Goal: Task Accomplishment & Management: Complete application form

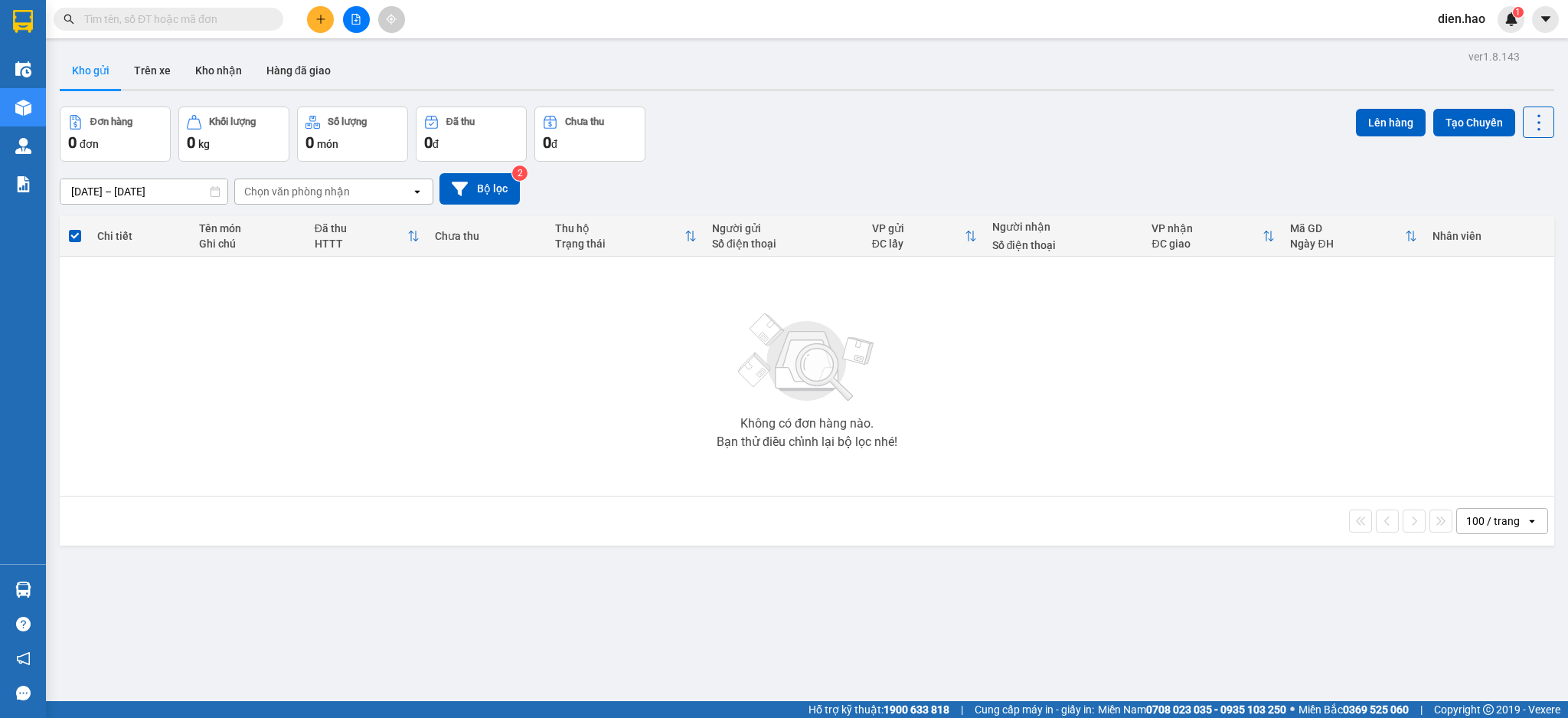
click at [258, 19] on input "text" at bounding box center [174, 19] width 181 height 17
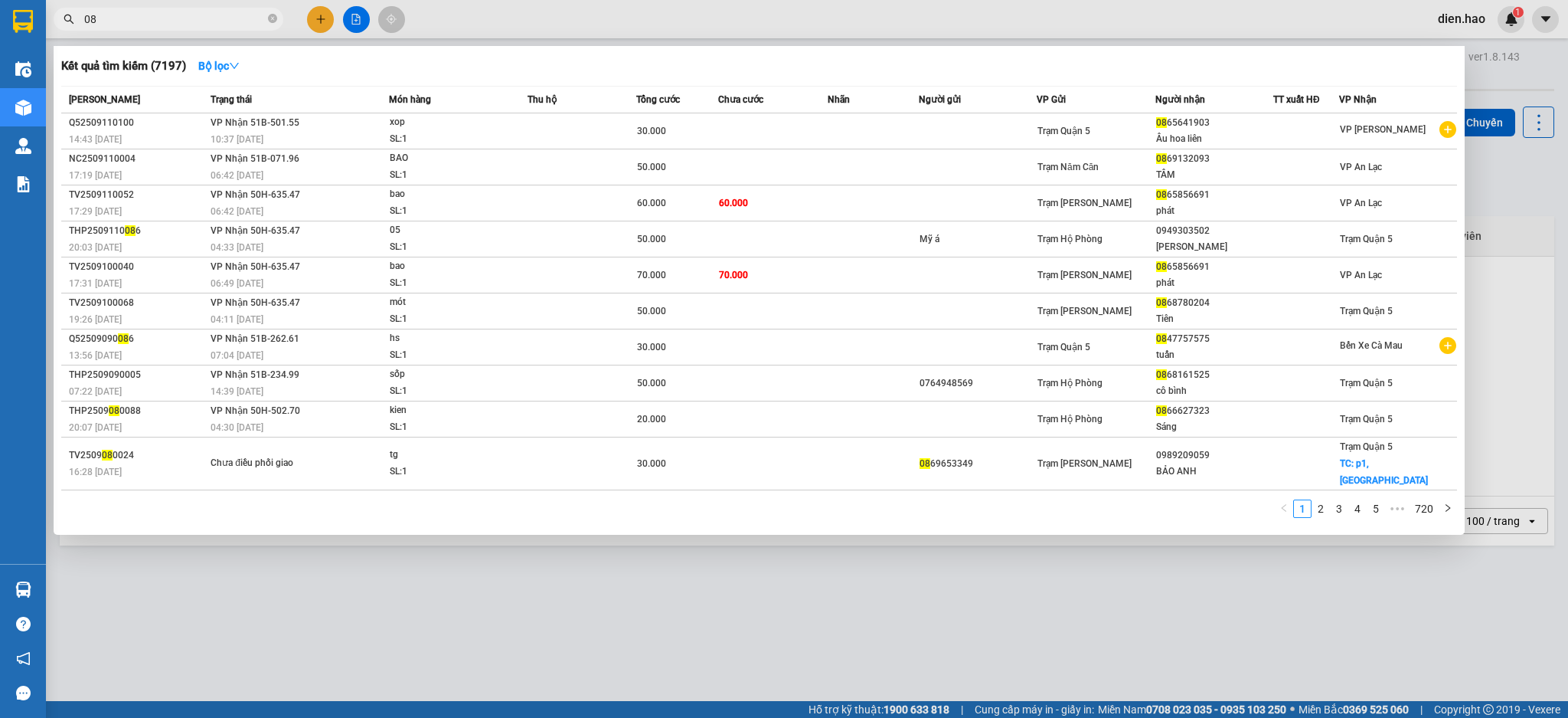
type input "0"
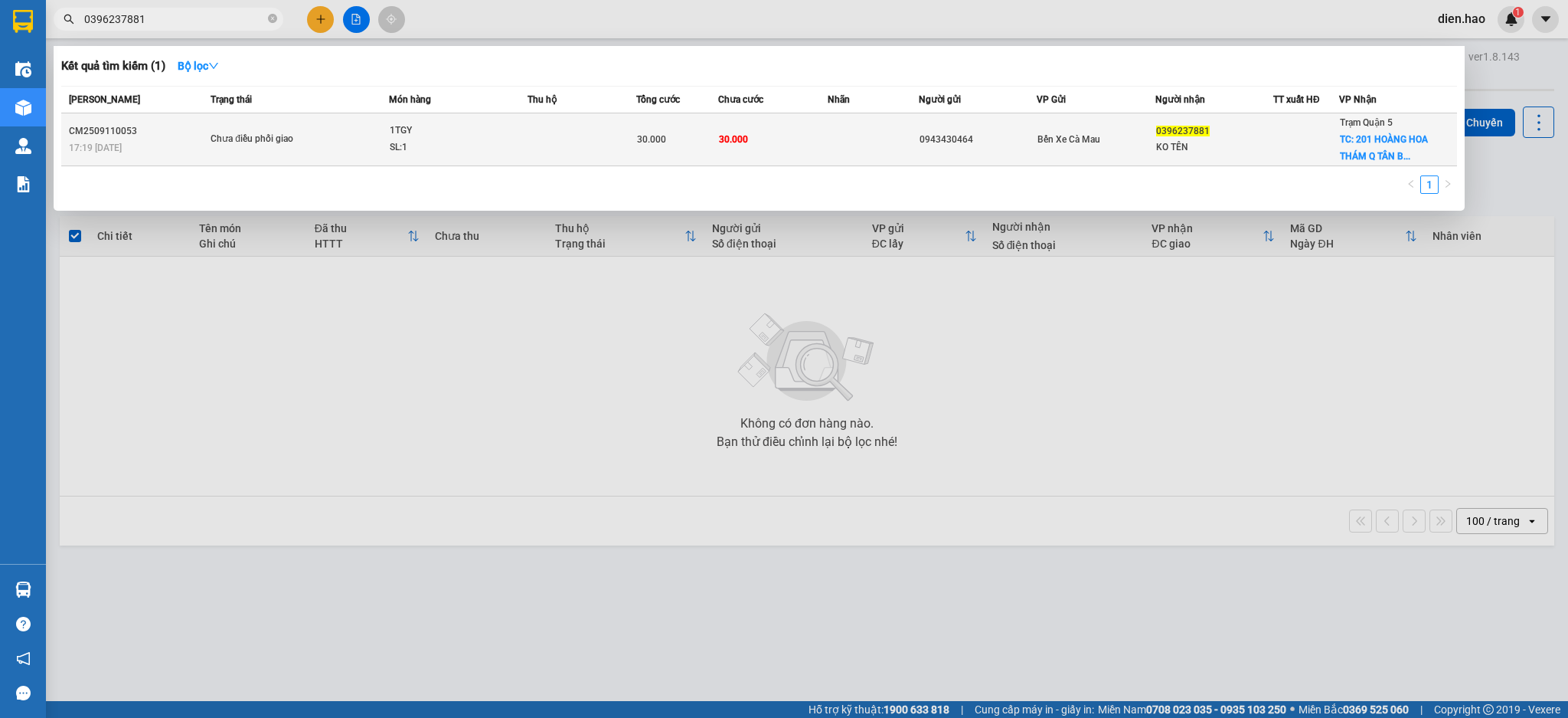
type input "0396237881"
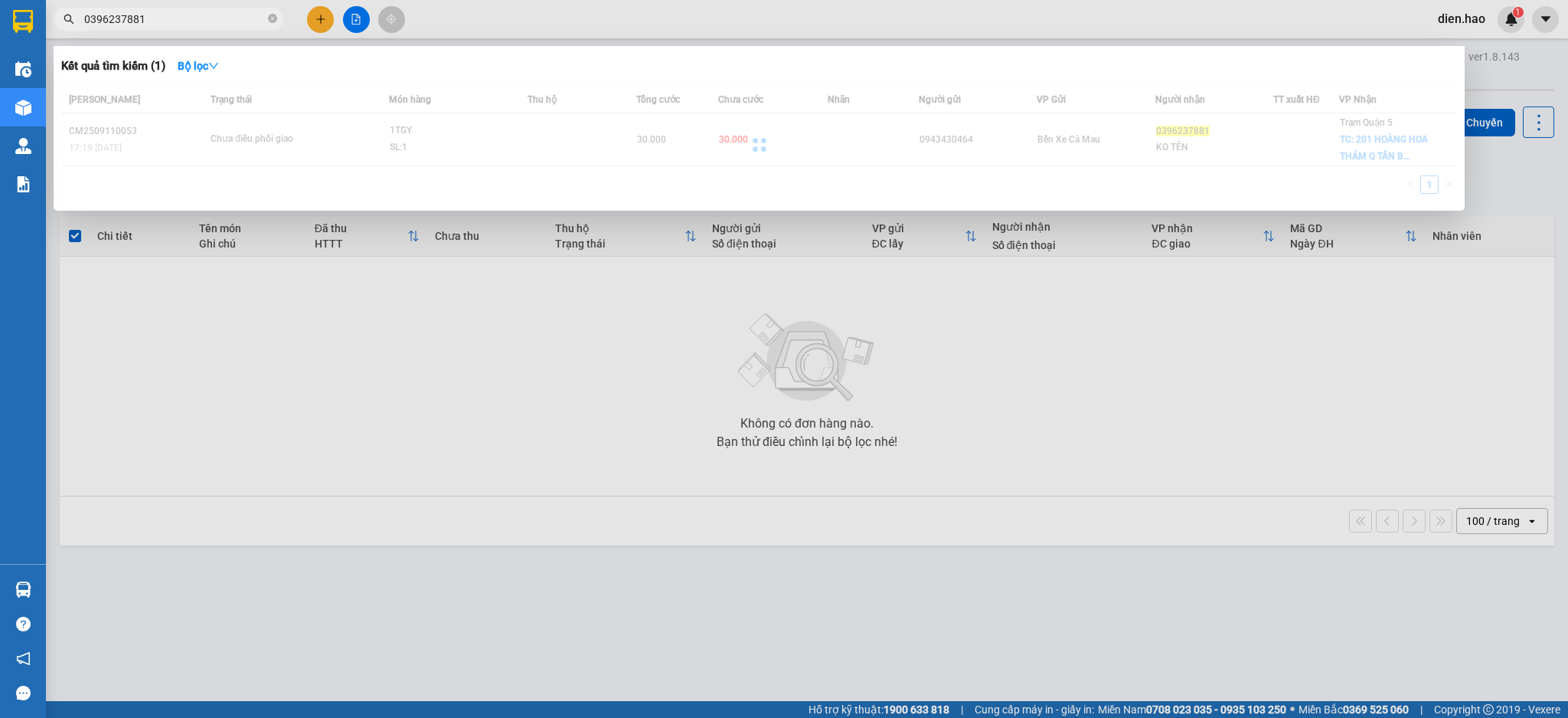
click at [756, 130] on td "30.000" at bounding box center [772, 140] width 110 height 53
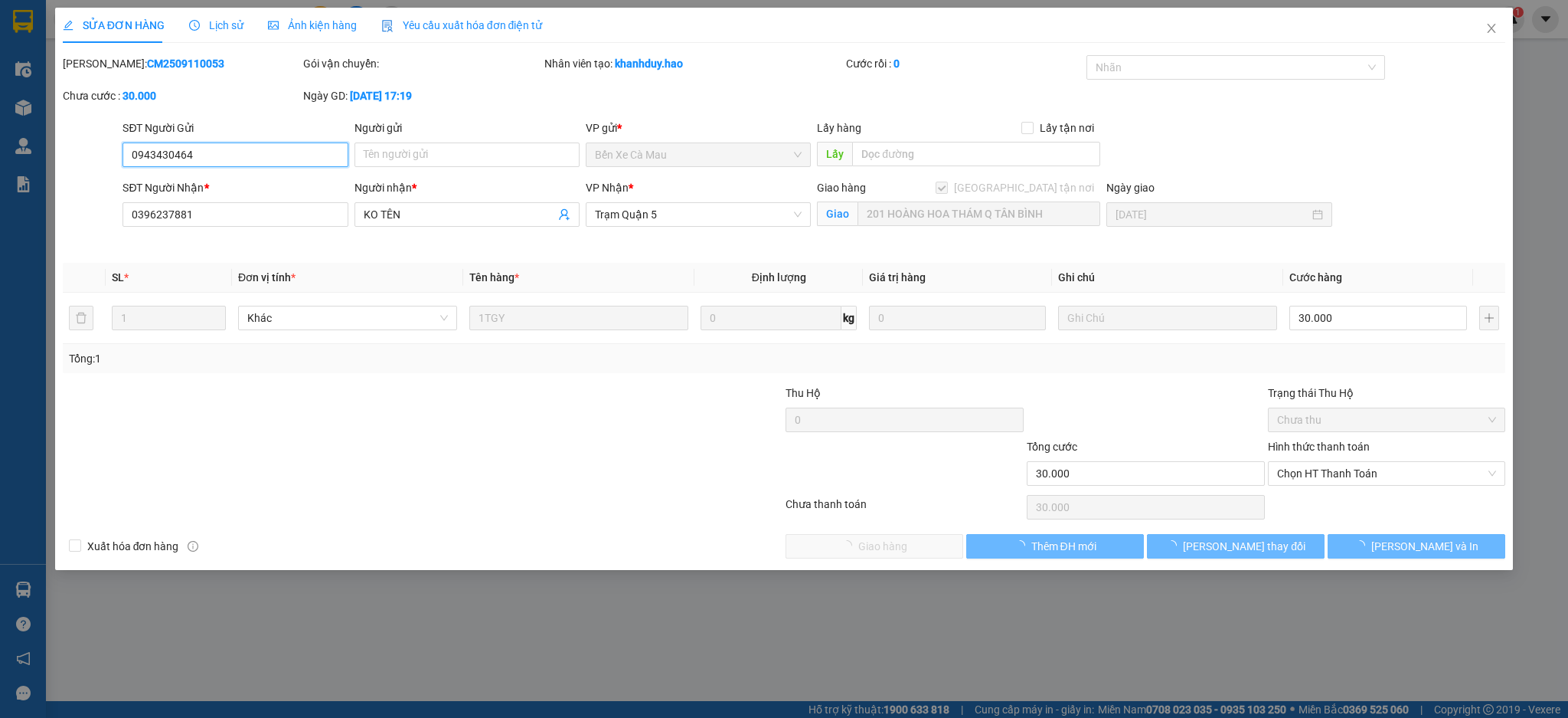
type input "0943430464"
type input "0396237881"
type input "KO TÊN"
checkbox input "true"
type input "201 HOÀNG HOA THÁM Q TÂN BÌNH"
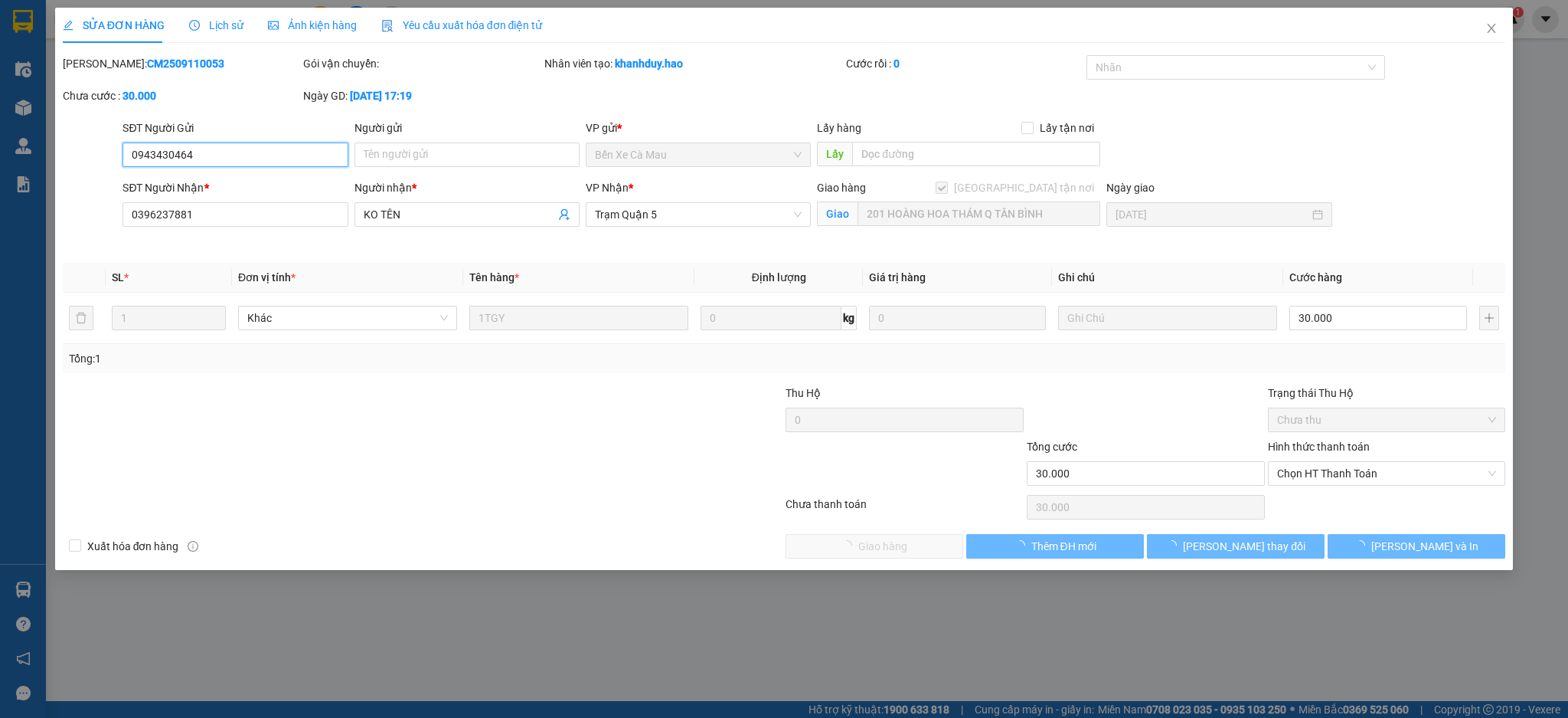
type input "30.000"
click at [307, 1] on div "SỬA ĐƠN HÀNG Lịch sử Ảnh kiện hàng Yêu cầu xuất hóa đơn điện tử Total Paid Fee …" at bounding box center [784, 359] width 1568 height 718
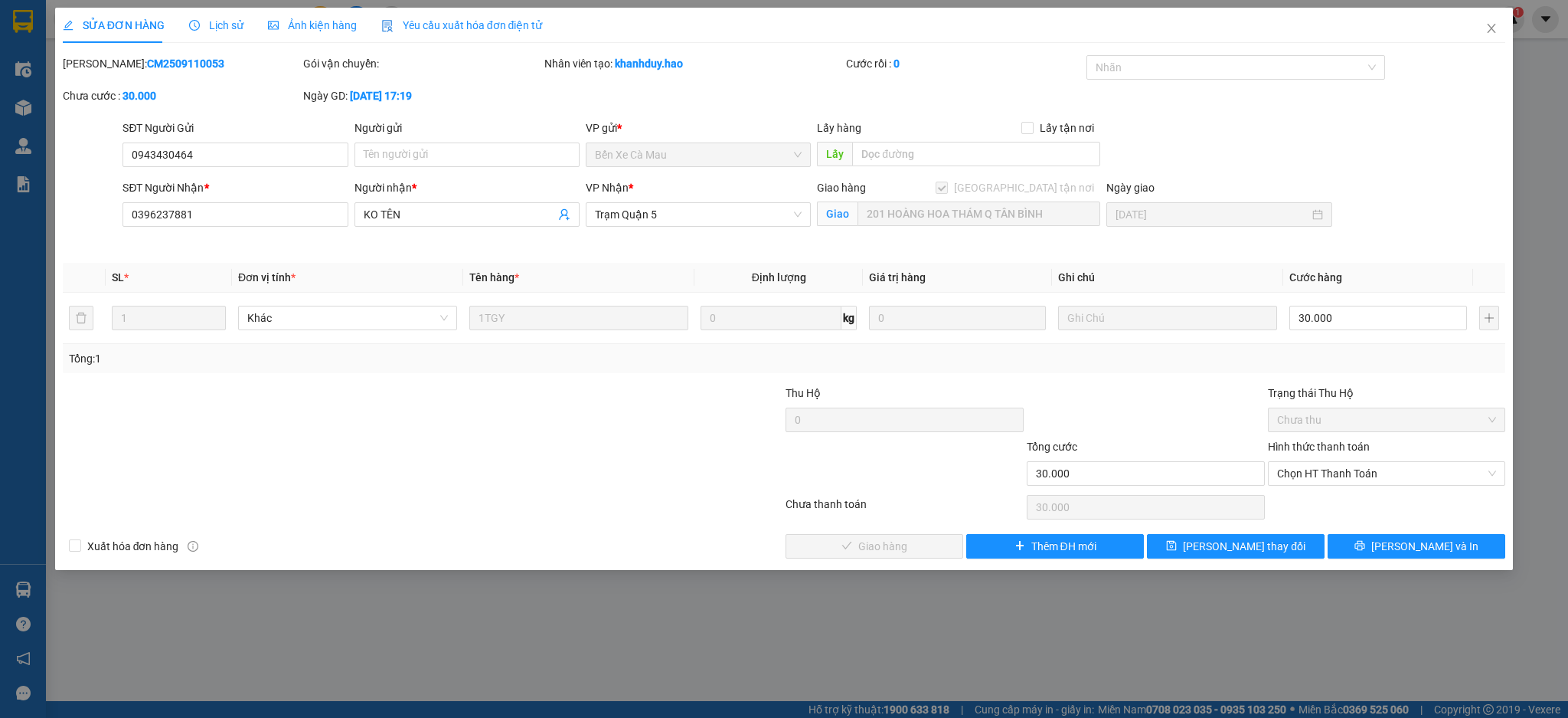
click at [309, 25] on span "Ảnh kiện hàng" at bounding box center [312, 25] width 89 height 13
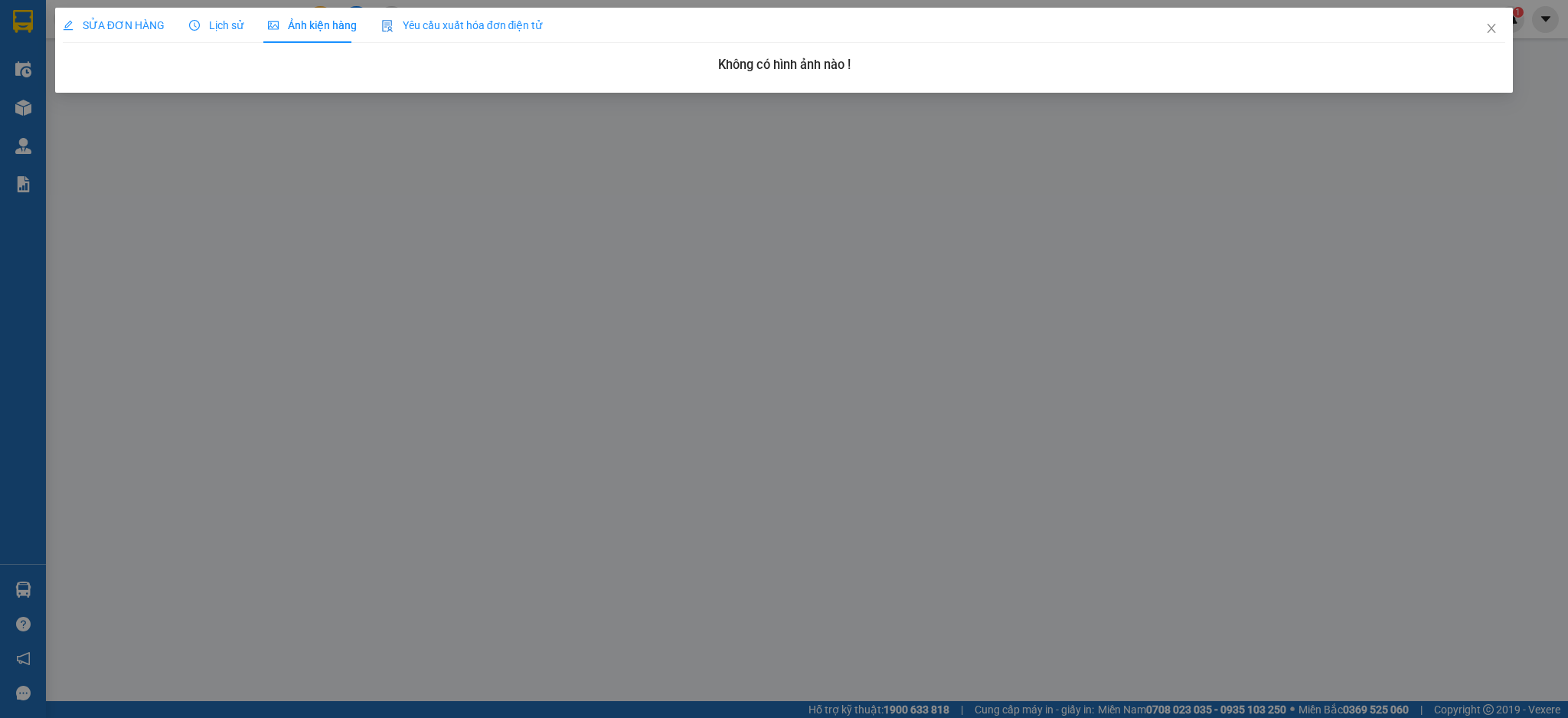
click at [229, 19] on span "Lịch sử" at bounding box center [216, 25] width 54 height 13
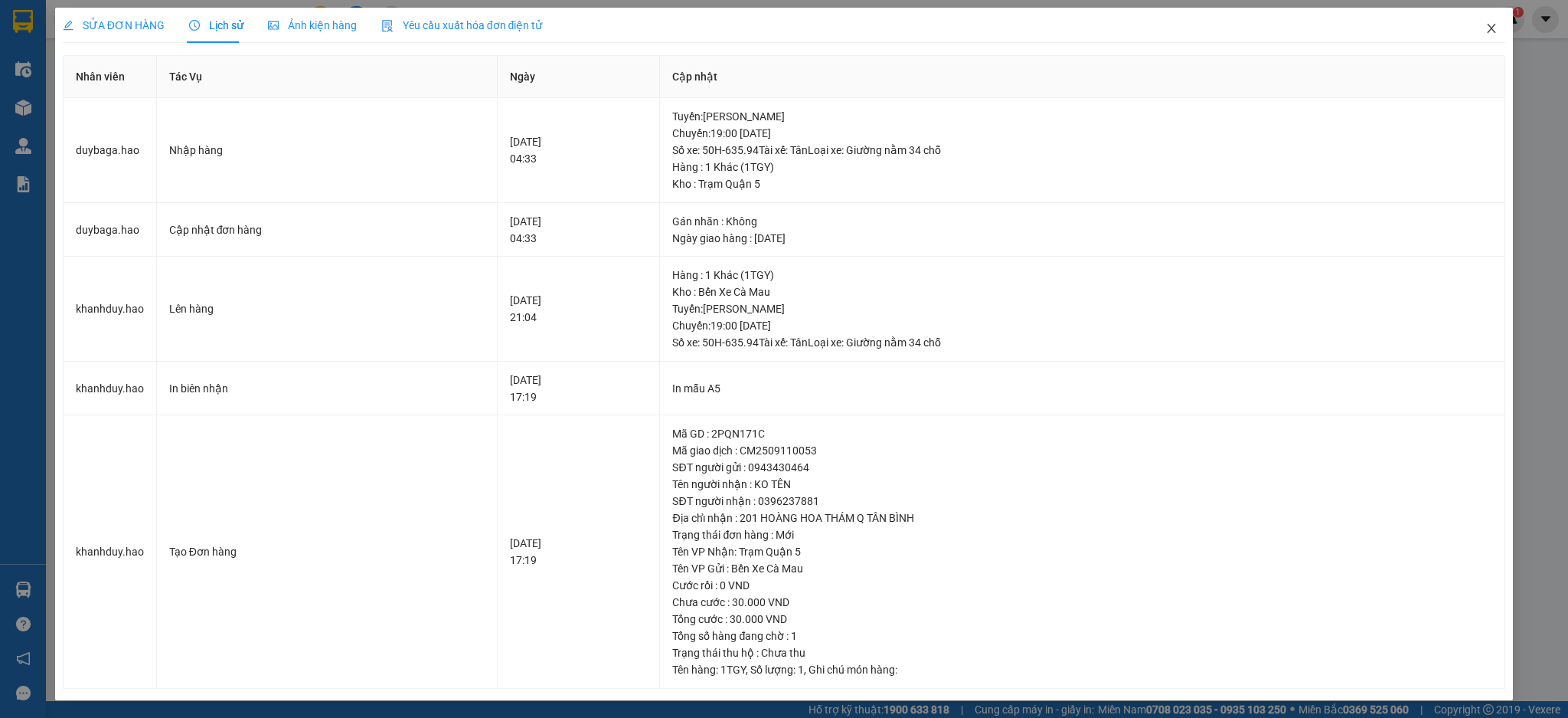
drag, startPoint x: 1489, startPoint y: 34, endPoint x: 1346, endPoint y: 5, distance: 145.9
click at [1488, 33] on icon "close" at bounding box center [1492, 28] width 13 height 13
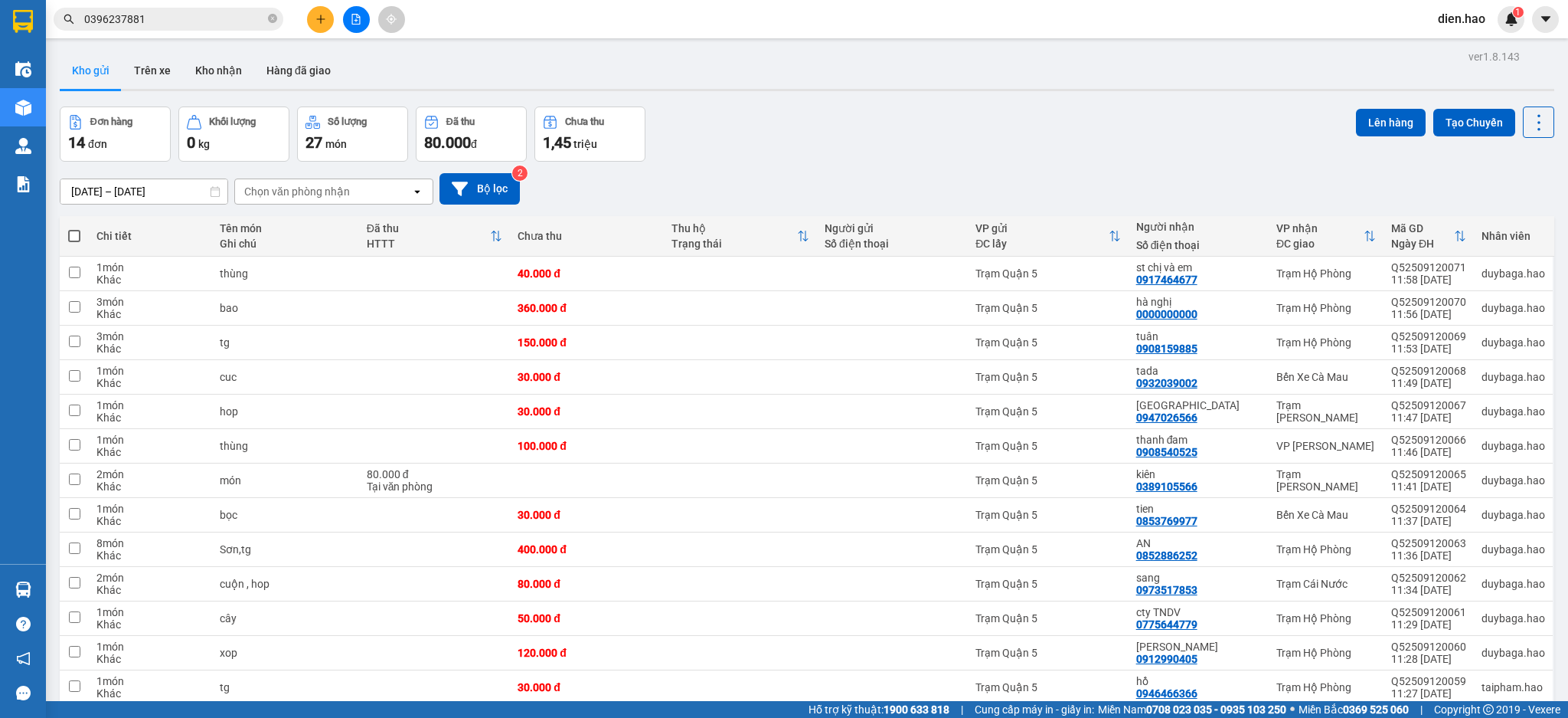
drag, startPoint x: 276, startPoint y: 17, endPoint x: 252, endPoint y: 15, distance: 24.1
click at [265, 15] on span "0396237881" at bounding box center [168, 18] width 230 height 23
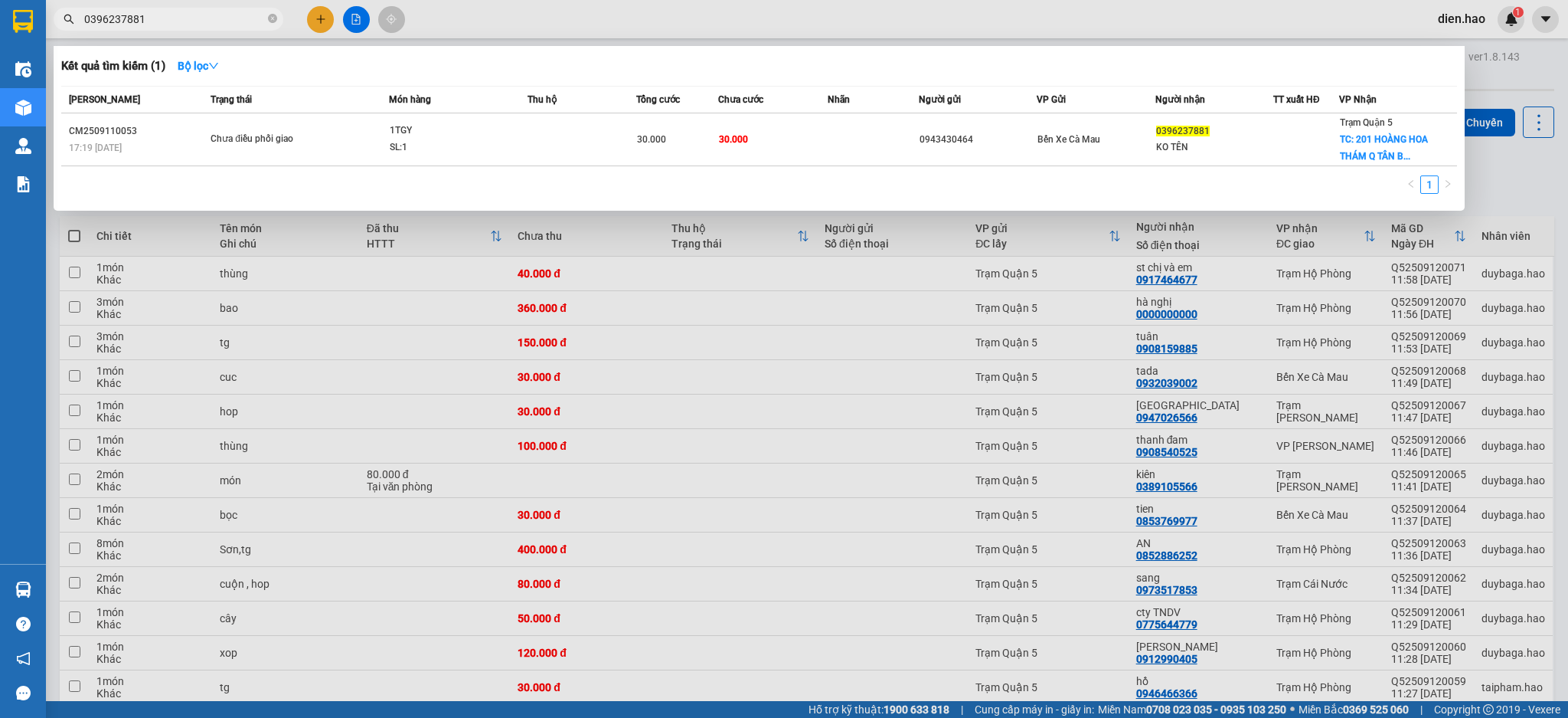
click at [239, 16] on input "0396237881" at bounding box center [174, 19] width 181 height 17
click at [272, 18] on icon "close-circle" at bounding box center [272, 18] width 9 height 9
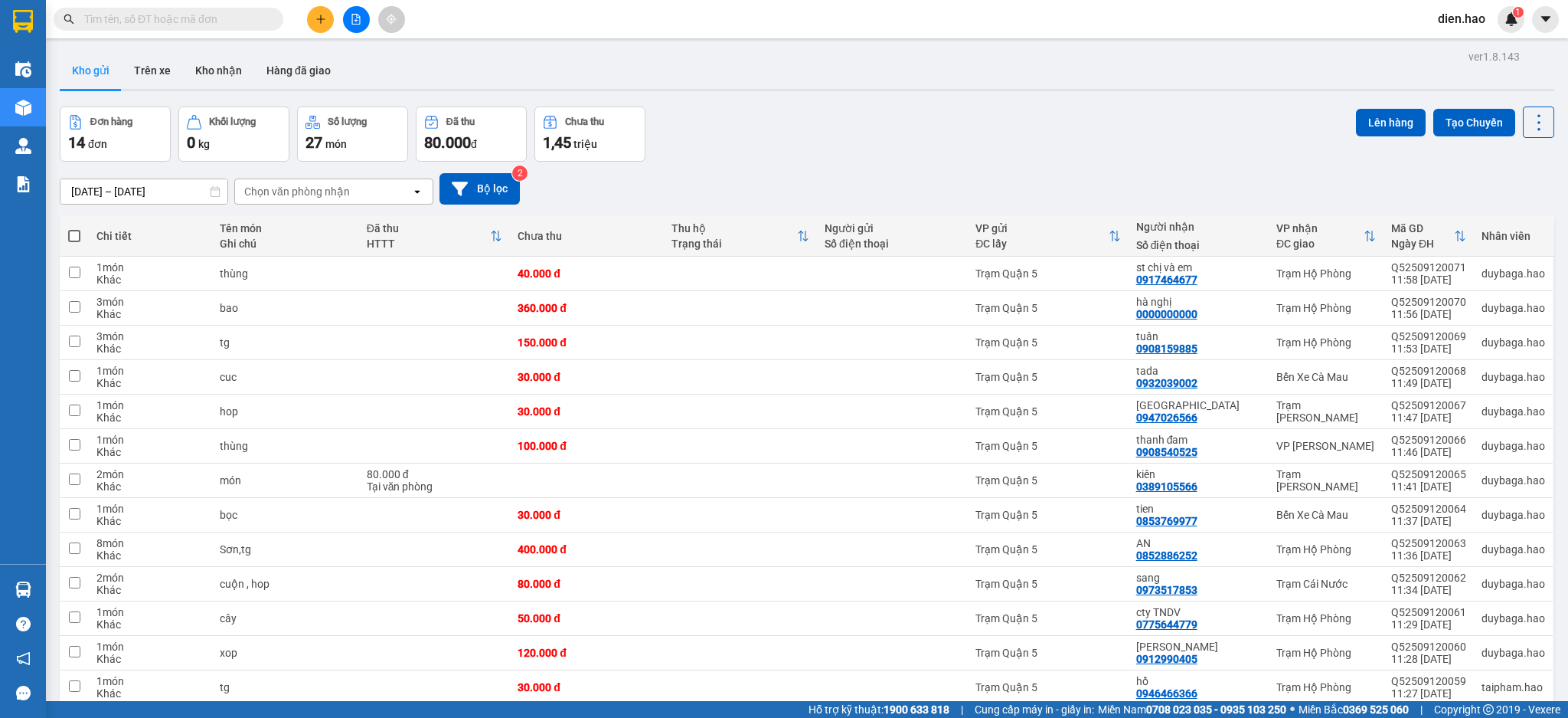
click at [228, 23] on input "text" at bounding box center [174, 19] width 181 height 17
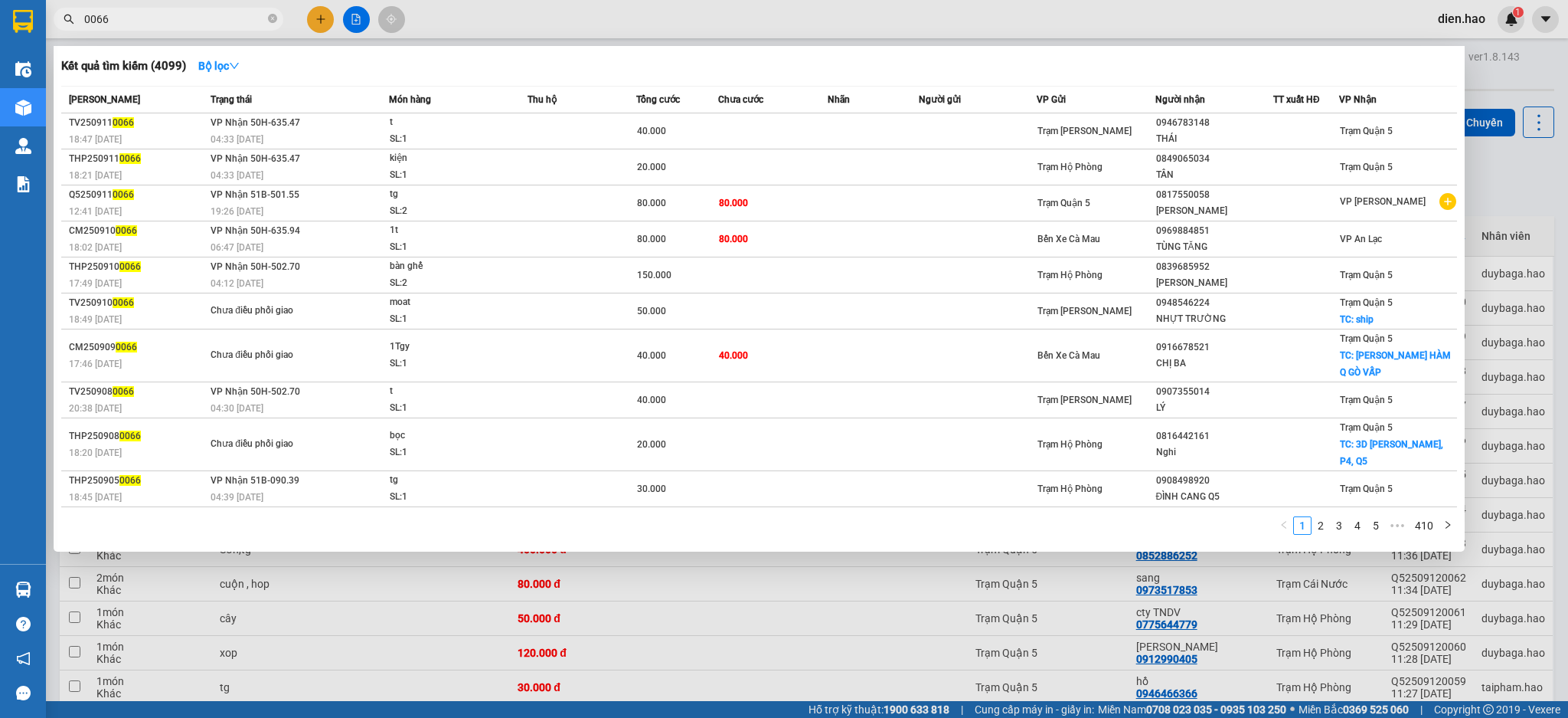
click at [84, 18] on input "0066" at bounding box center [174, 19] width 181 height 17
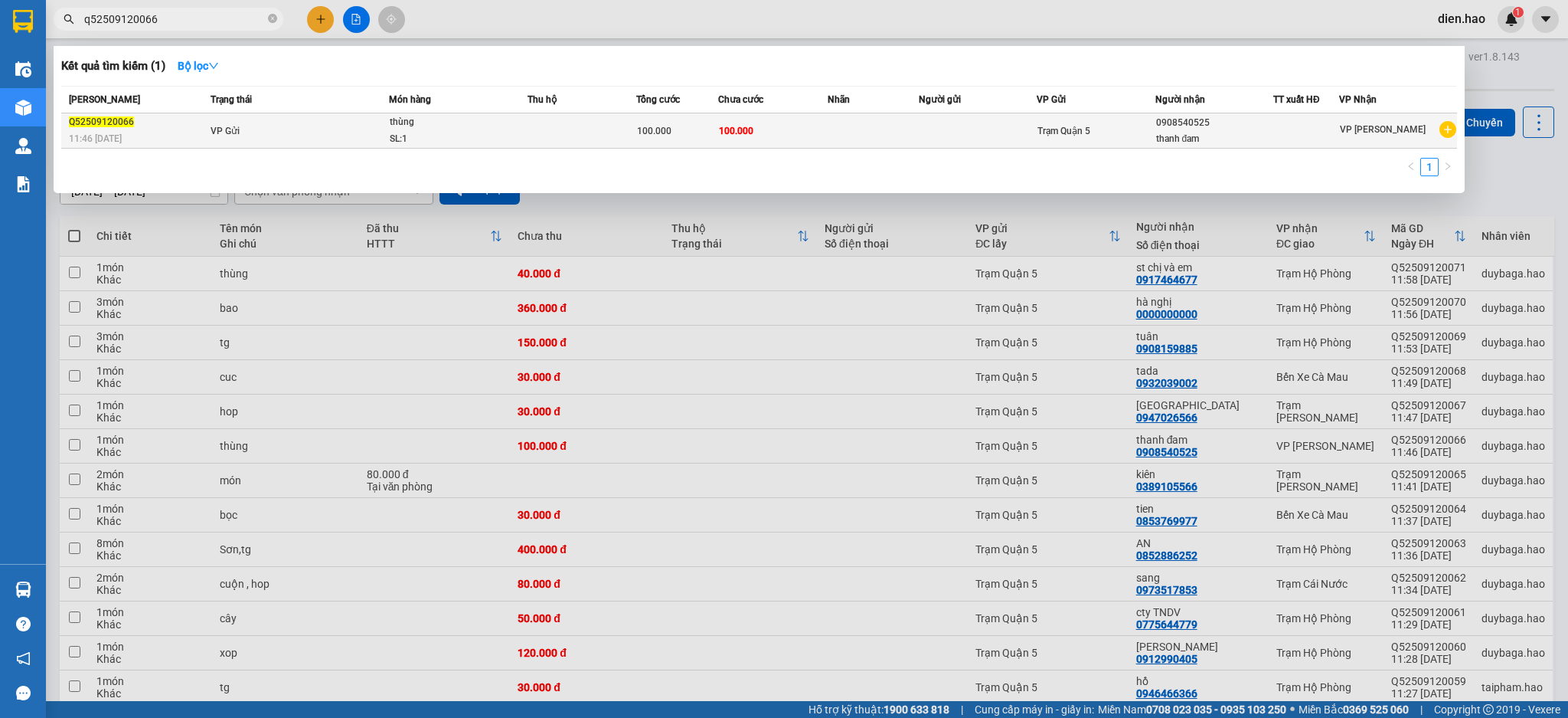
type input "q52509120066"
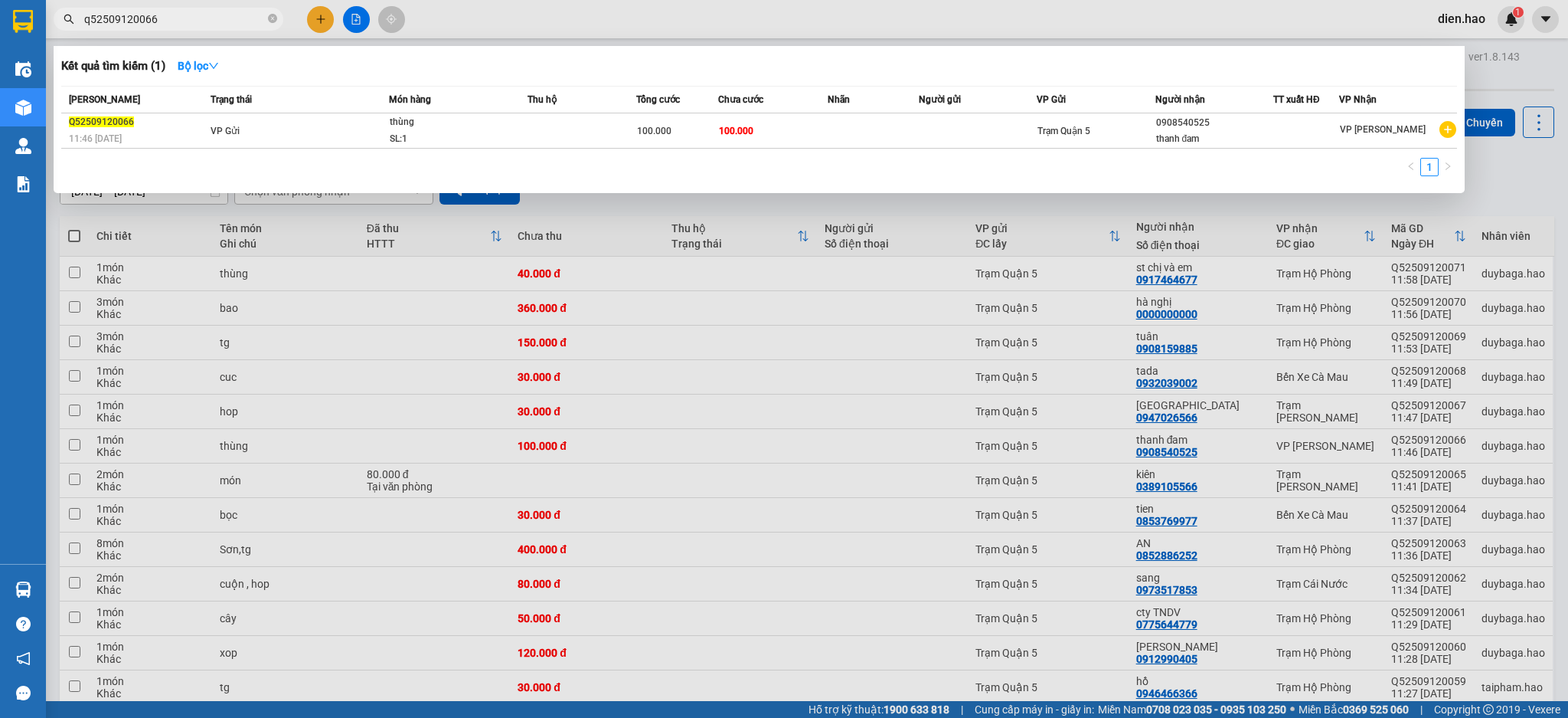
click at [866, 130] on td at bounding box center [873, 131] width 91 height 35
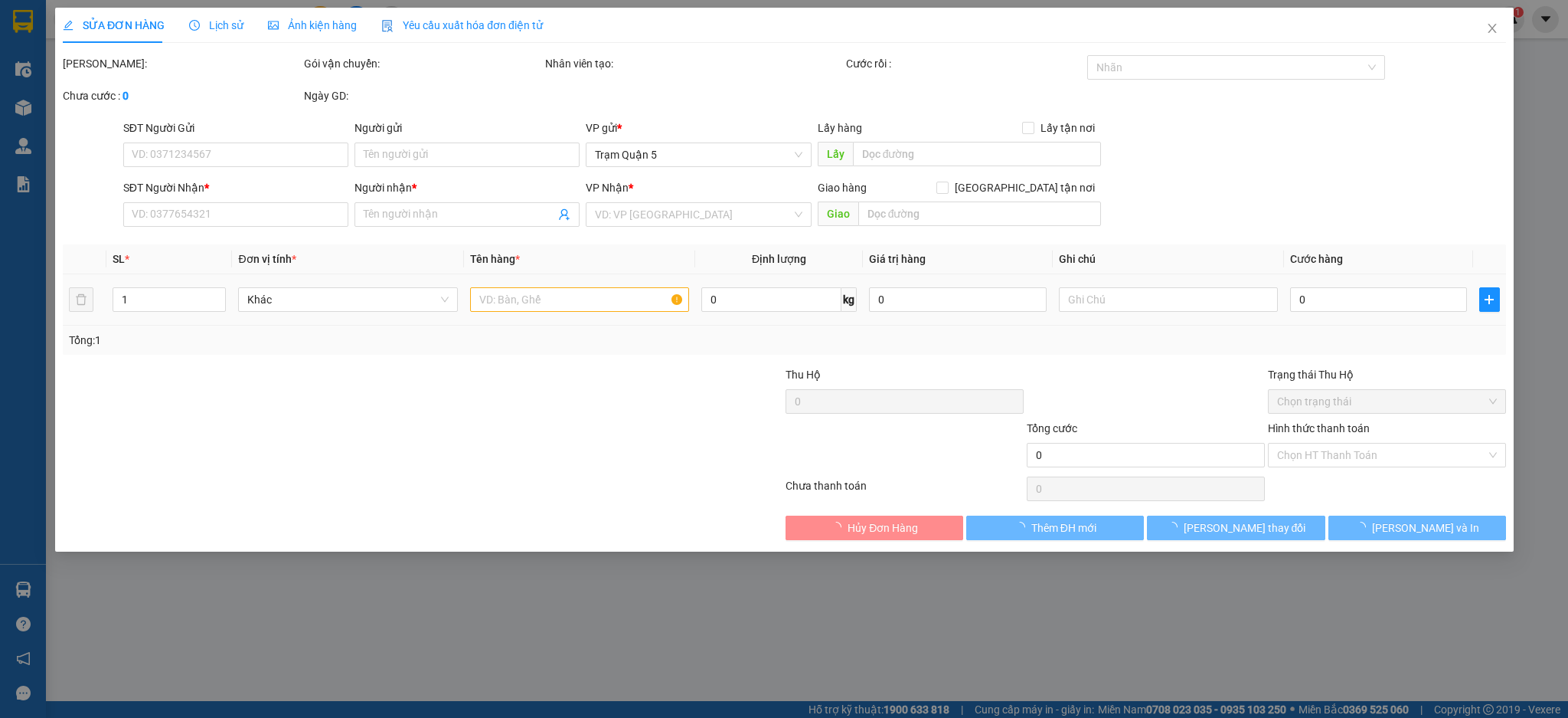
type input "0908540525"
type input "thanh đam"
type input "100.000"
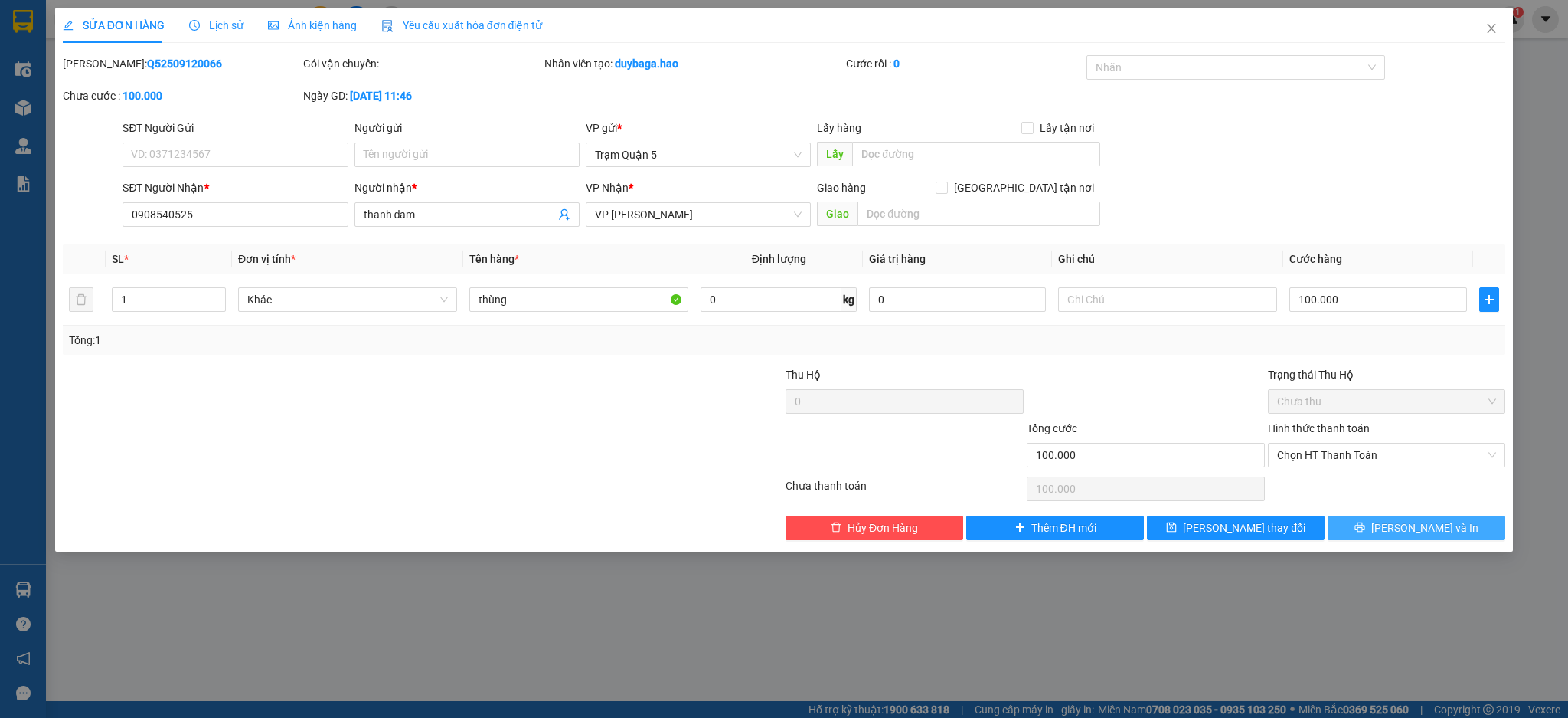
click at [1402, 527] on button "[PERSON_NAME] và In" at bounding box center [1416, 527] width 178 height 25
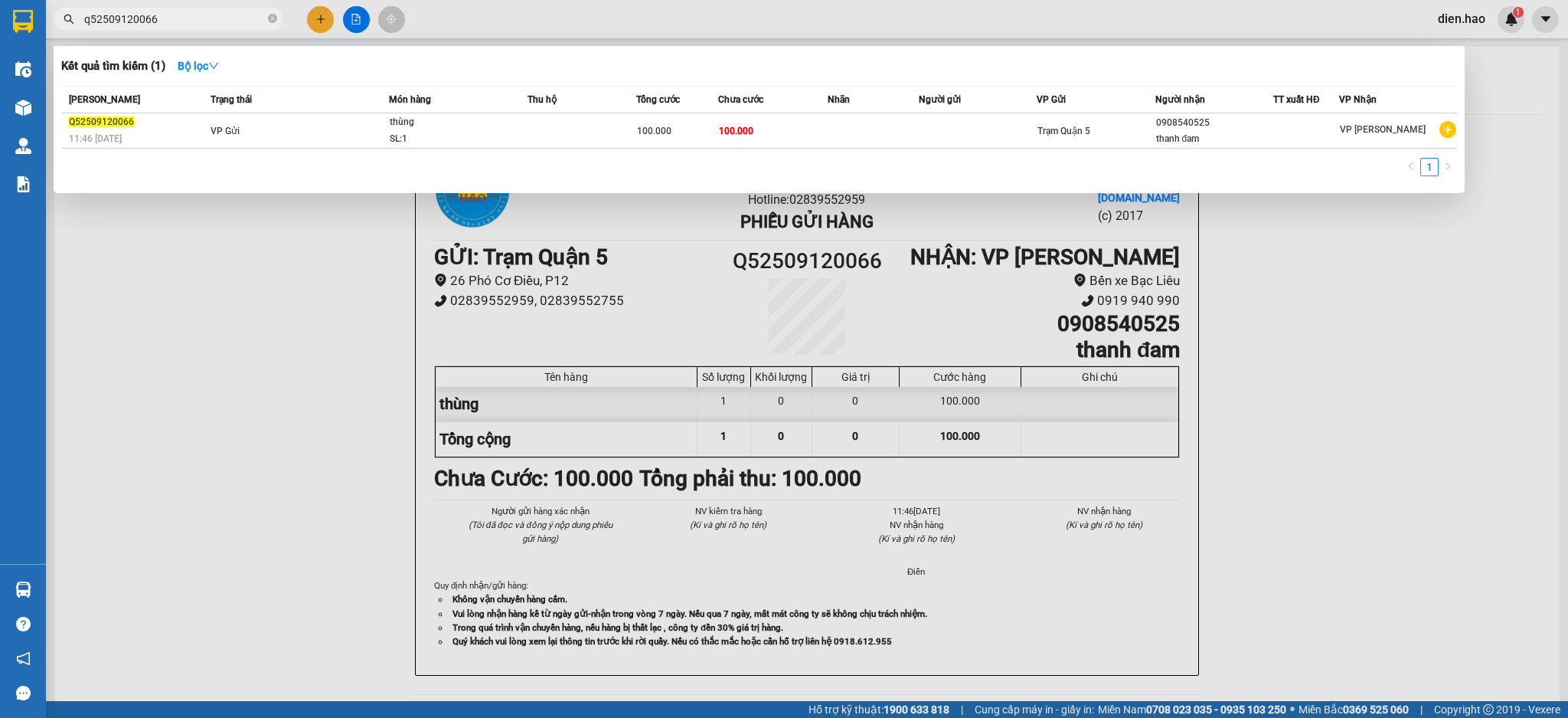
drag, startPoint x: 197, startPoint y: 27, endPoint x: 233, endPoint y: 35, distance: 36.9
click at [202, 32] on div "Kết quả tìm kiếm ( 1 ) Bộ lọc Mã ĐH Trạng thái Món hàng Thu hộ Tổng cước Chưa c…" at bounding box center [149, 20] width 299 height 27
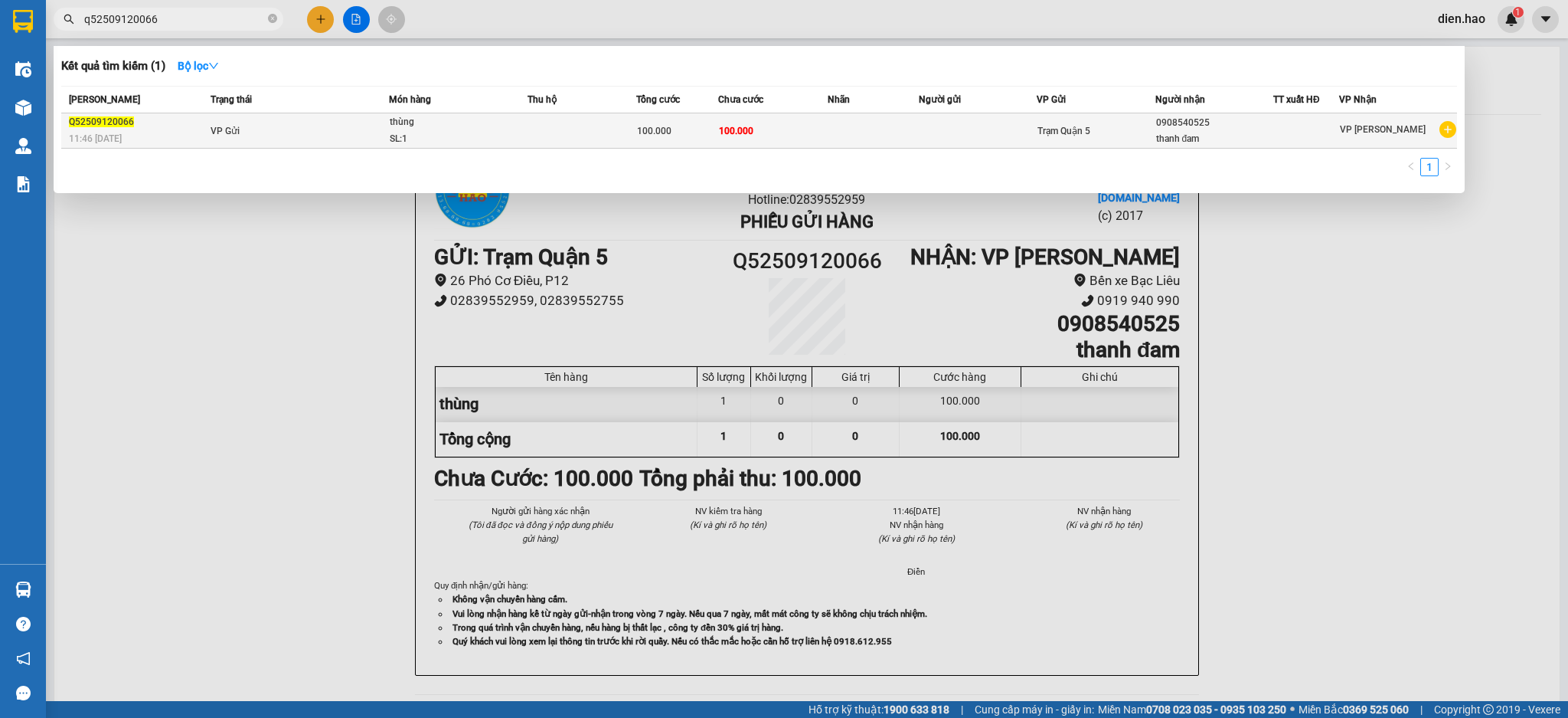
click at [395, 112] on th "Món hàng" at bounding box center [458, 100] width 139 height 27
click at [399, 124] on div "thùng" at bounding box center [446, 123] width 115 height 17
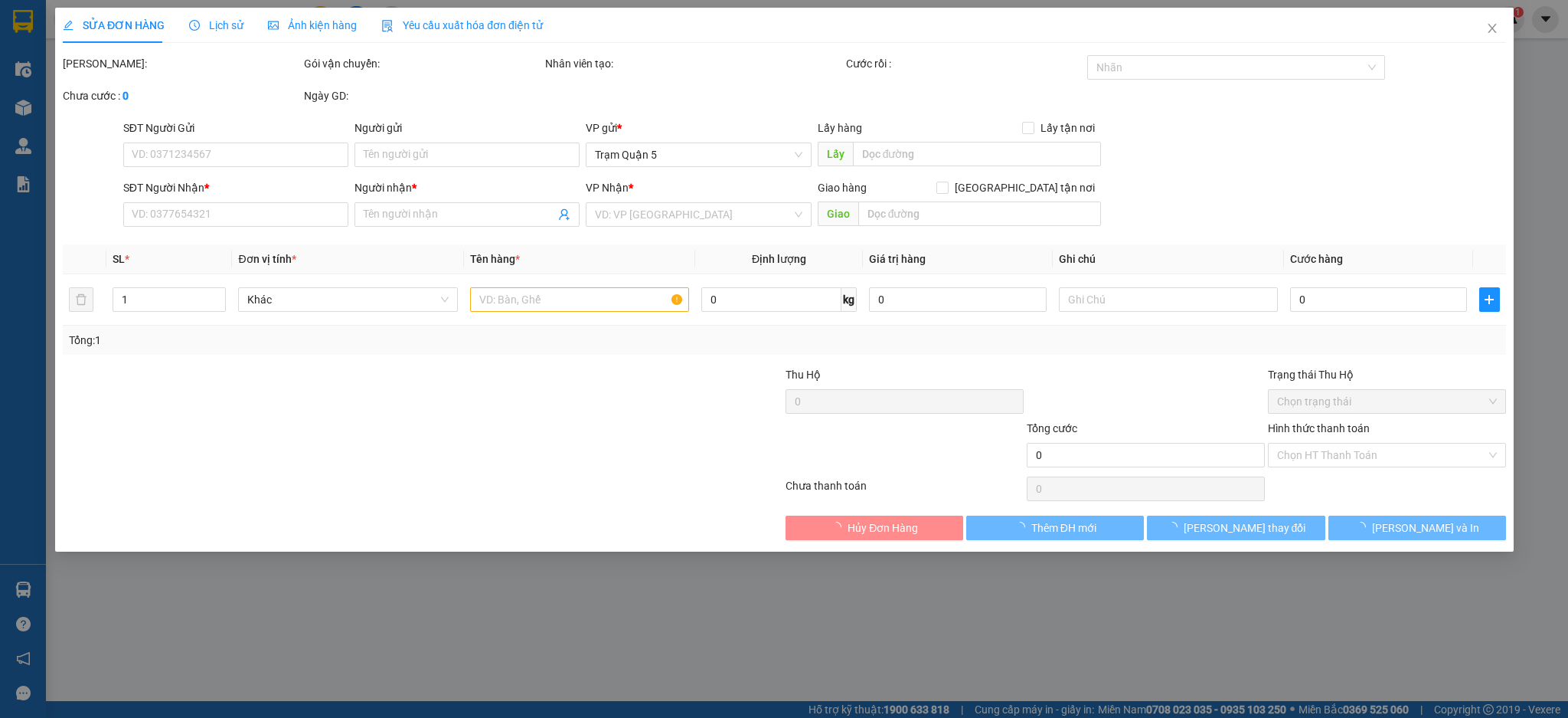
type input "0908540525"
type input "thanh đam"
type input "100.000"
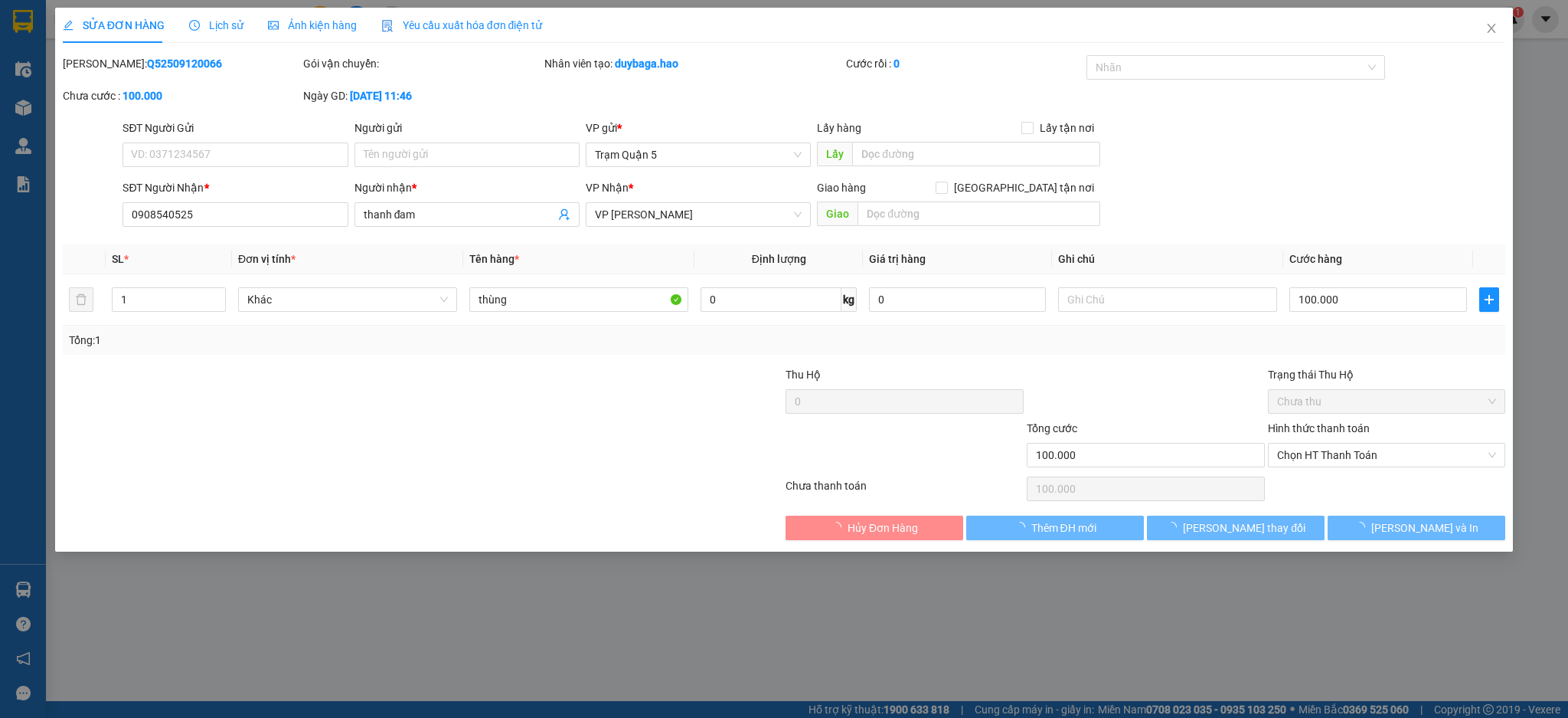
click at [329, 15] on div "Ảnh kiện hàng" at bounding box center [312, 25] width 89 height 35
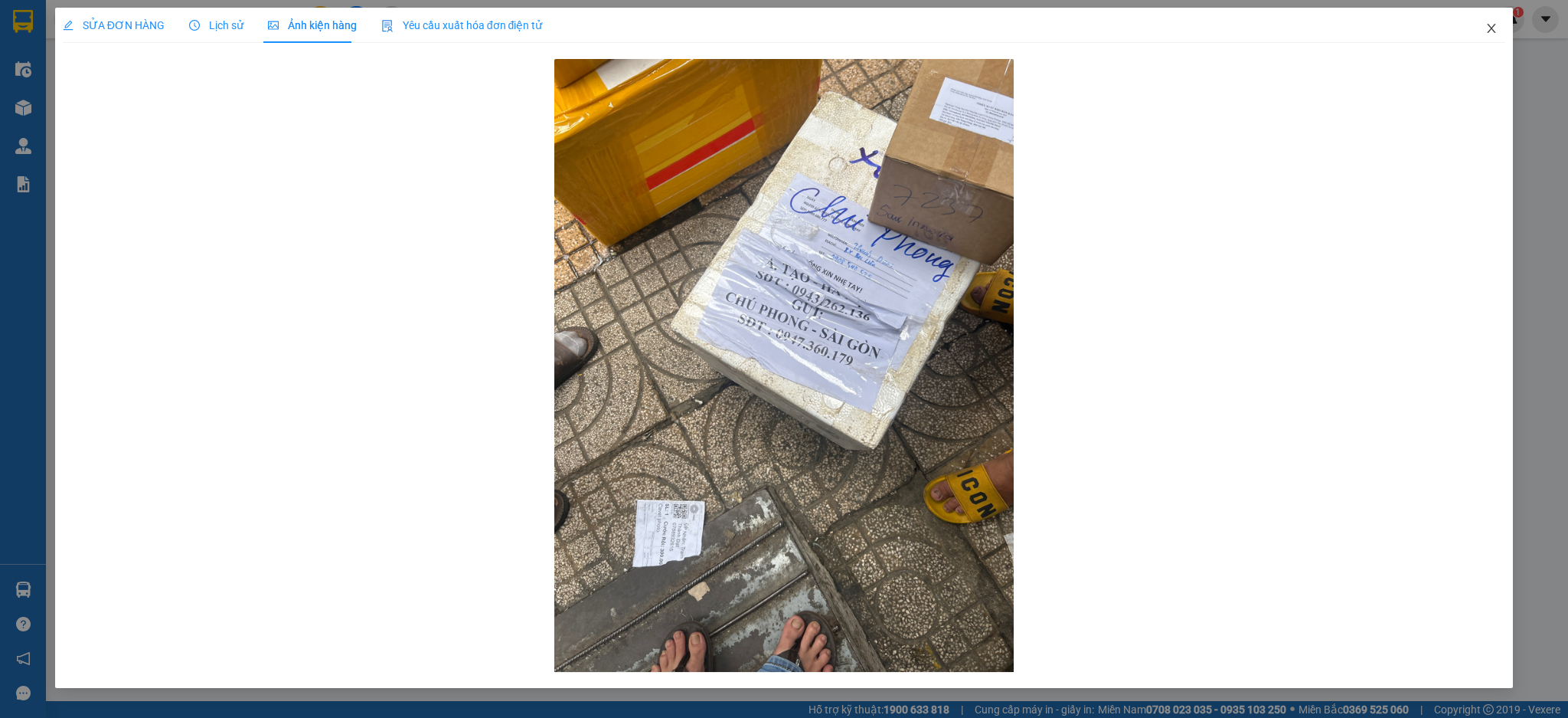
click at [1487, 38] on span "Close" at bounding box center [1491, 28] width 43 height 43
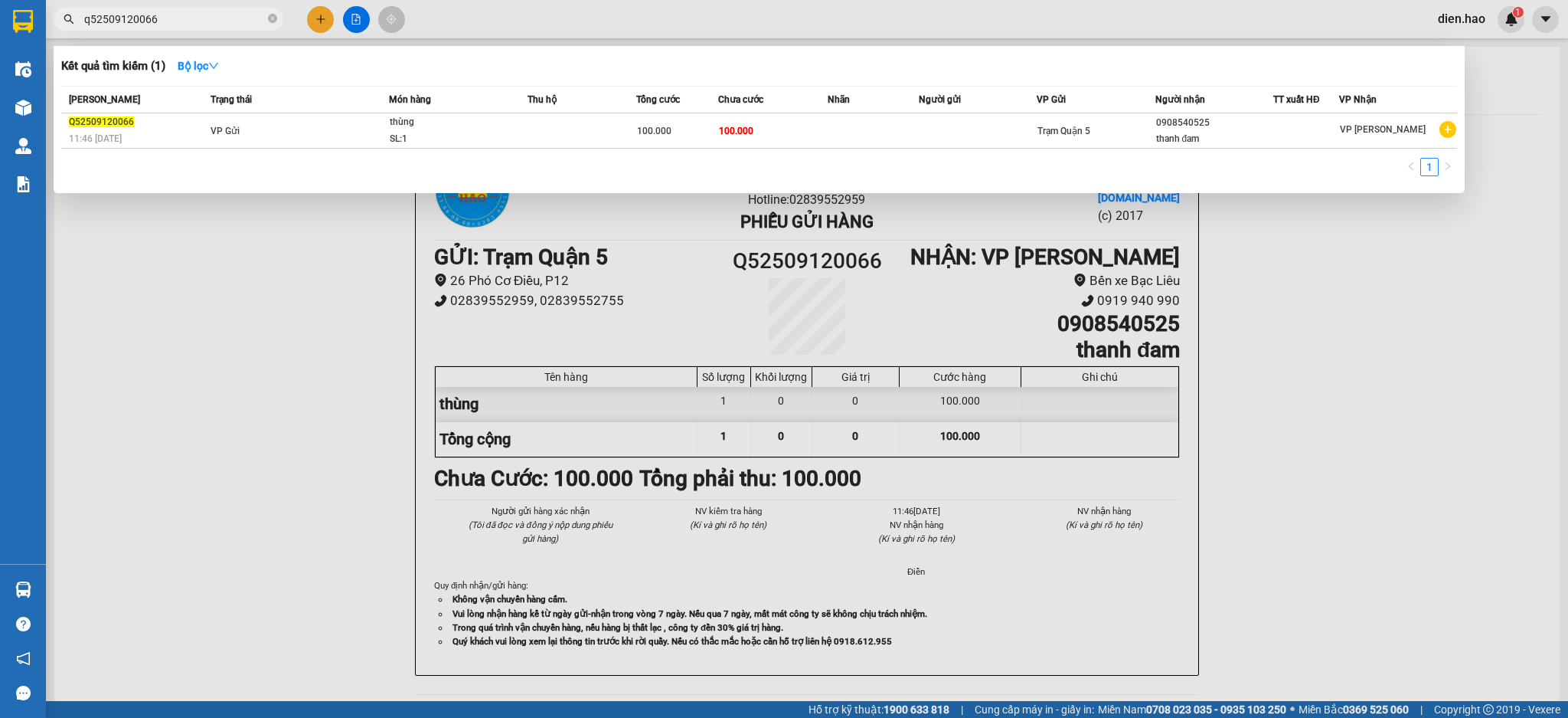
click at [245, 9] on span "q52509120066" at bounding box center [168, 18] width 230 height 23
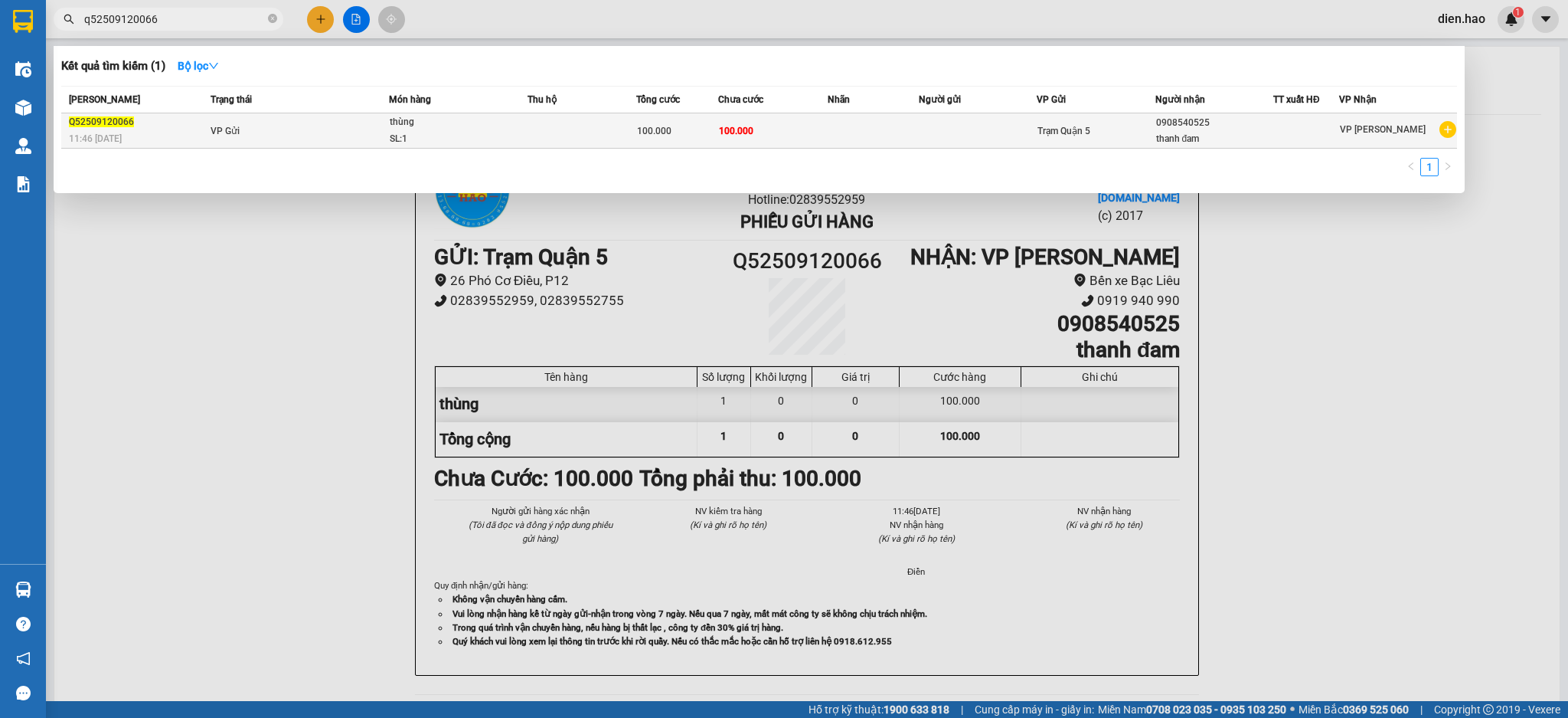
click at [507, 127] on span "thùng SL: 1" at bounding box center [457, 131] width 137 height 33
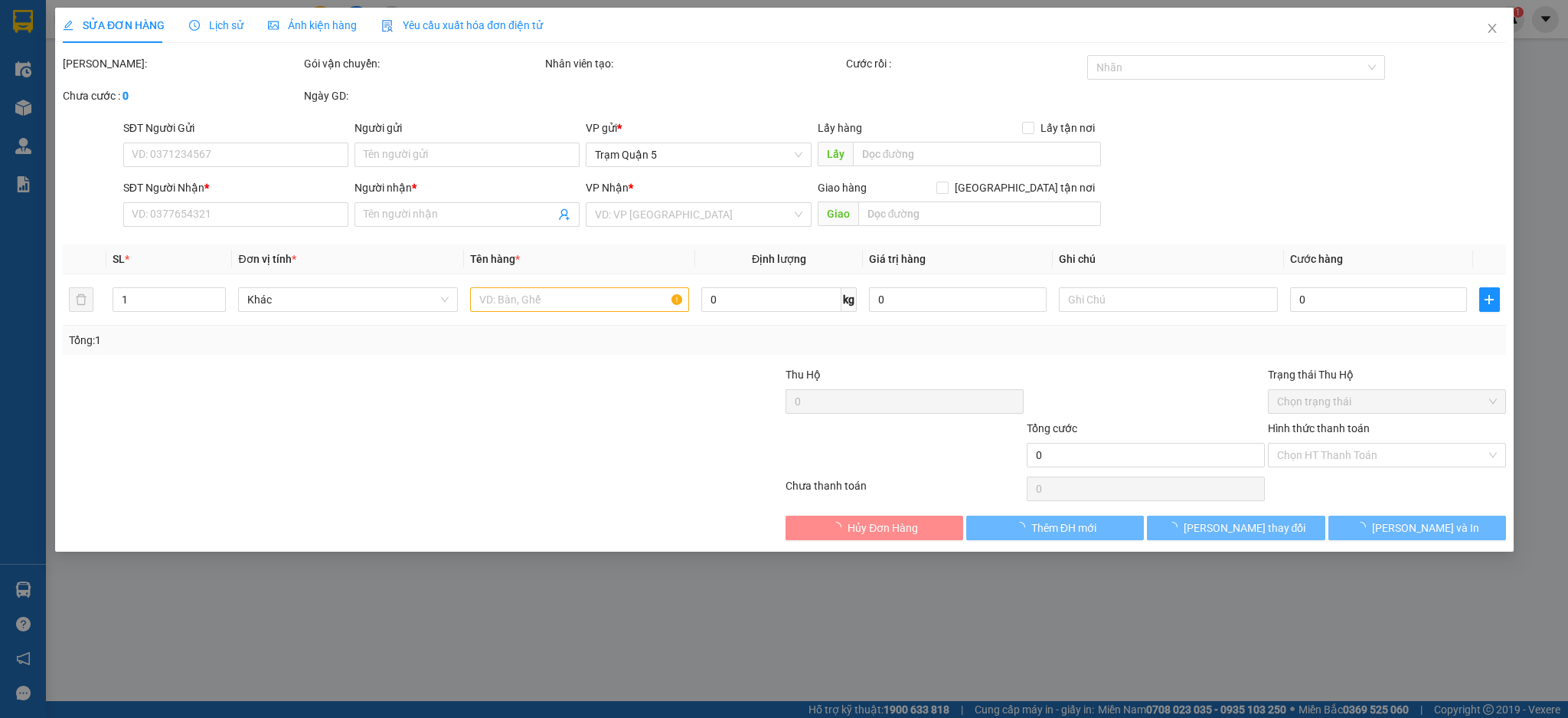
type input "0908540525"
type input "thanh đam"
type input "100.000"
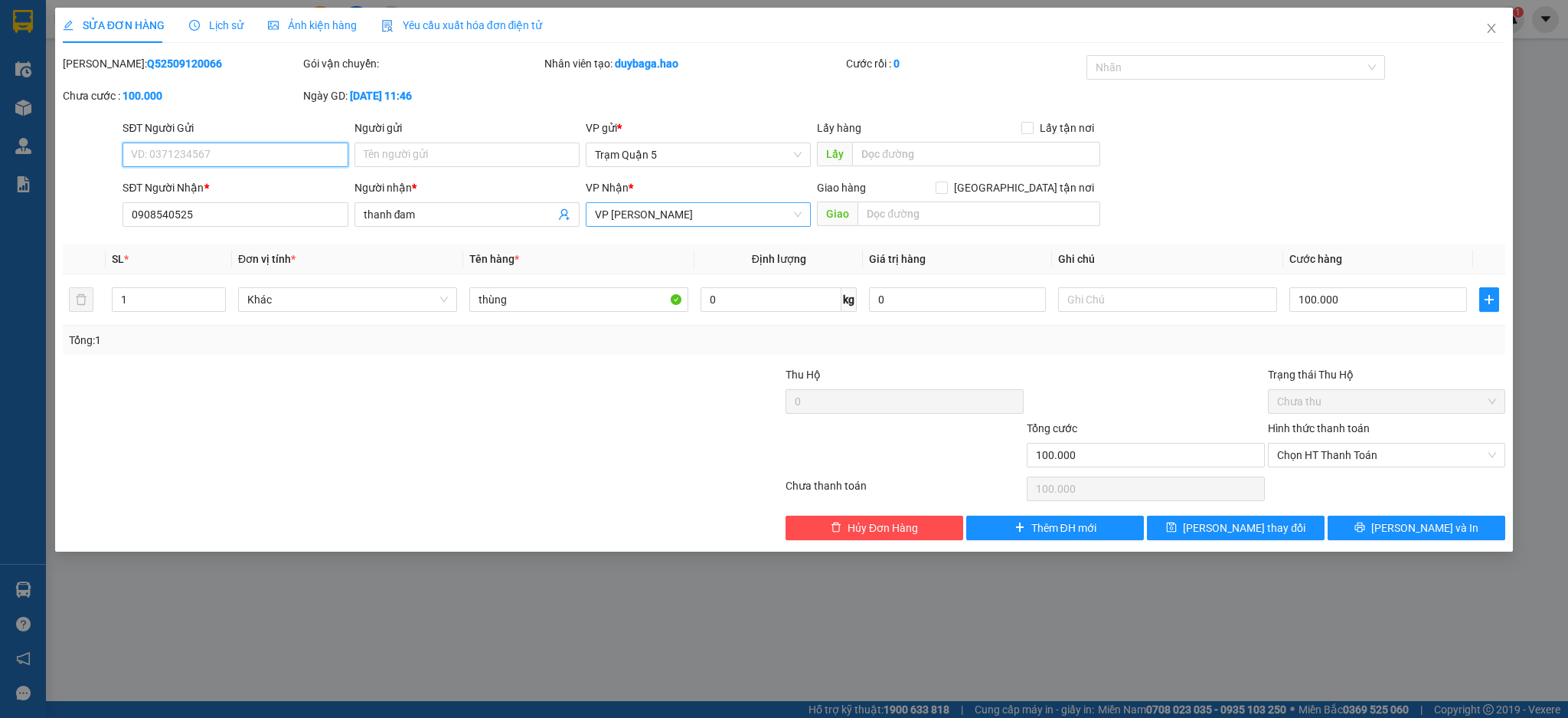
click at [671, 217] on span "VP [PERSON_NAME]" at bounding box center [699, 214] width 207 height 23
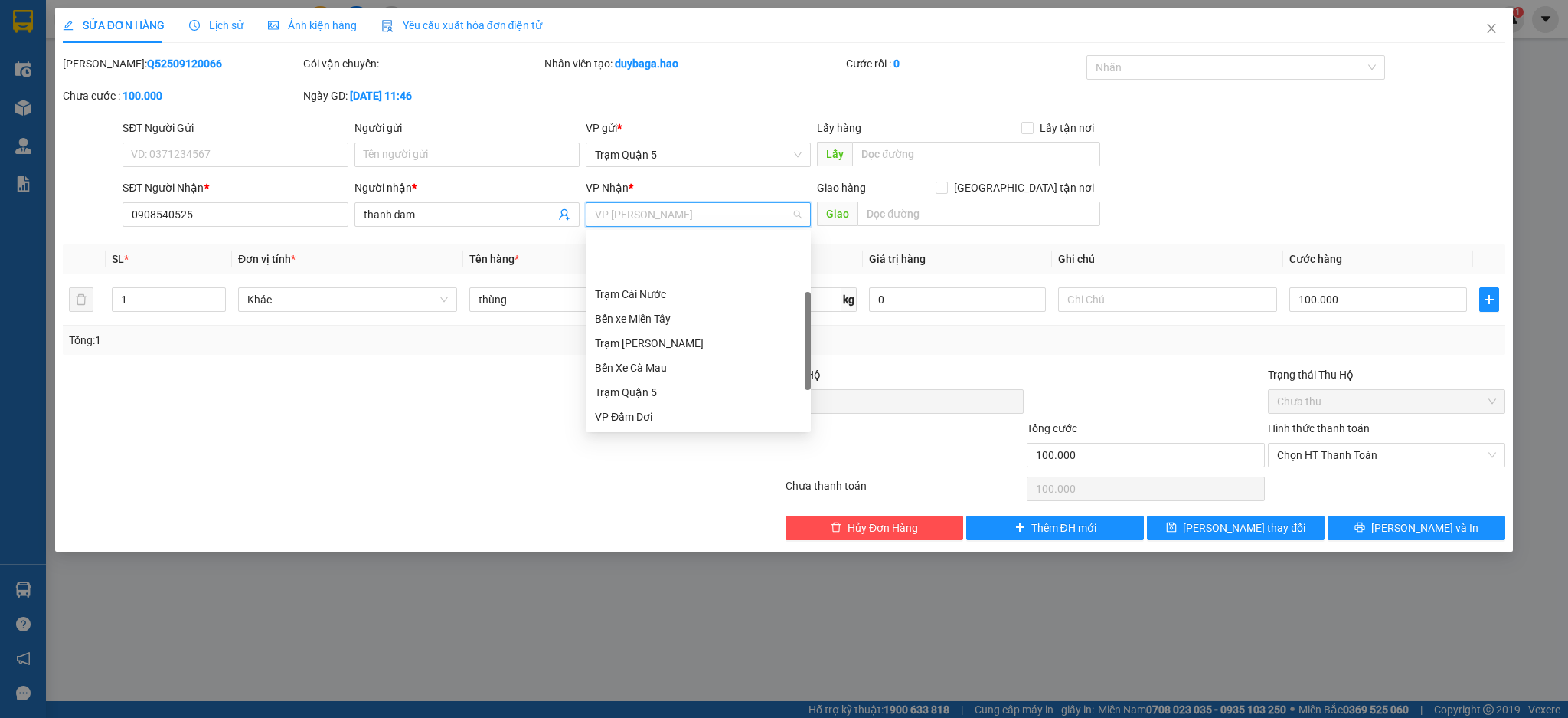
scroll to position [74, 0]
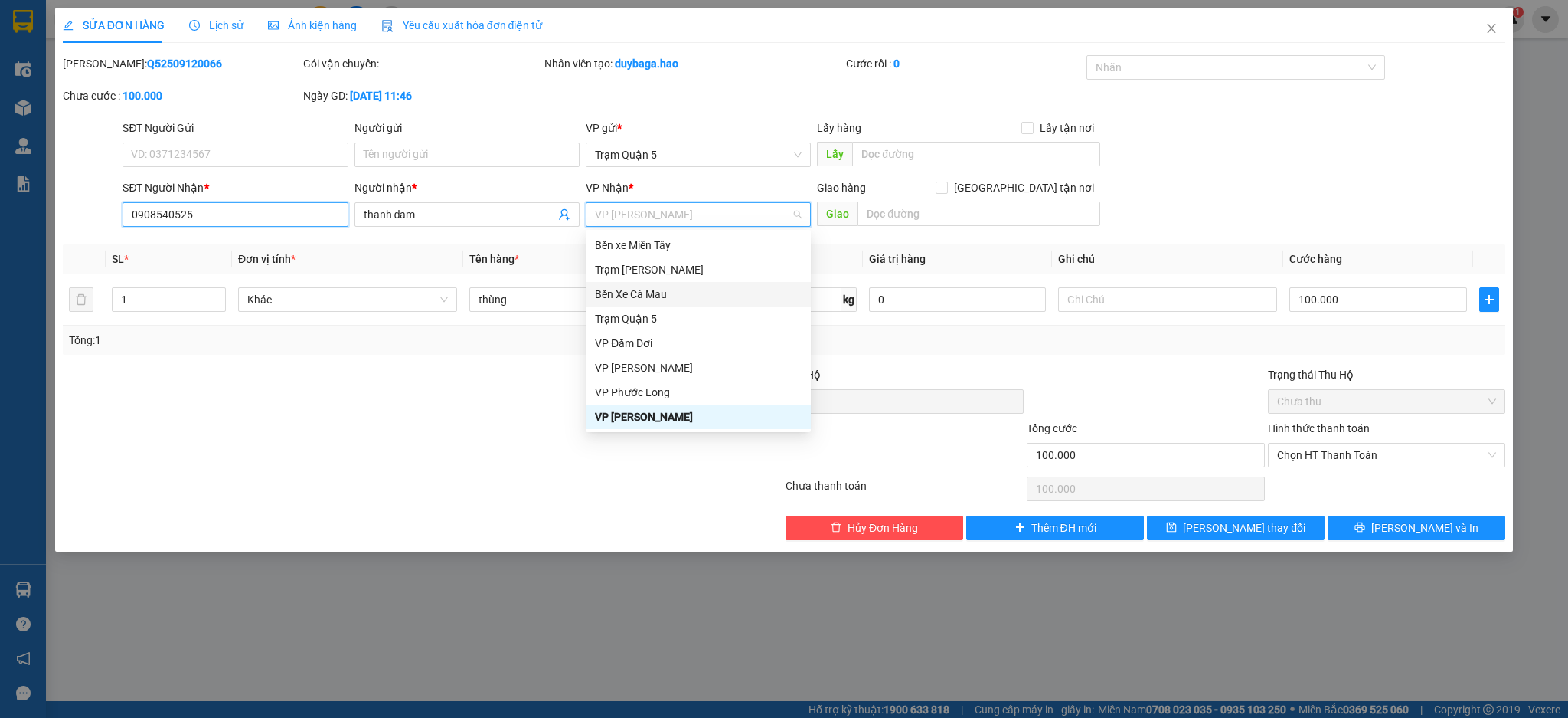
click at [297, 207] on input "0908540525" at bounding box center [235, 214] width 225 height 25
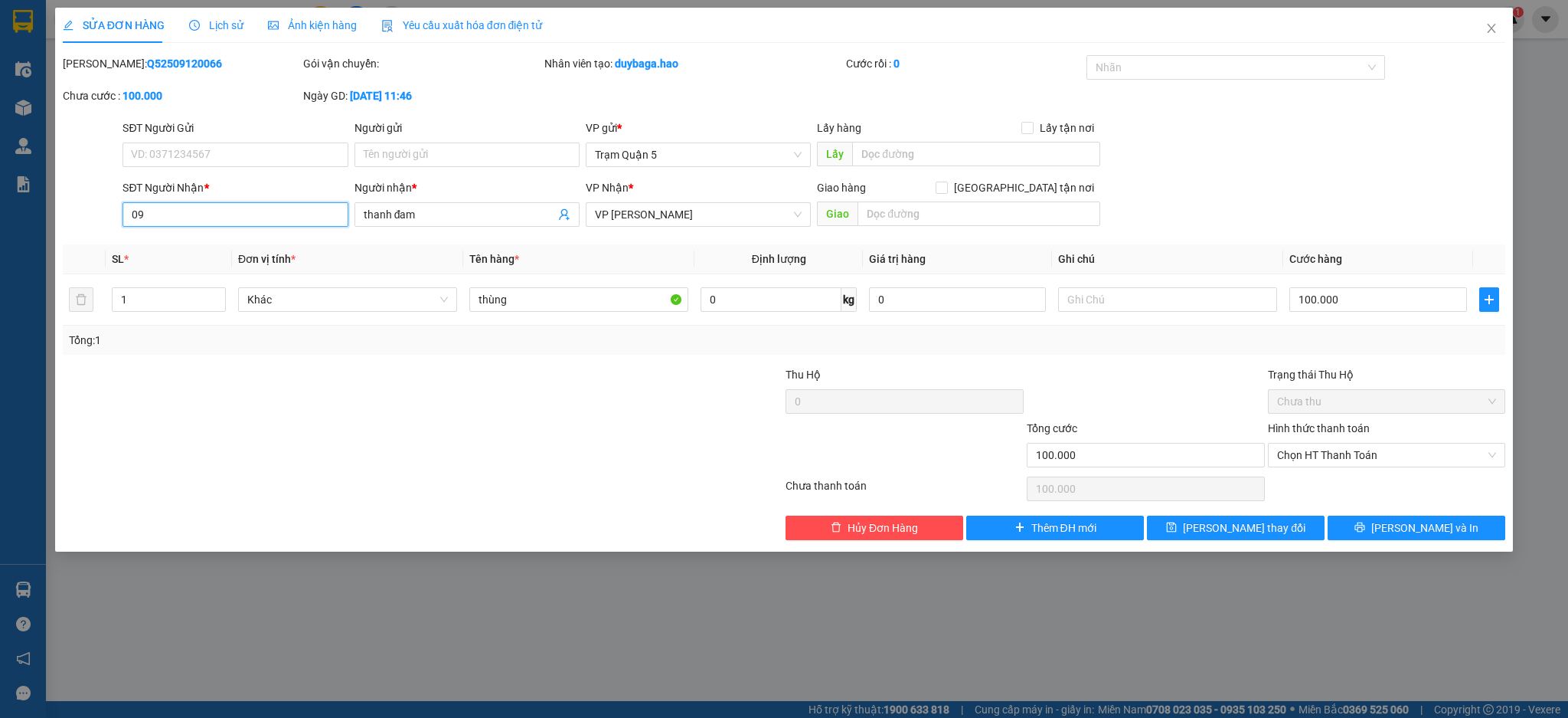
type input "0"
type input "00000000000"
click at [451, 213] on input "thanh đam" at bounding box center [459, 214] width 191 height 17
click at [452, 213] on input "thanh đam" at bounding box center [459, 214] width 191 height 17
type input "t"
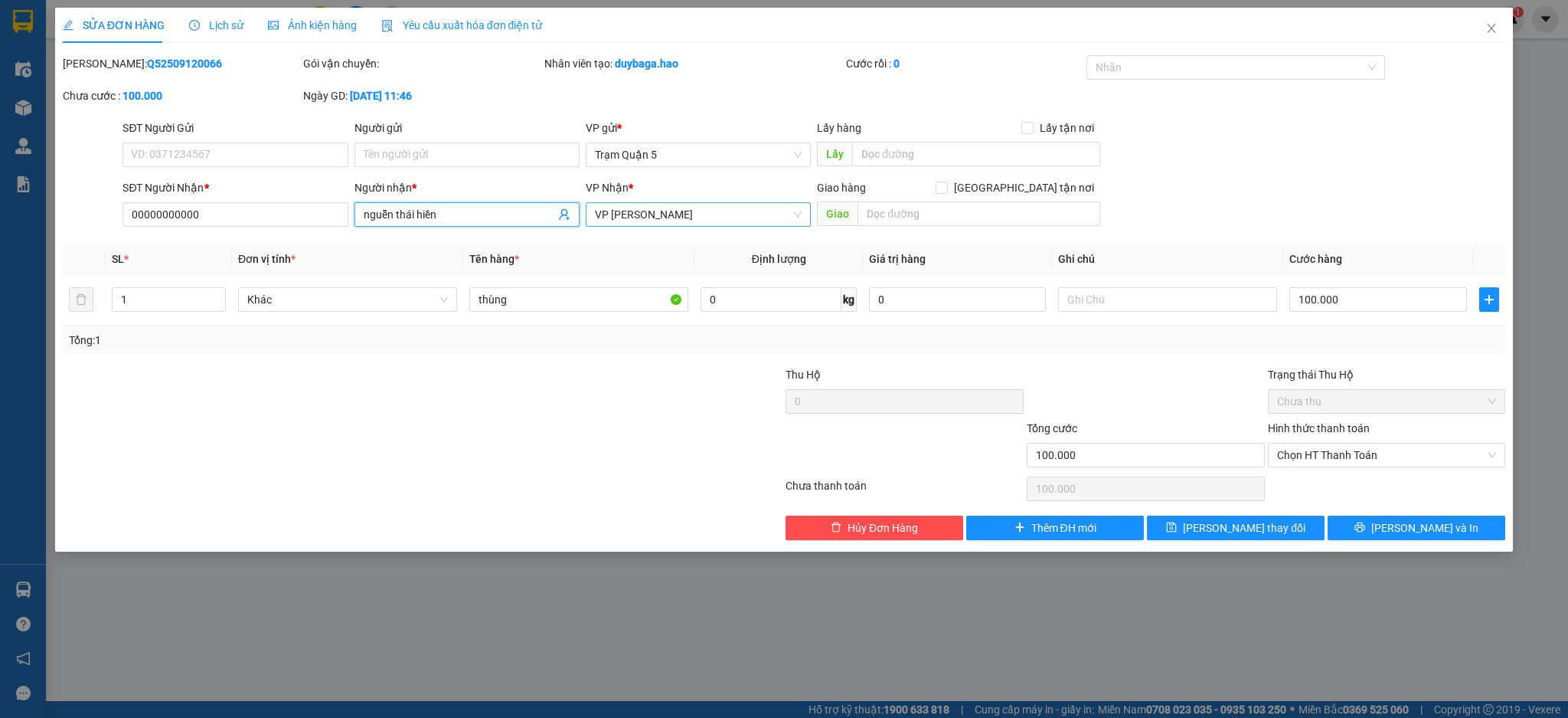
drag, startPoint x: 726, startPoint y: 203, endPoint x: 727, endPoint y: 221, distance: 18.0
click at [725, 213] on span "VP [PERSON_NAME]" at bounding box center [699, 214] width 207 height 23
type input "nguễn thái hiền"
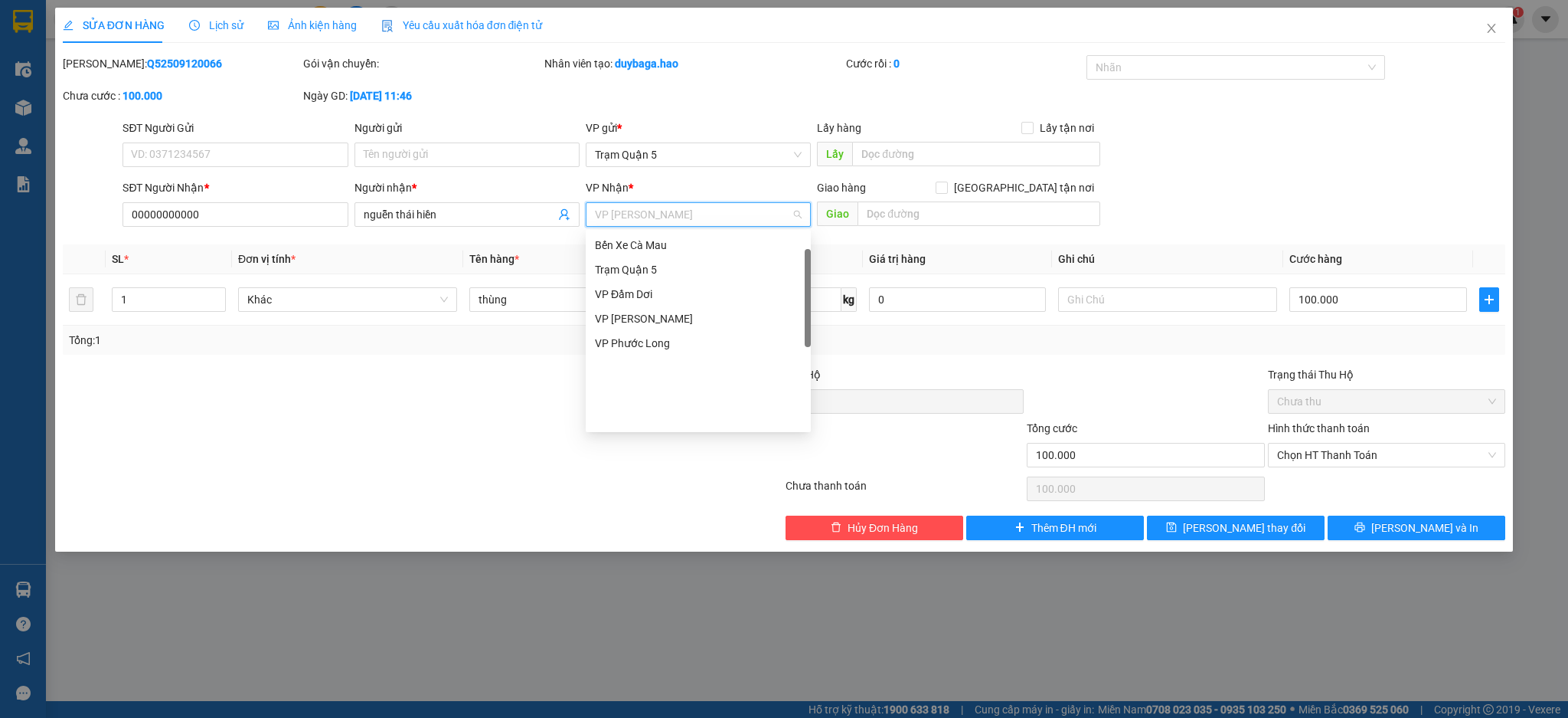
scroll to position [0, 0]
click at [682, 266] on div "Trạm Hộ Phòng" at bounding box center [699, 270] width 207 height 17
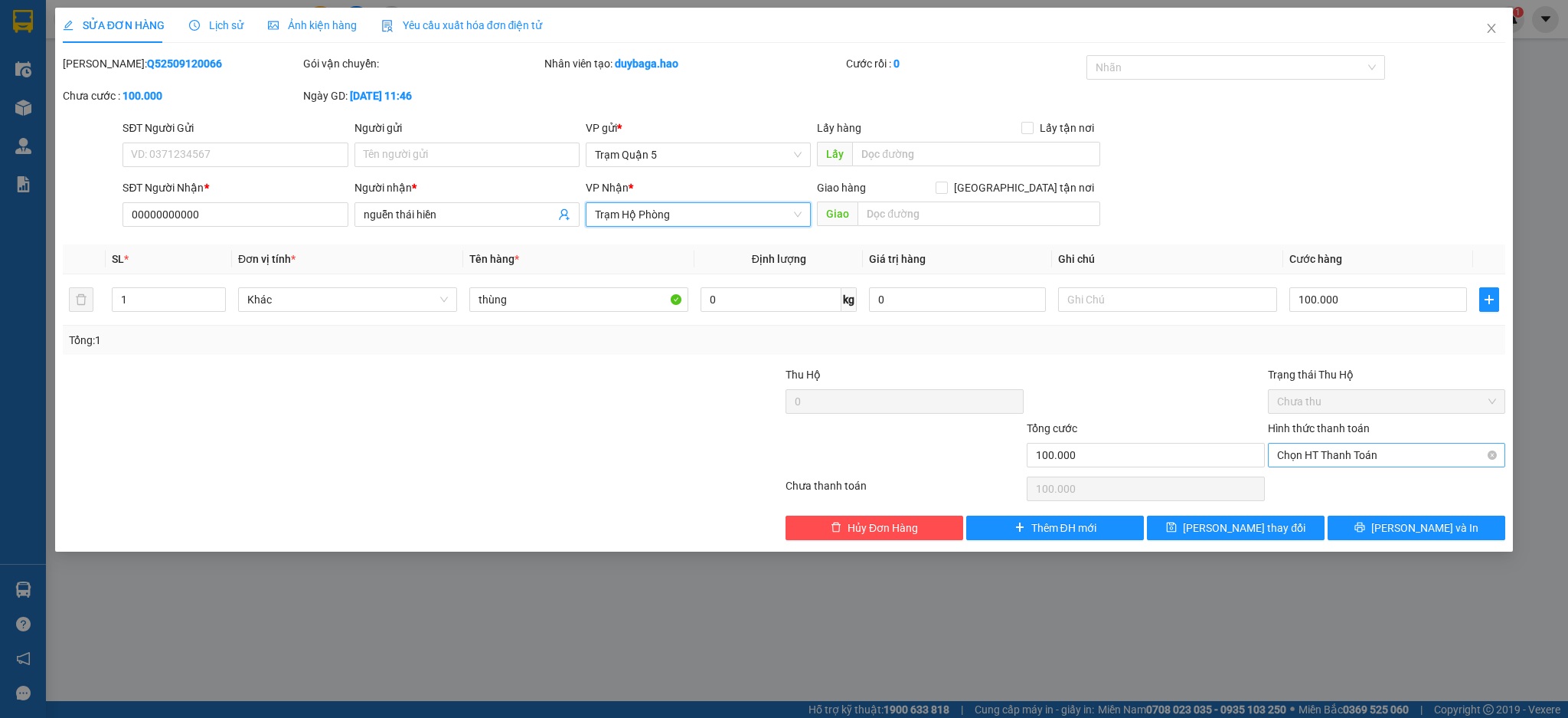
click at [1370, 458] on span "Chọn HT Thanh Toán" at bounding box center [1387, 455] width 220 height 23
click at [1350, 477] on div "Tại văn phòng" at bounding box center [1387, 486] width 220 height 17
type input "0"
click at [1375, 536] on button "[PERSON_NAME] và In" at bounding box center [1416, 527] width 178 height 25
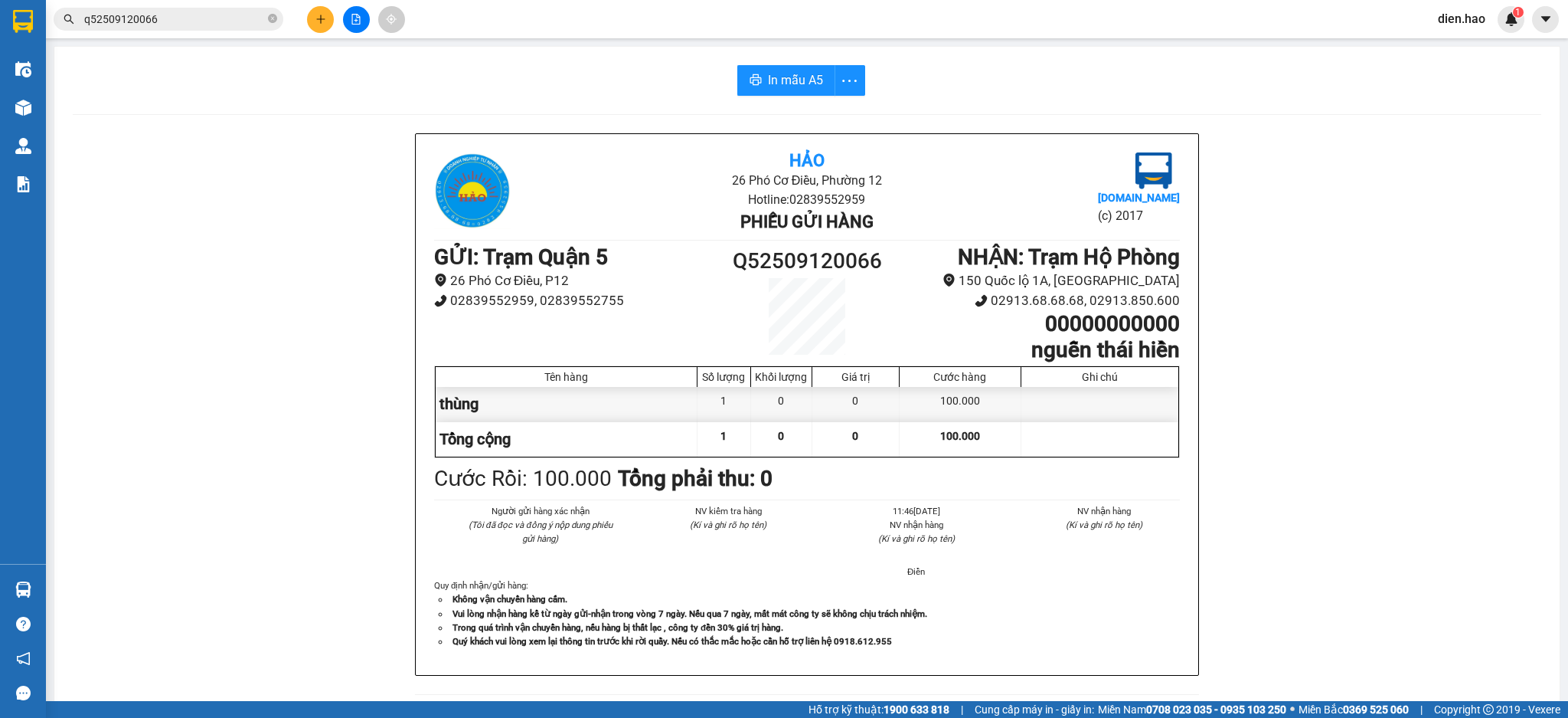
click at [191, 26] on input "q52509120066" at bounding box center [174, 19] width 181 height 17
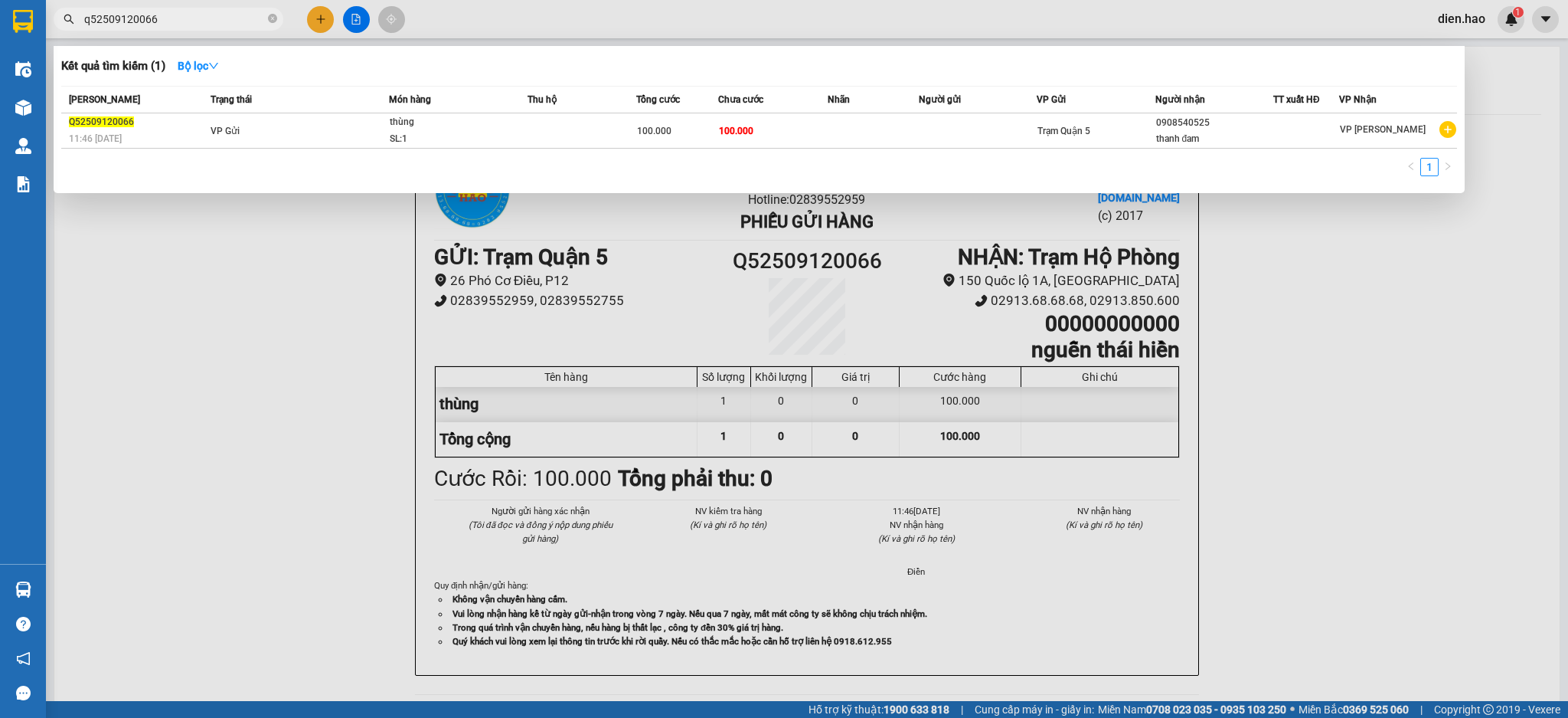
click at [264, 19] on input "q52509120066" at bounding box center [174, 19] width 181 height 17
click at [272, 21] on icon "close-circle" at bounding box center [272, 18] width 9 height 9
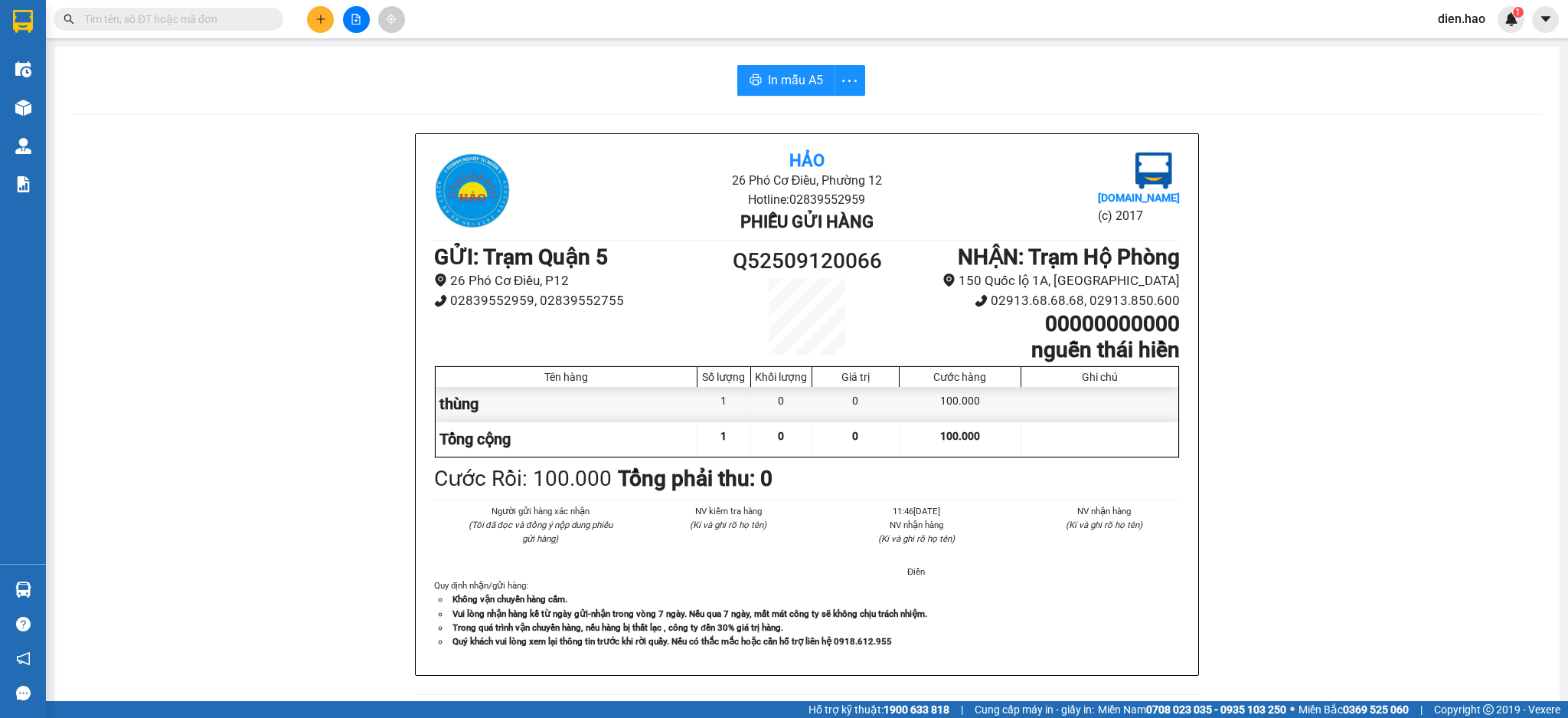
click at [249, 21] on input "text" at bounding box center [174, 19] width 181 height 17
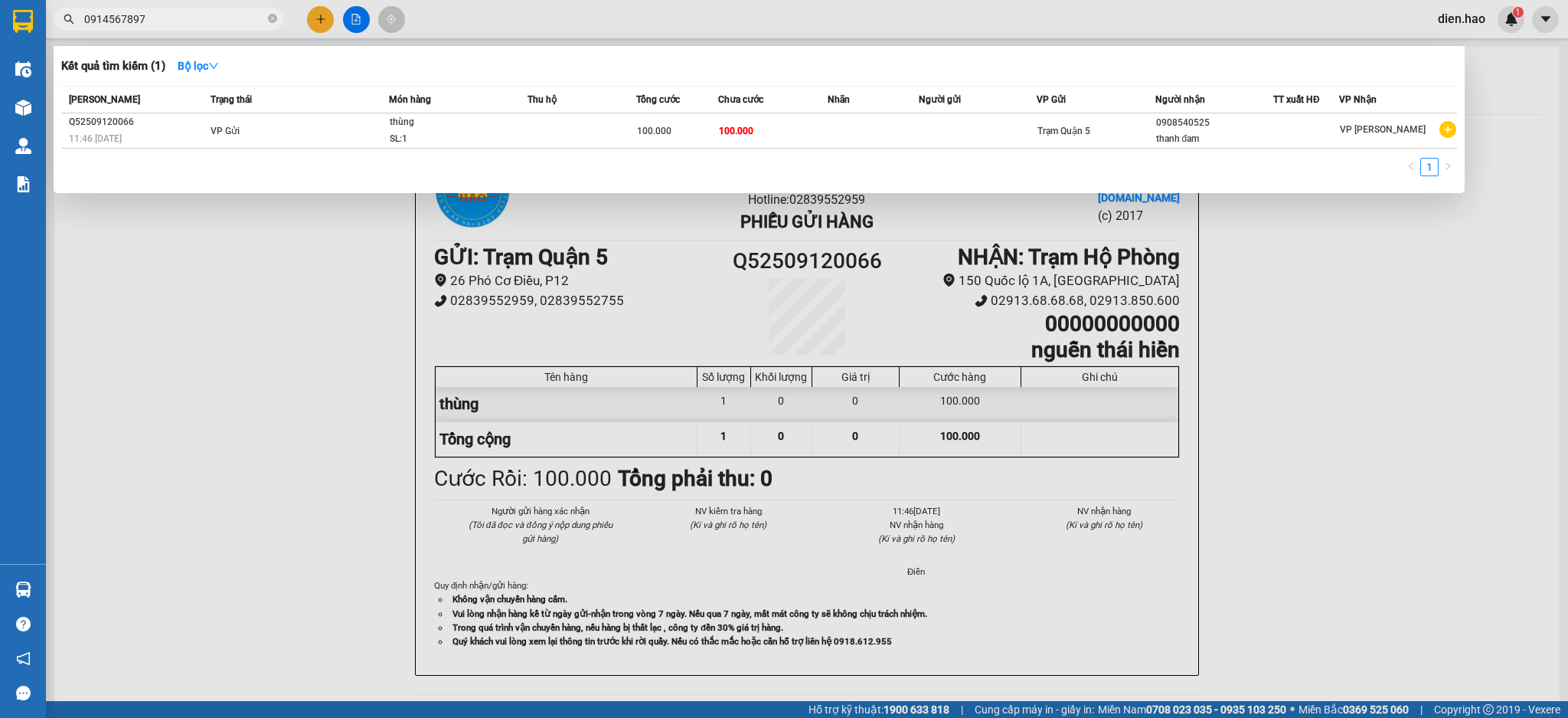
type input "09145678979"
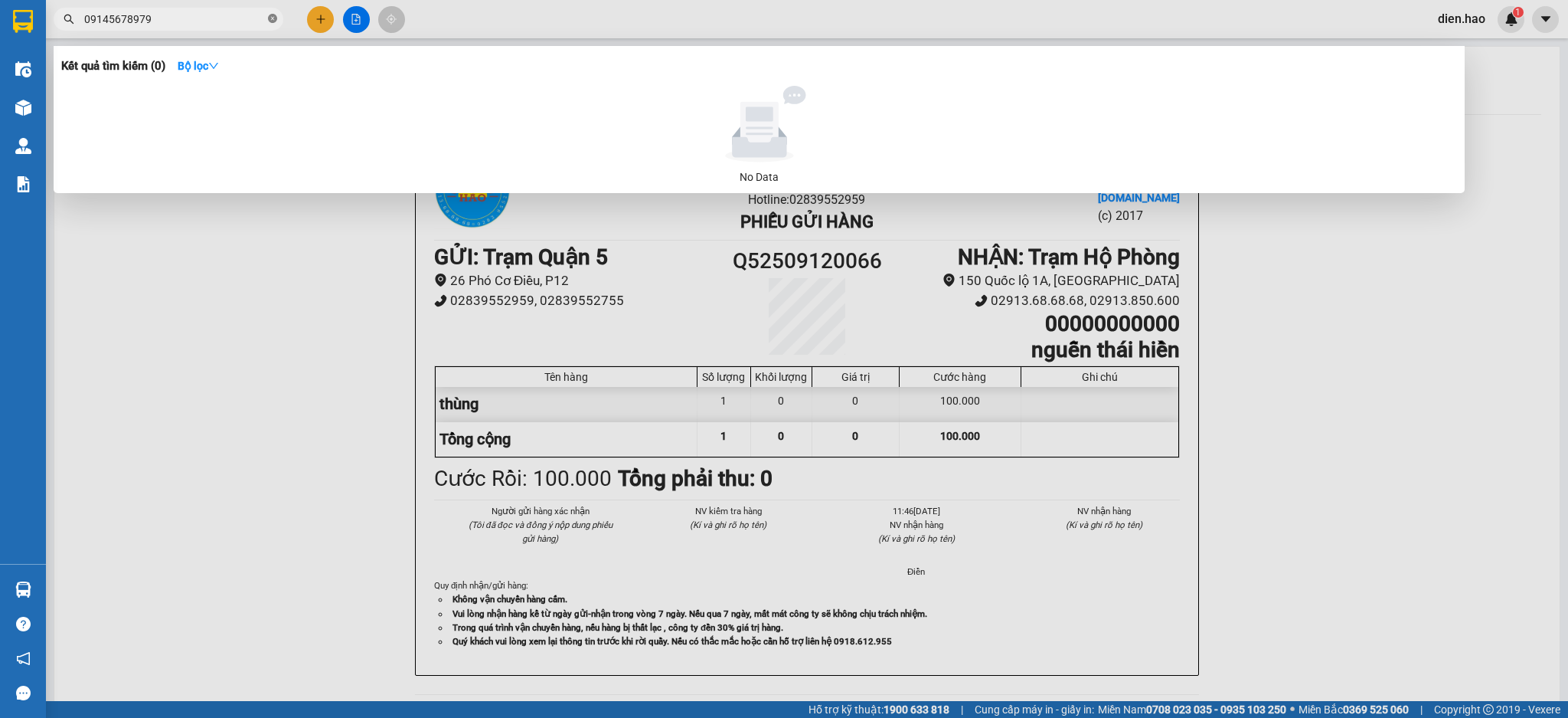
click at [270, 22] on icon "close-circle" at bounding box center [272, 18] width 9 height 9
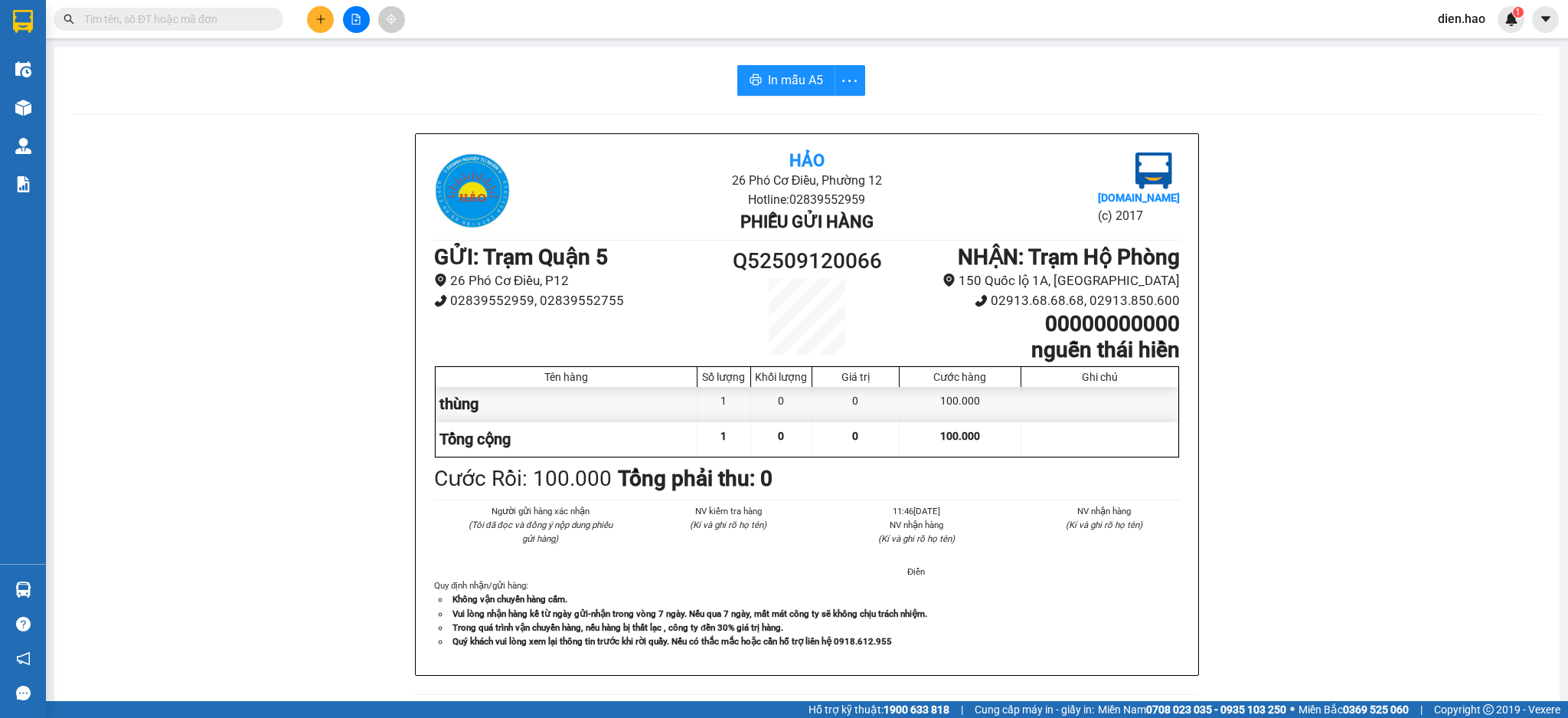
click at [228, 21] on input "text" at bounding box center [174, 19] width 181 height 17
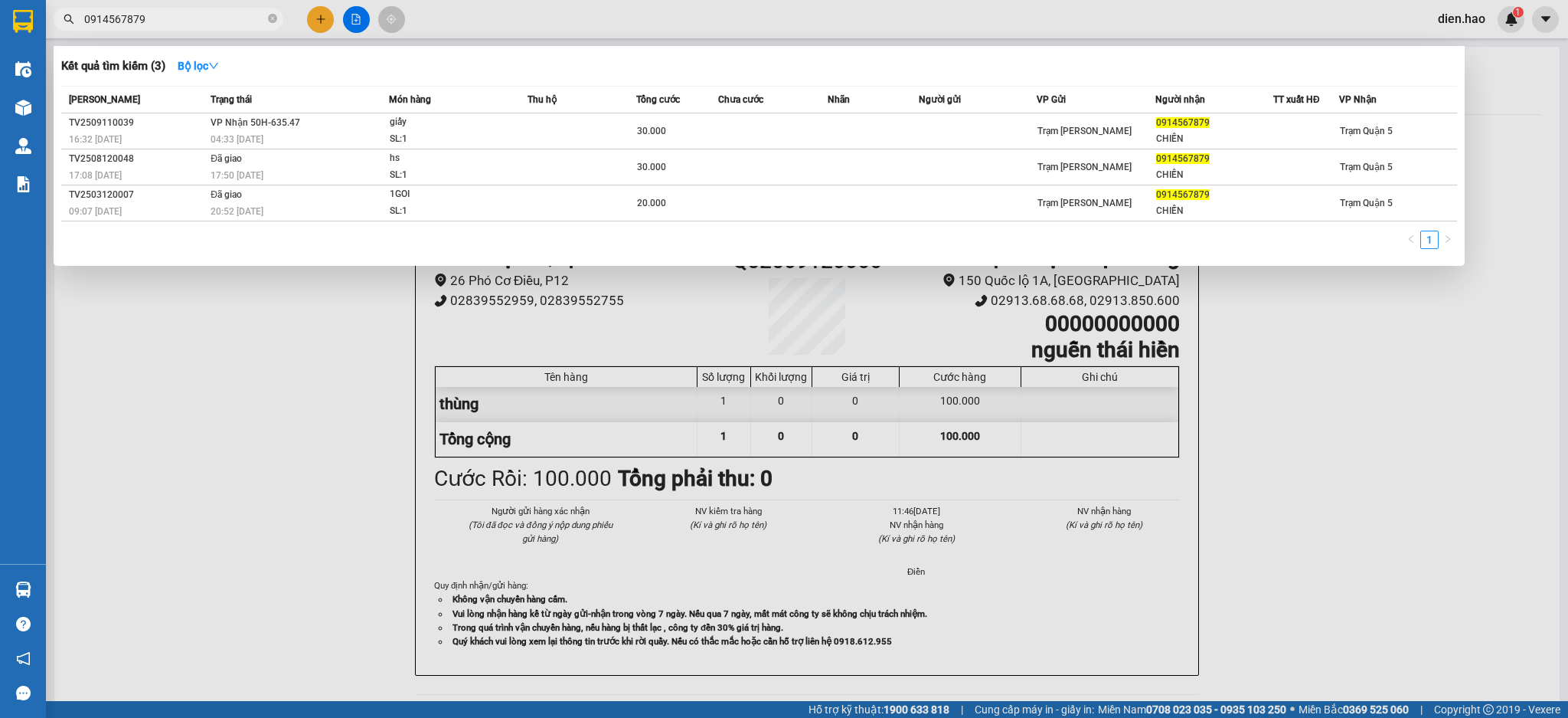
type input "0914567879"
drag, startPoint x: 1415, startPoint y: 537, endPoint x: 1275, endPoint y: 575, distance: 145.1
click at [1414, 537] on div at bounding box center [784, 359] width 1568 height 718
click at [270, 17] on icon "close-circle" at bounding box center [272, 18] width 9 height 9
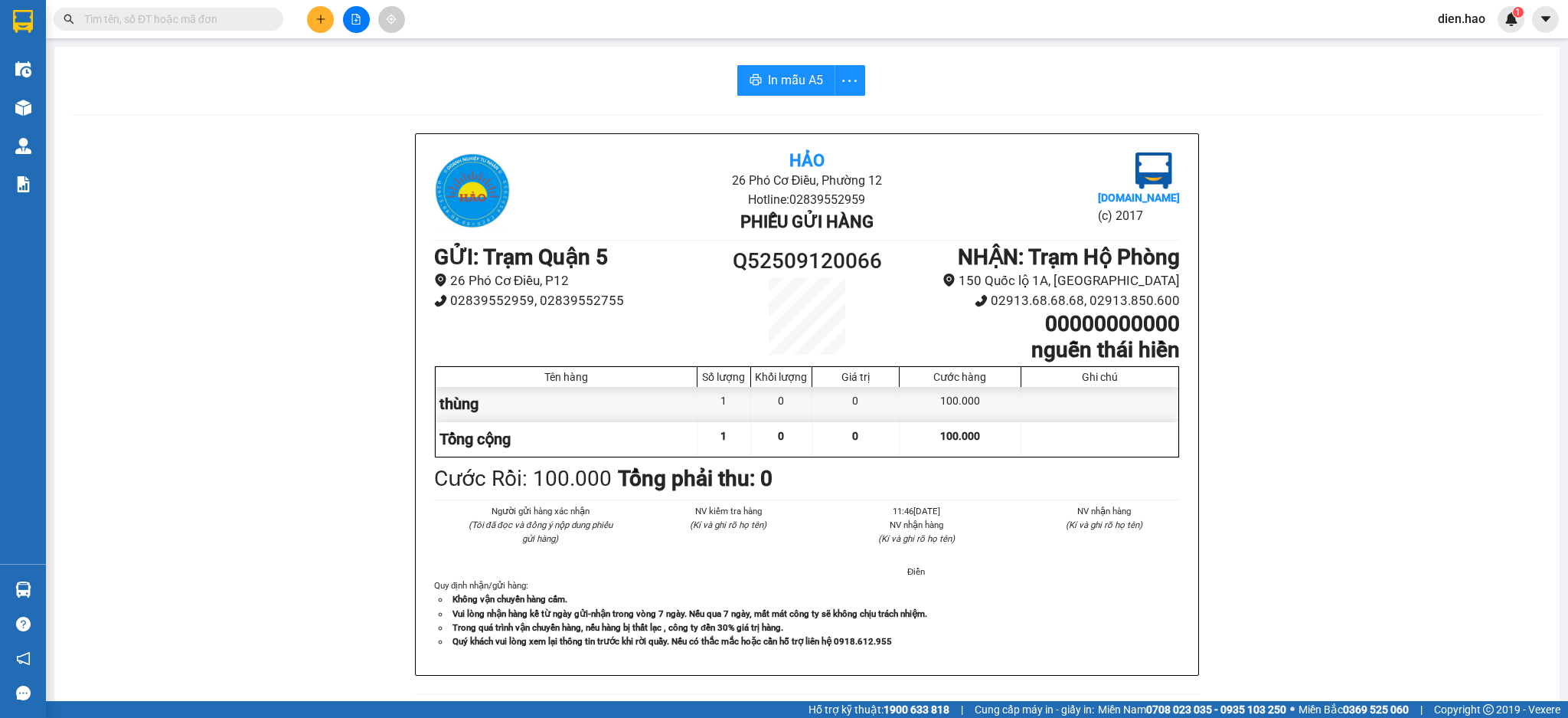
click at [246, 16] on input "text" at bounding box center [174, 19] width 181 height 17
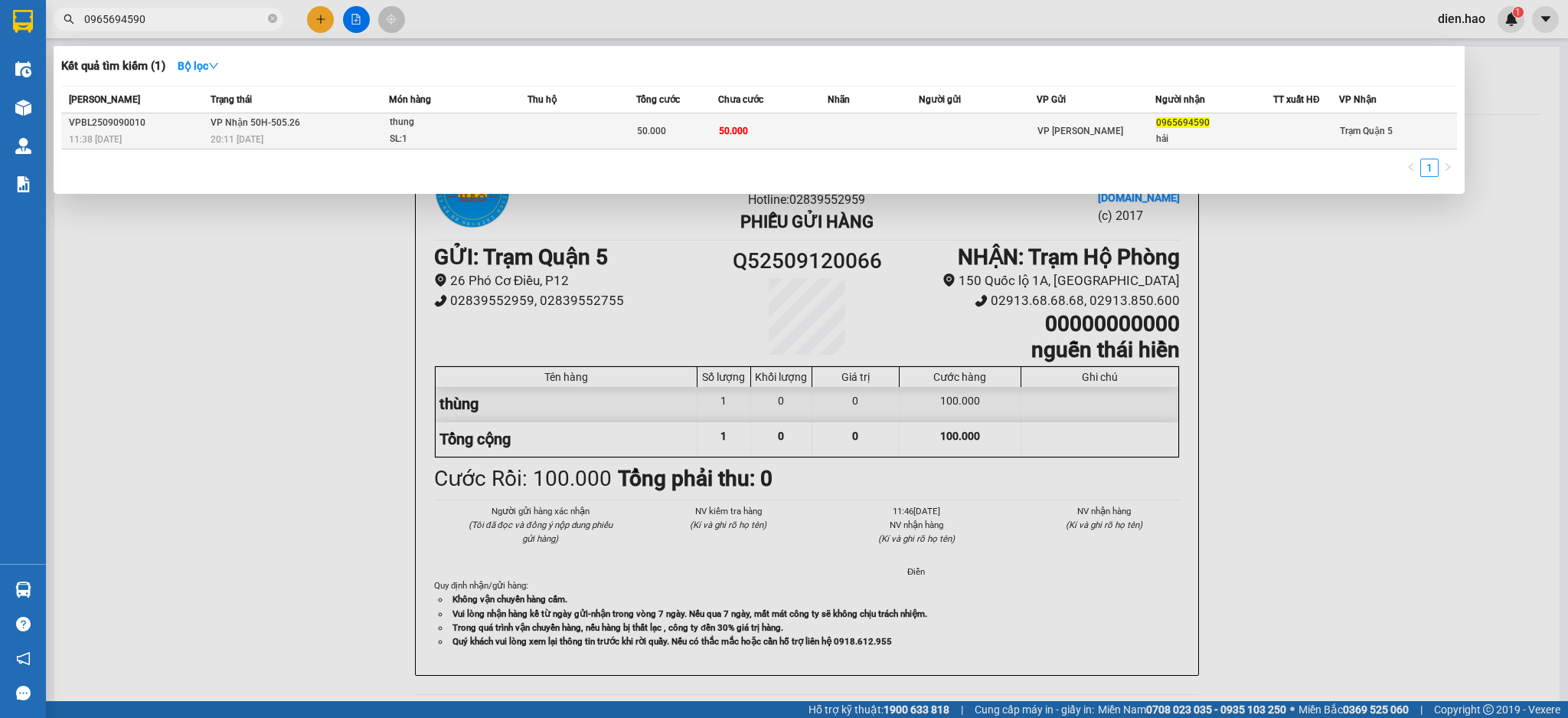
type input "0965694590"
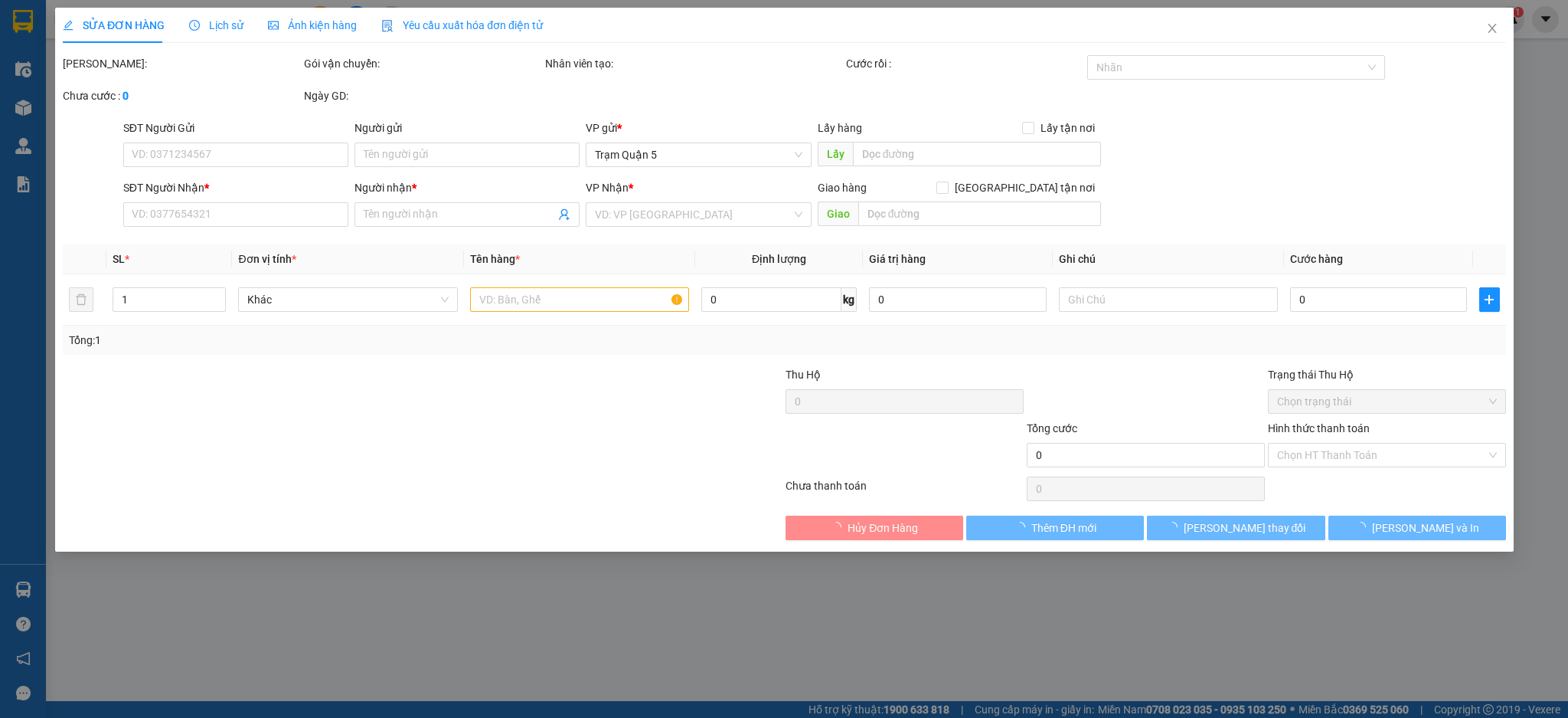
type input "0965694590"
type input "hải"
type input "50.000"
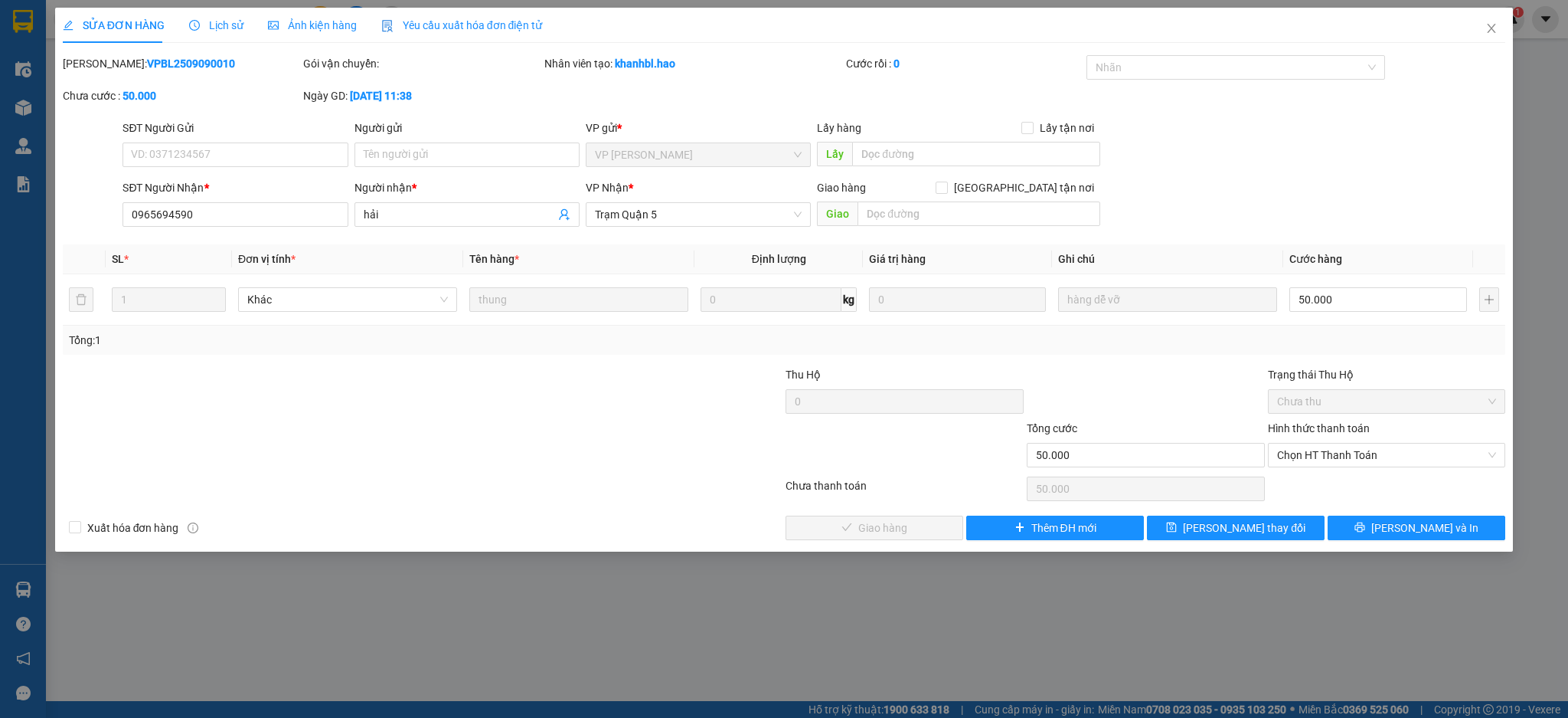
click at [231, 23] on span "Lịch sử" at bounding box center [216, 25] width 54 height 13
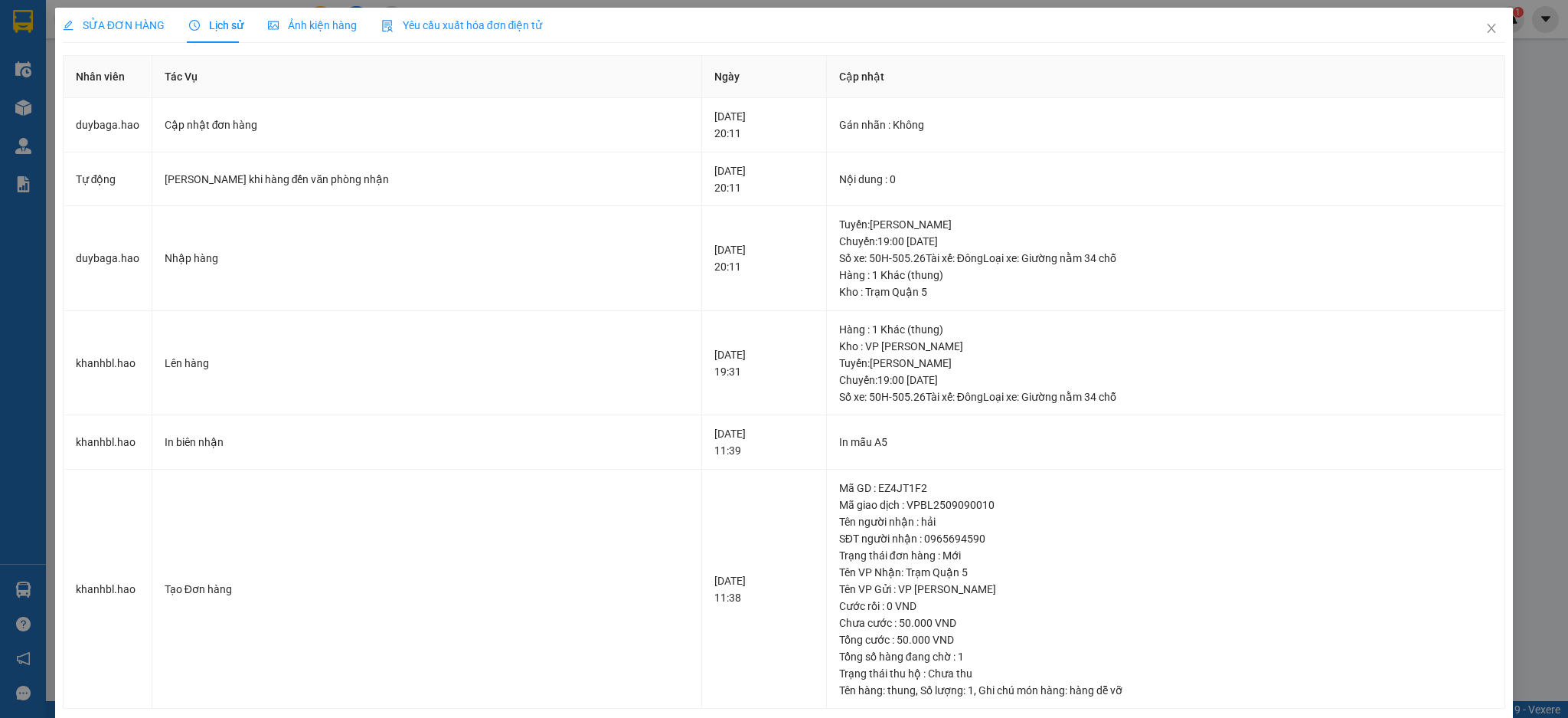
click at [299, 13] on div "Ảnh kiện hàng" at bounding box center [312, 25] width 89 height 35
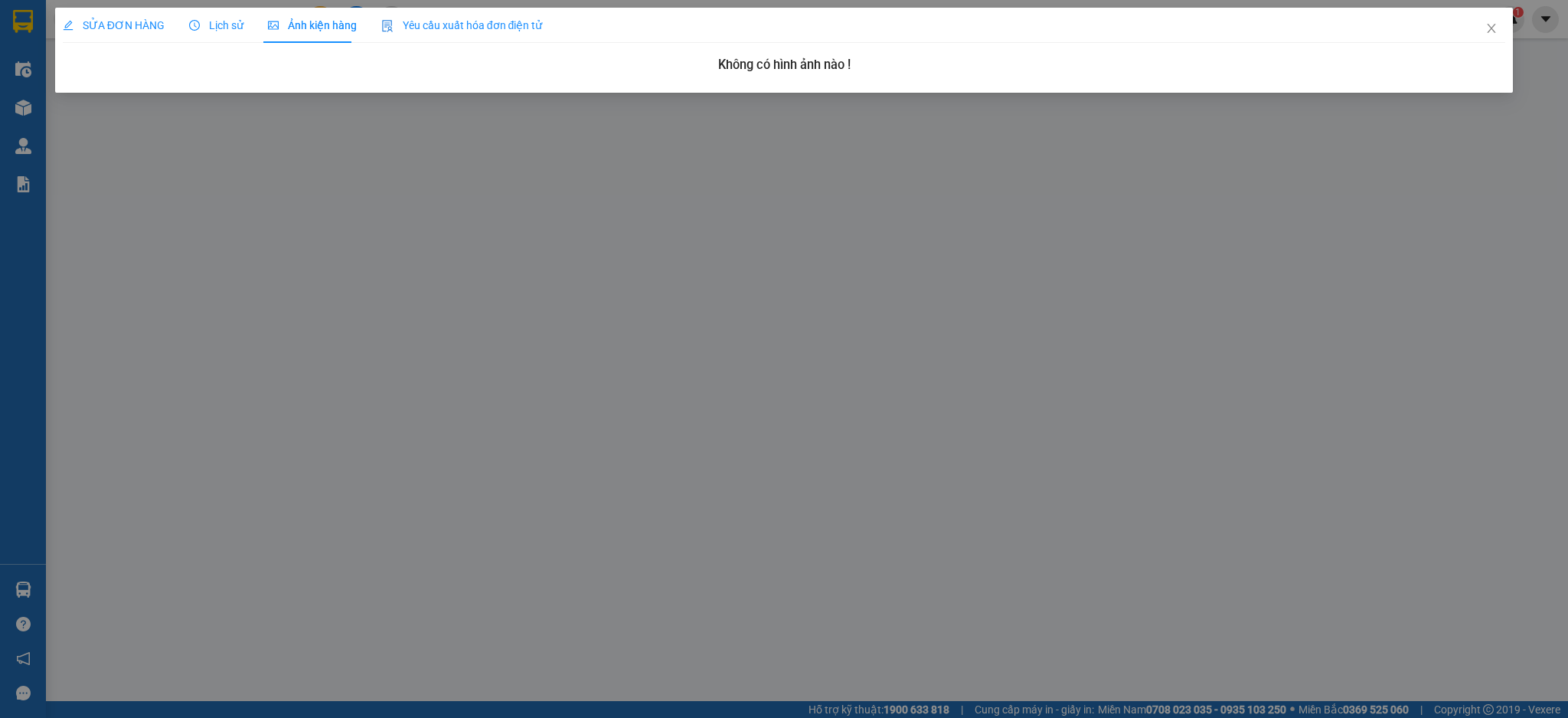
click at [218, 32] on div "Lịch sử" at bounding box center [216, 25] width 54 height 17
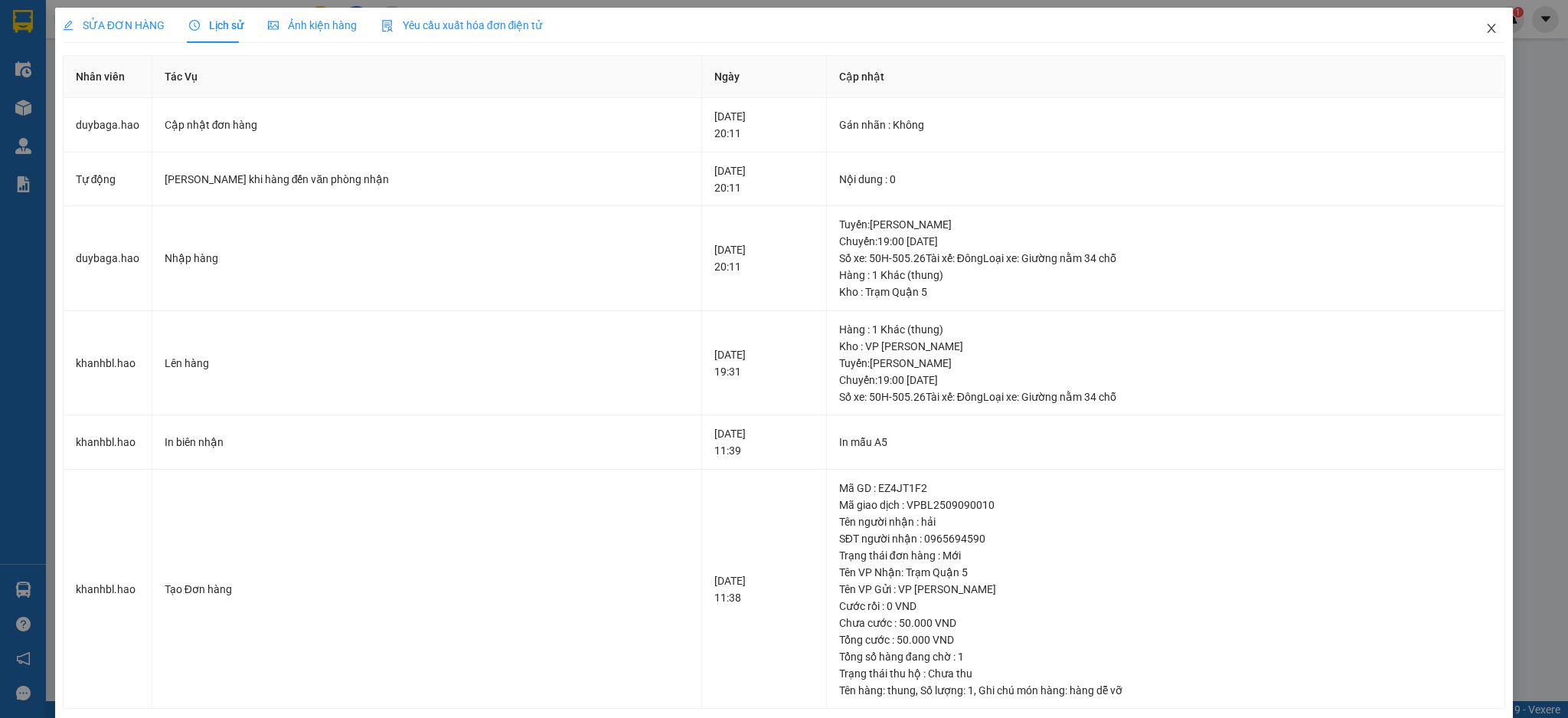
drag, startPoint x: 1473, startPoint y: 22, endPoint x: 1468, endPoint y: 37, distance: 15.8
click at [1485, 26] on icon "close" at bounding box center [1492, 28] width 13 height 13
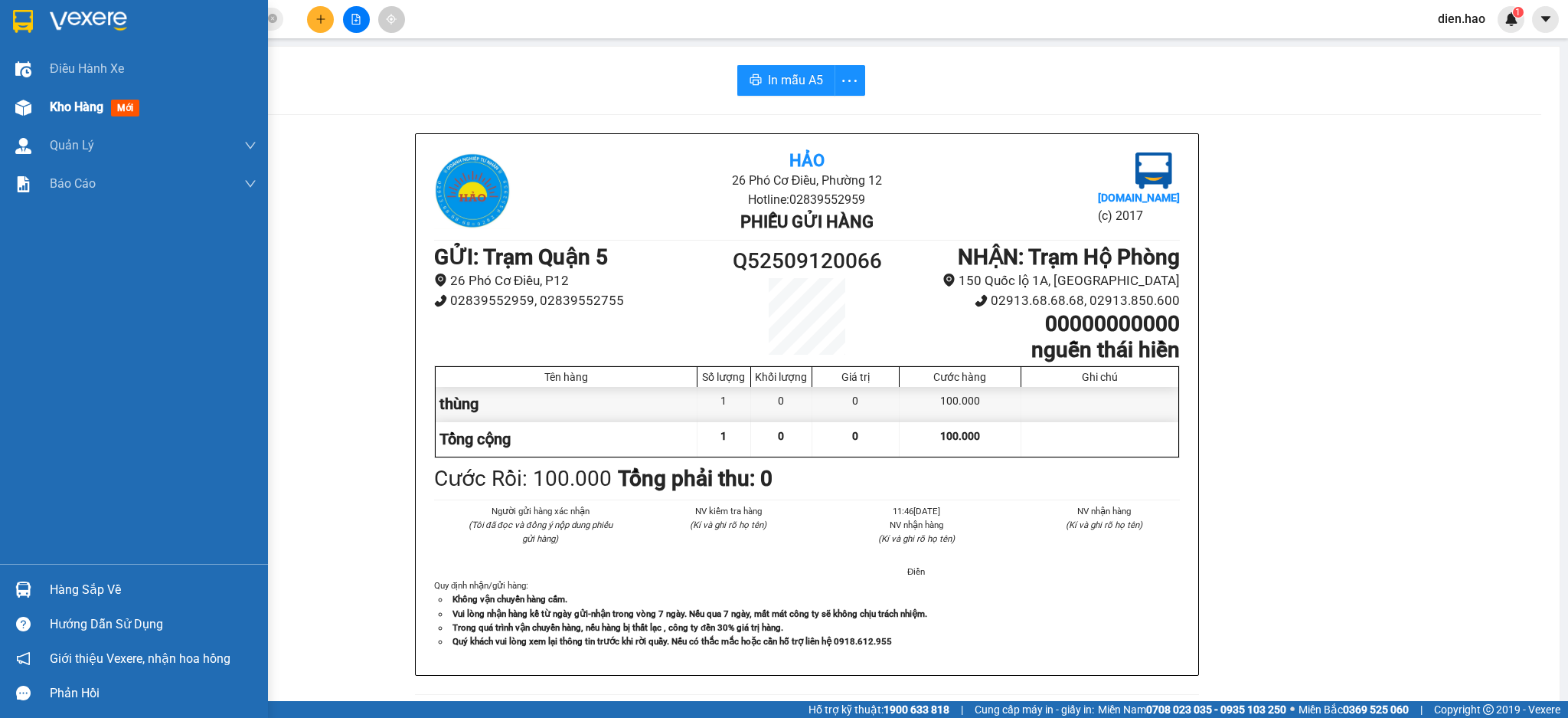
click at [64, 111] on span "Kho hàng" at bounding box center [76, 107] width 54 height 15
click at [65, 111] on span "Kho hàng" at bounding box center [76, 107] width 54 height 15
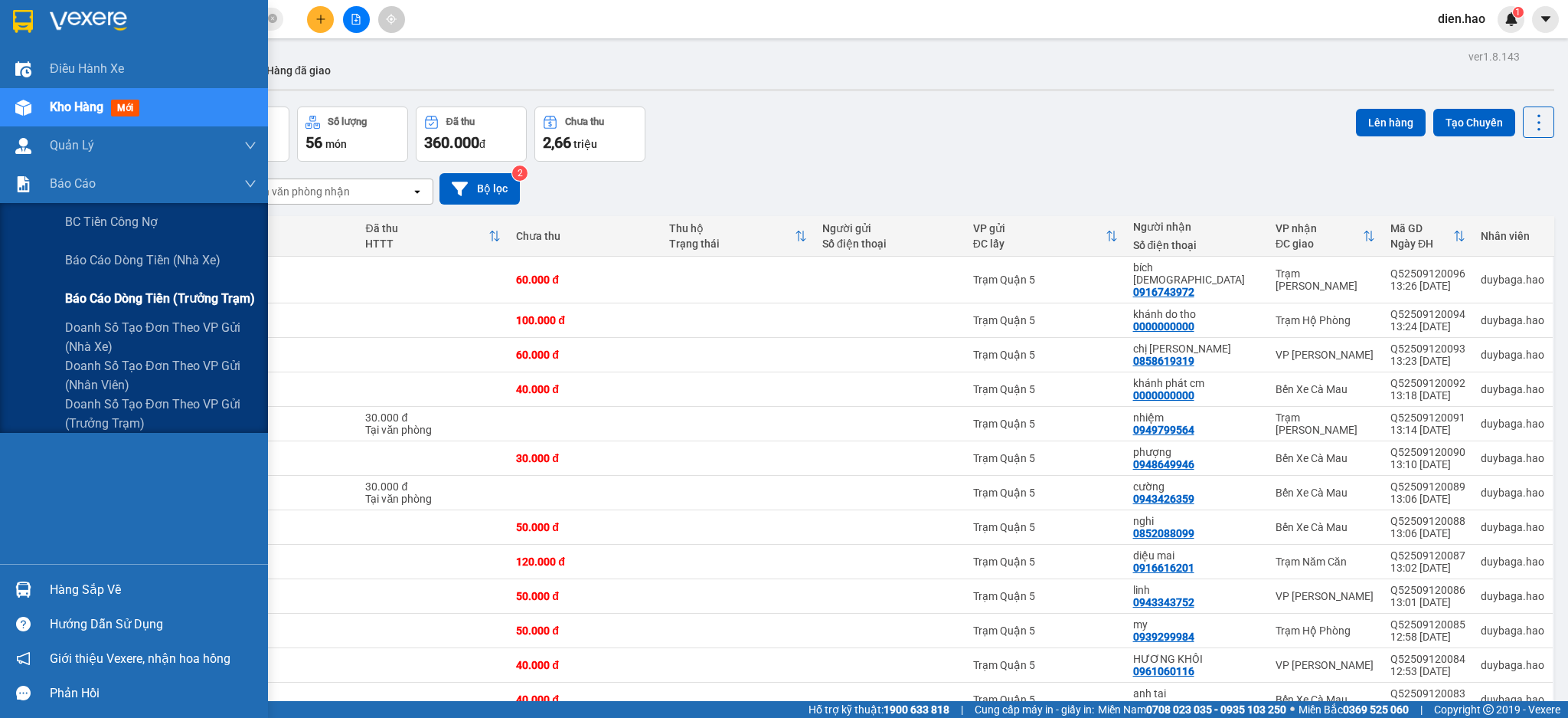
click at [167, 291] on span "Báo cáo dòng tiền (trưởng trạm)" at bounding box center [160, 298] width 190 height 19
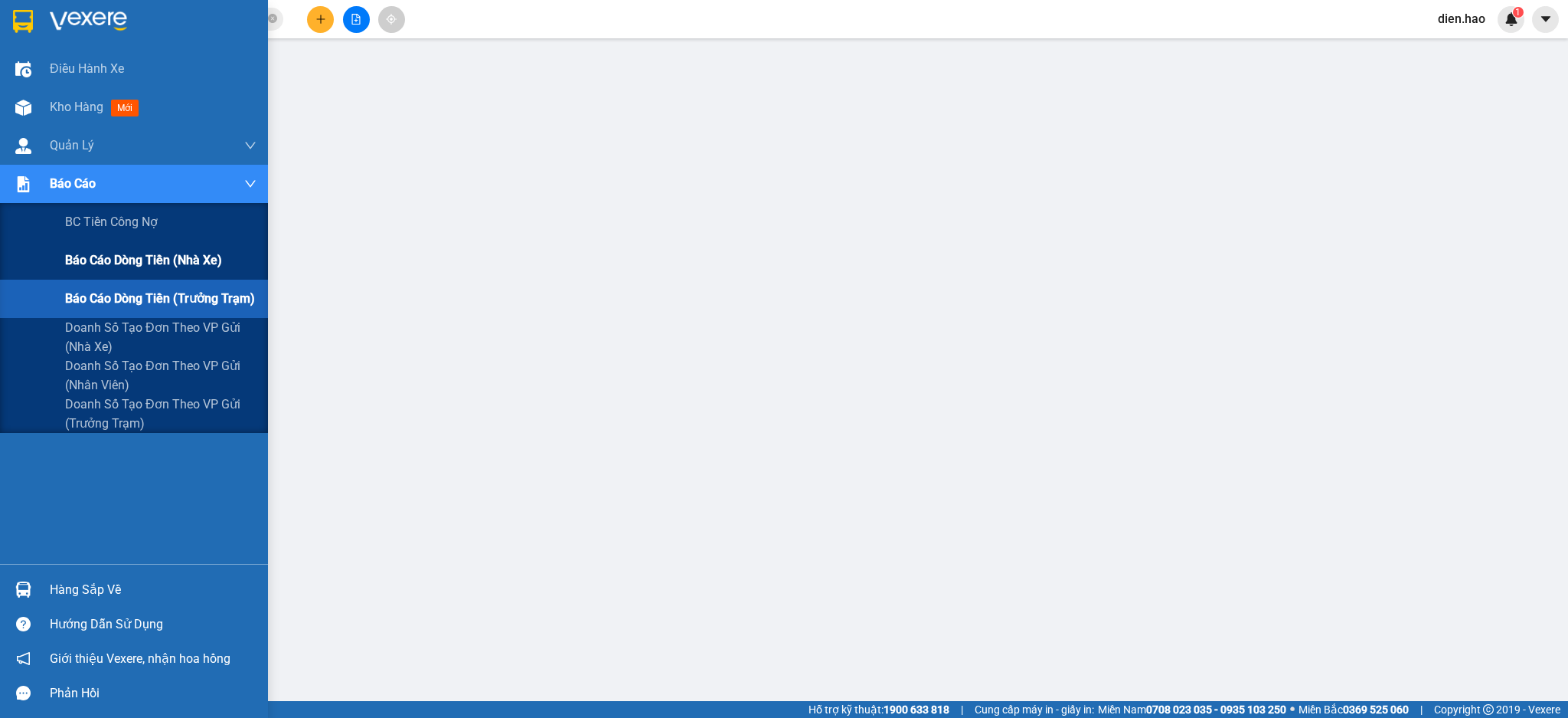
drag, startPoint x: 147, startPoint y: 258, endPoint x: 162, endPoint y: 261, distance: 15.3
click at [149, 261] on span "Báo cáo dòng tiền (nhà xe)" at bounding box center [143, 260] width 157 height 19
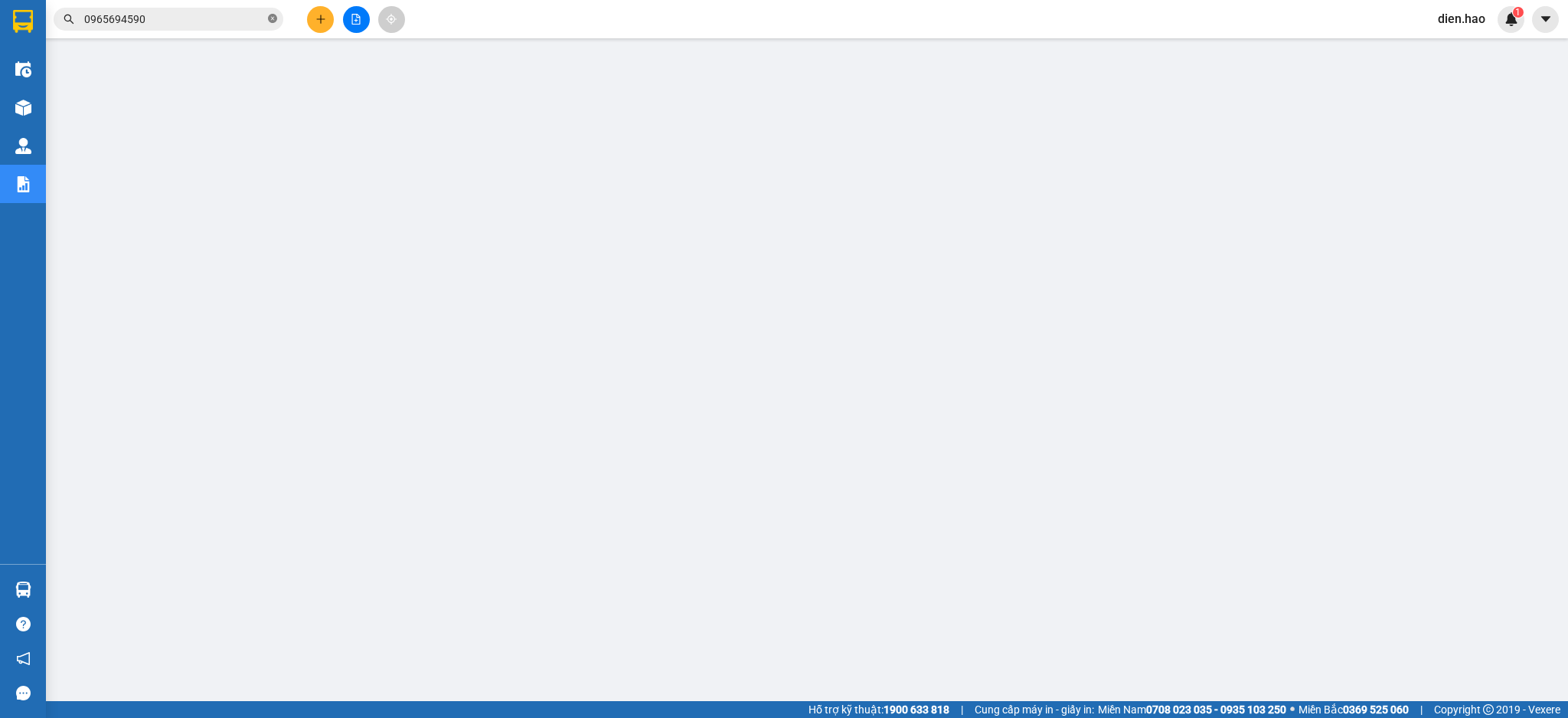
click at [271, 14] on icon "close-circle" at bounding box center [272, 18] width 9 height 9
click at [242, 17] on input "text" at bounding box center [174, 19] width 181 height 17
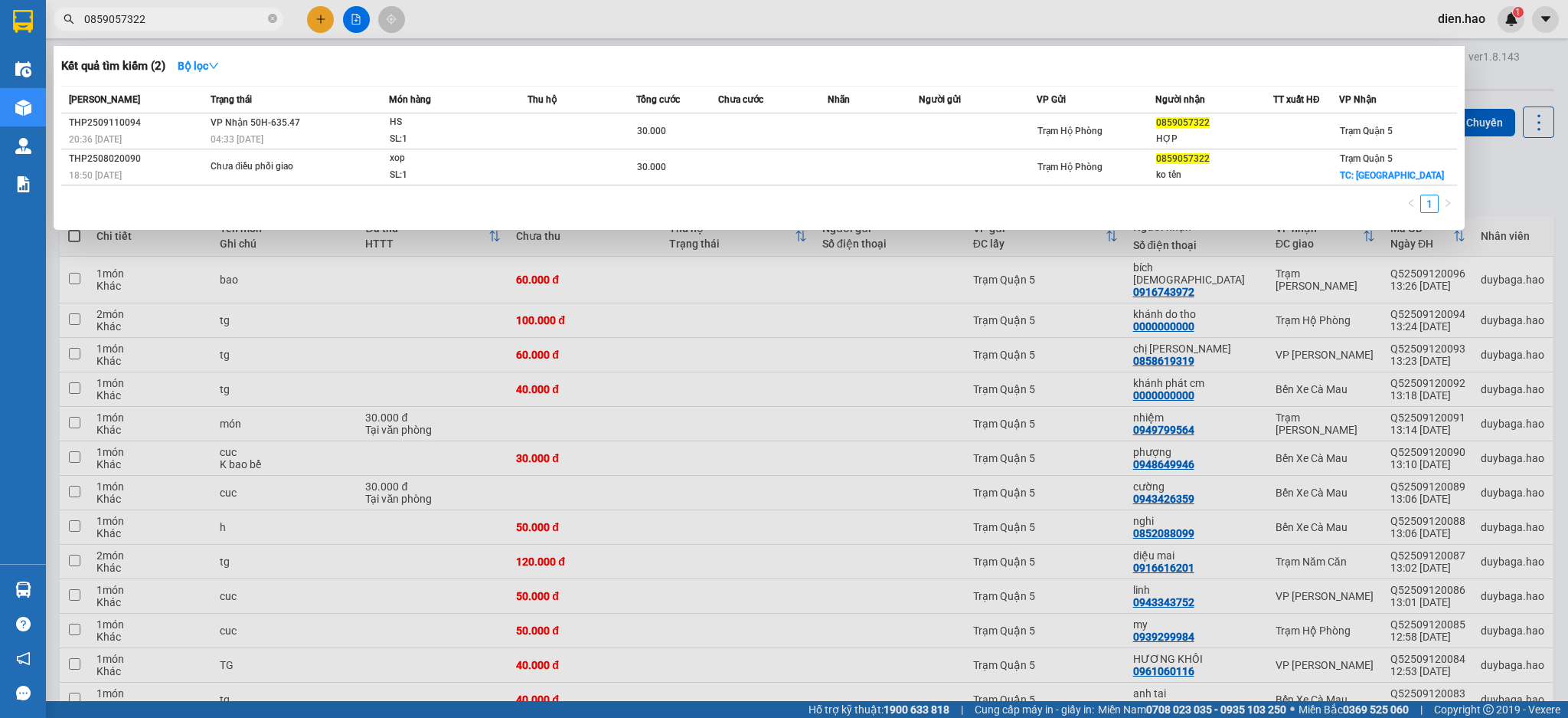
type input "0859057322"
click at [573, 15] on div at bounding box center [784, 359] width 1568 height 718
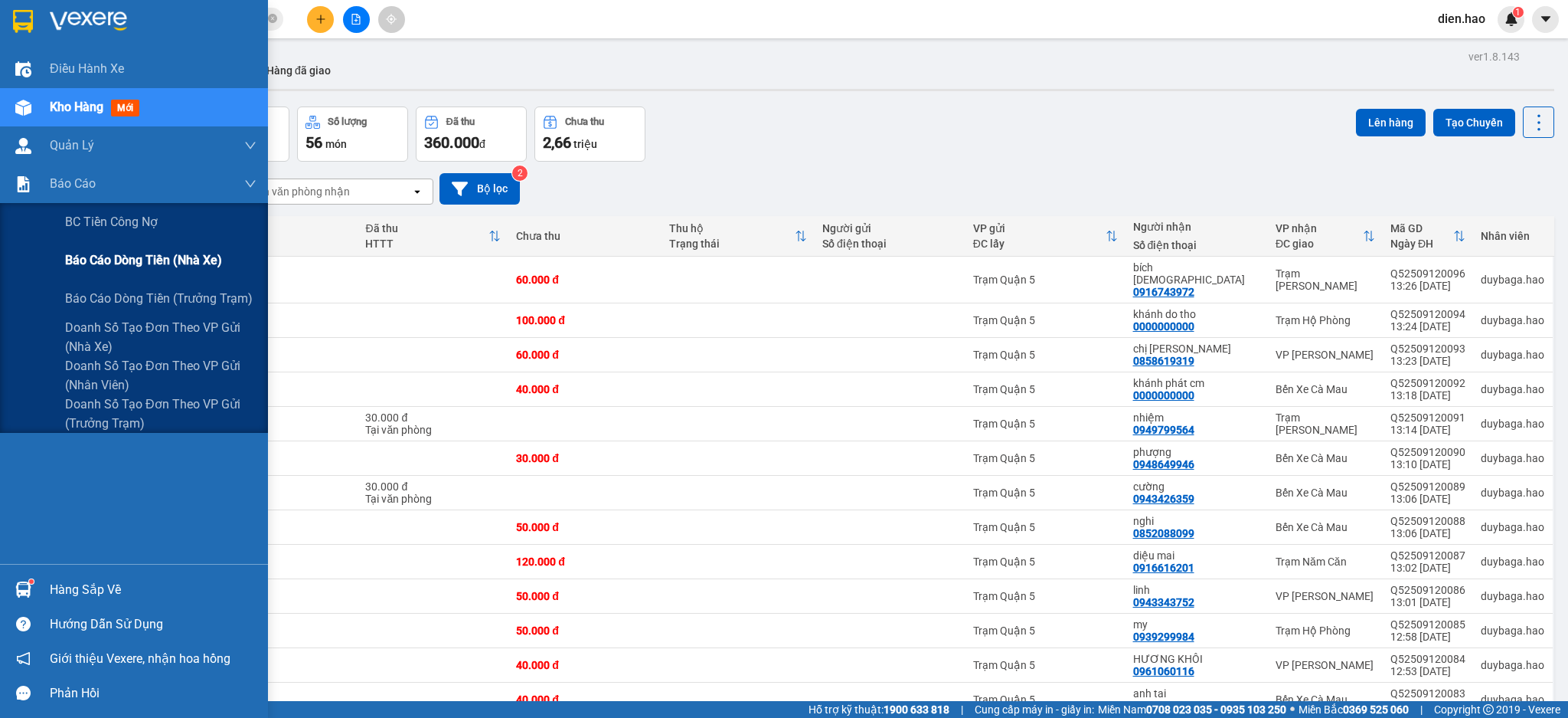
click at [132, 258] on span "Báo cáo dòng tiền (nhà xe)" at bounding box center [143, 260] width 157 height 19
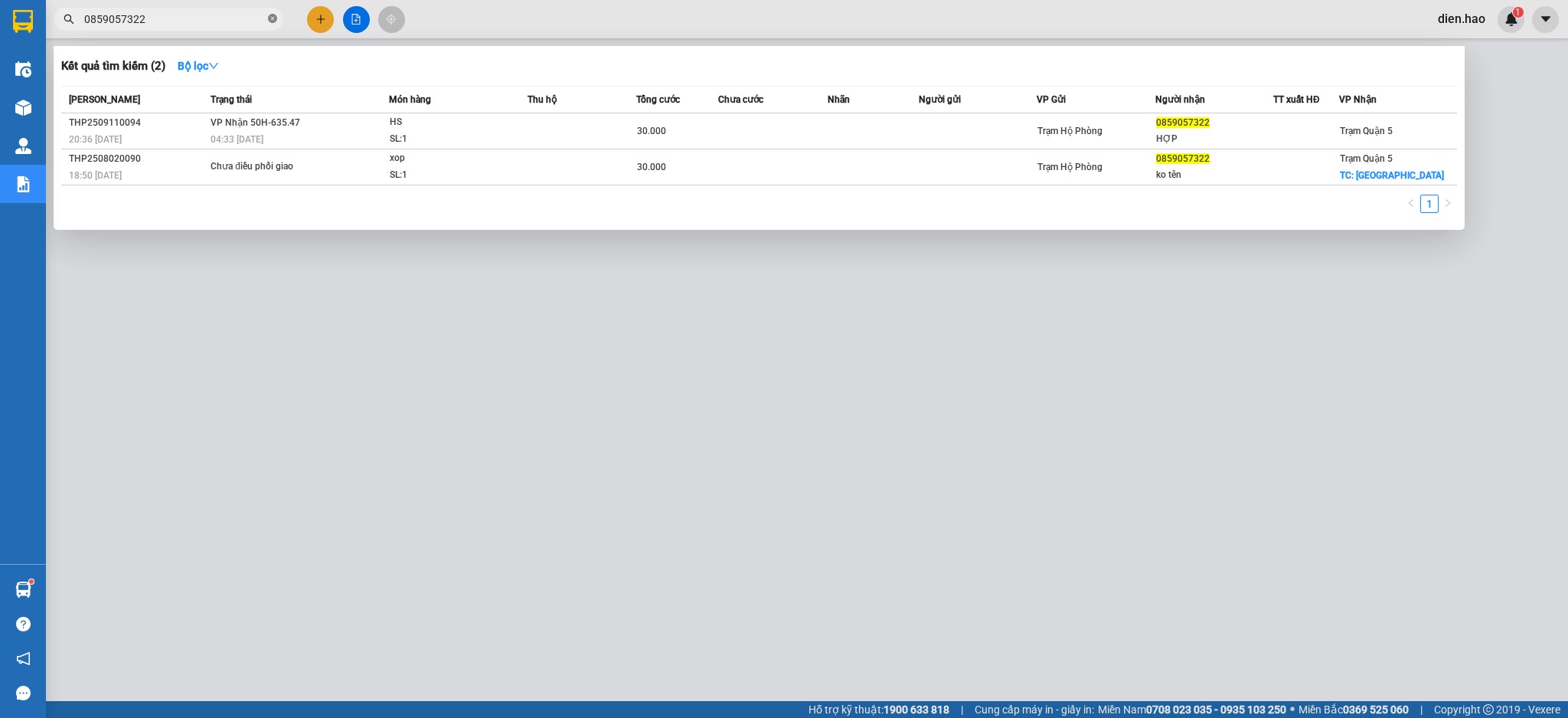
click at [270, 25] on span at bounding box center [272, 20] width 9 height 15
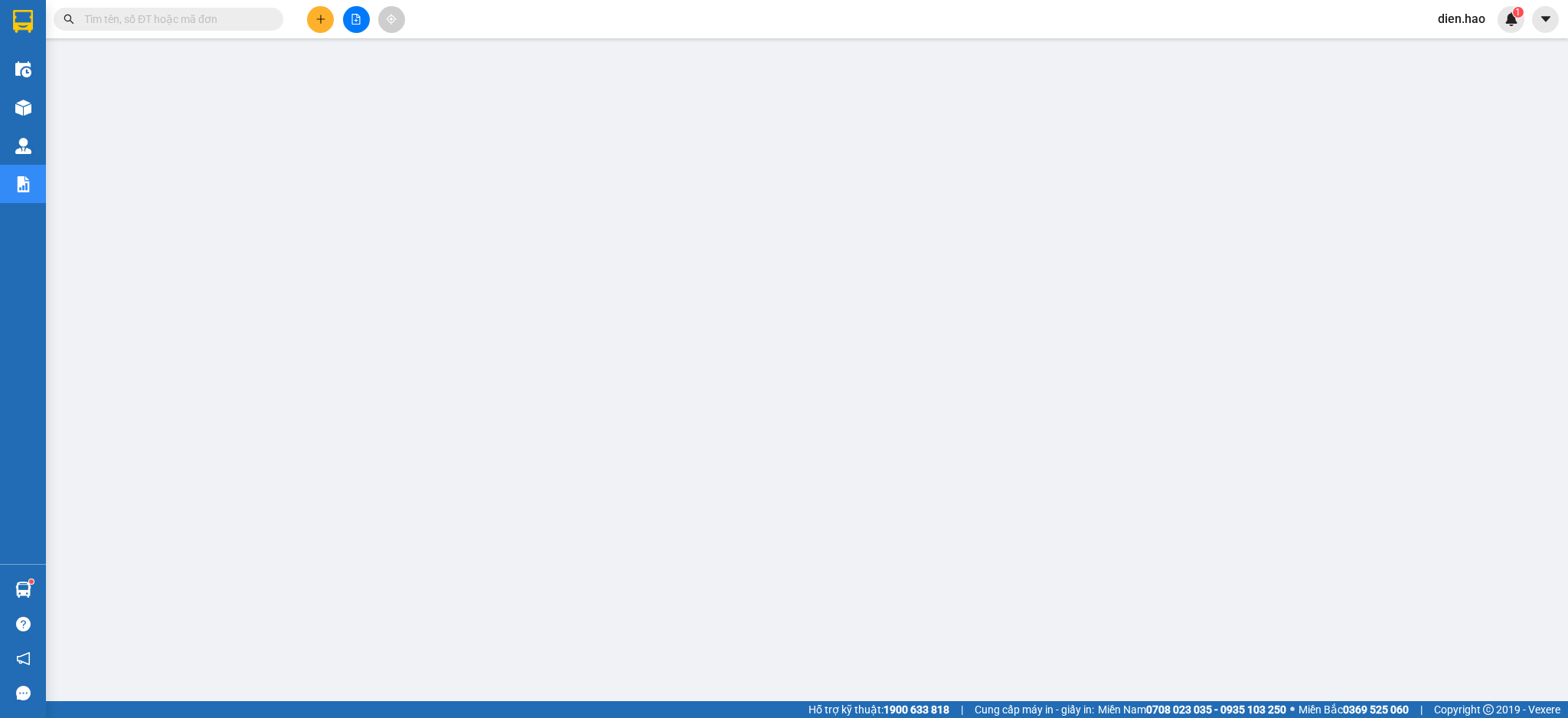
click at [252, 18] on input "text" at bounding box center [174, 19] width 181 height 17
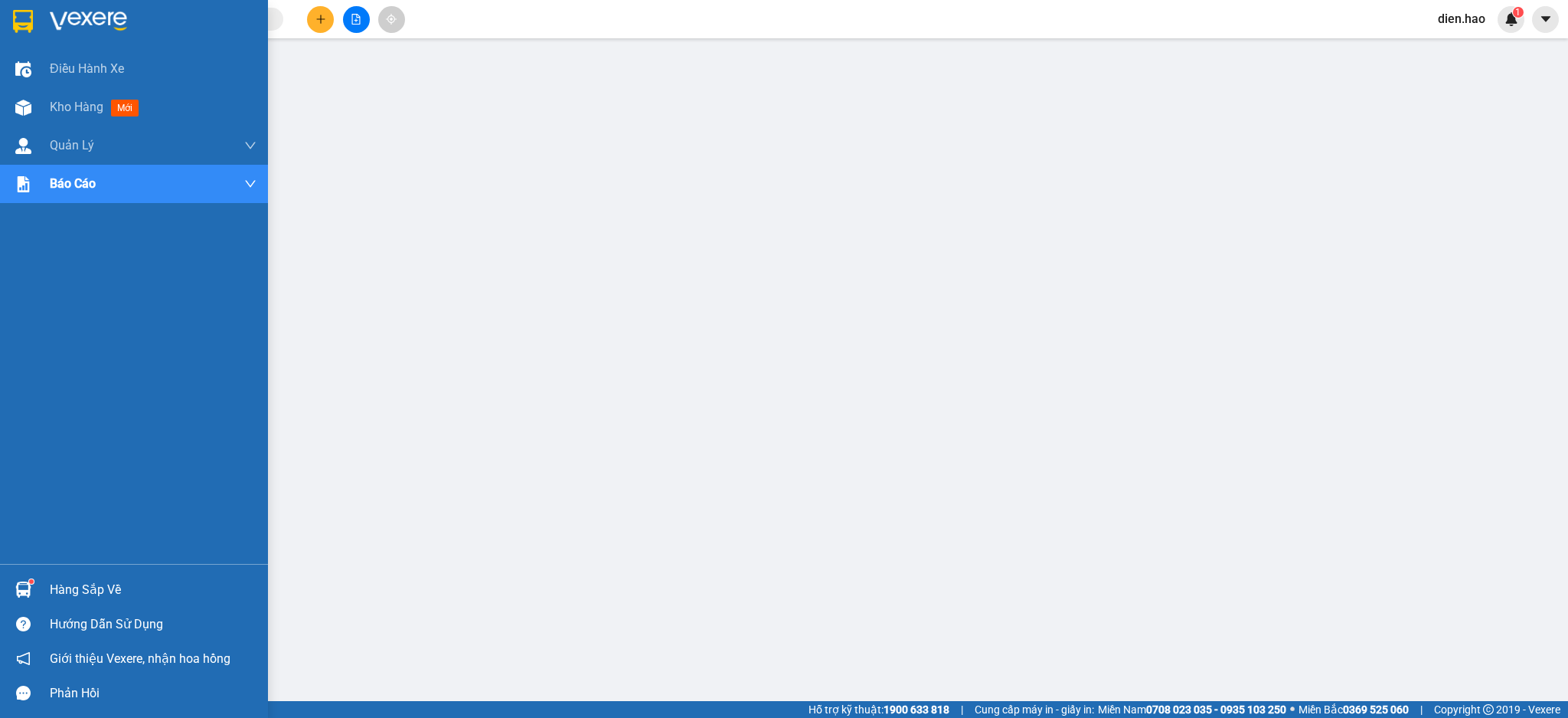
drag, startPoint x: 80, startPoint y: 100, endPoint x: 266, endPoint y: 16, distance: 204.1
click at [96, 104] on span "Kho hàng" at bounding box center [76, 107] width 54 height 15
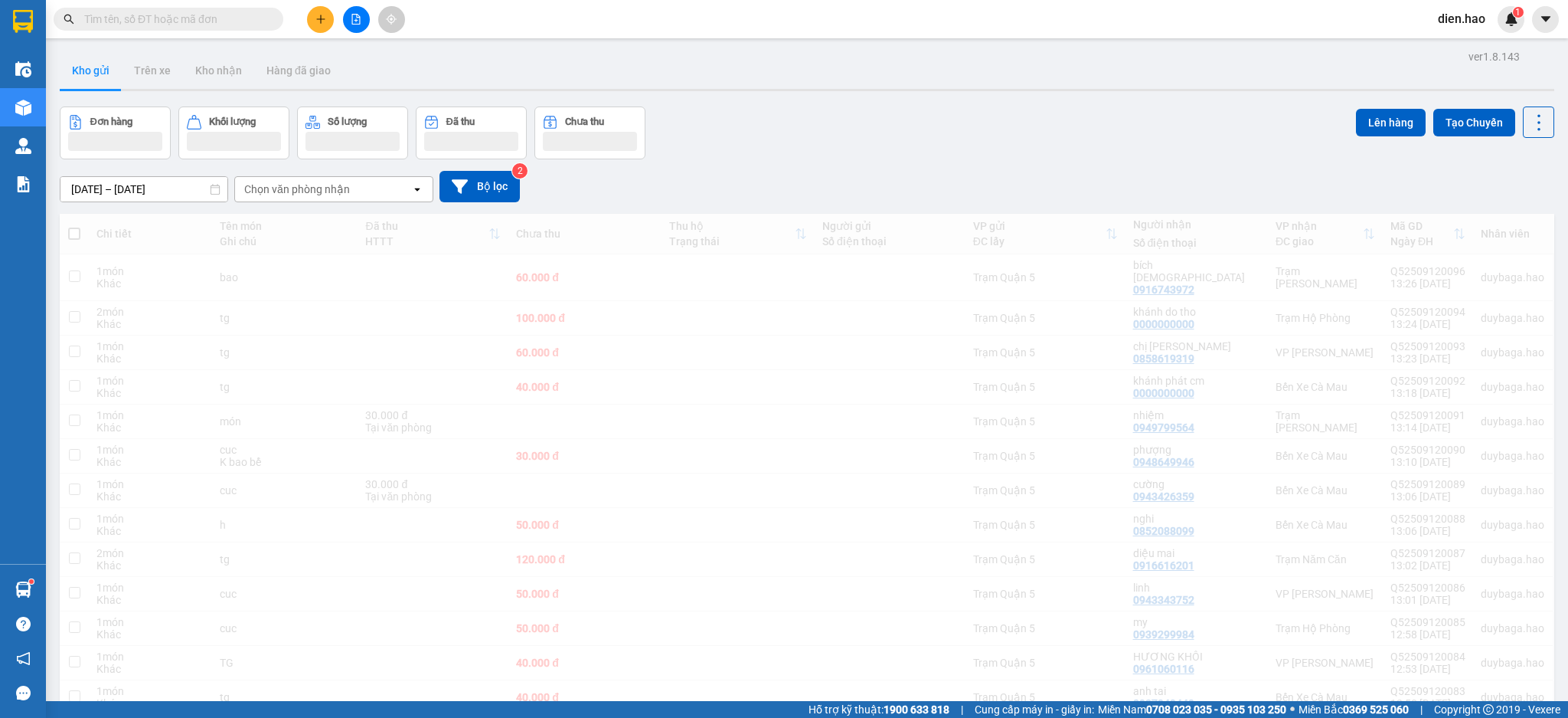
click at [248, 19] on input "text" at bounding box center [174, 19] width 181 height 17
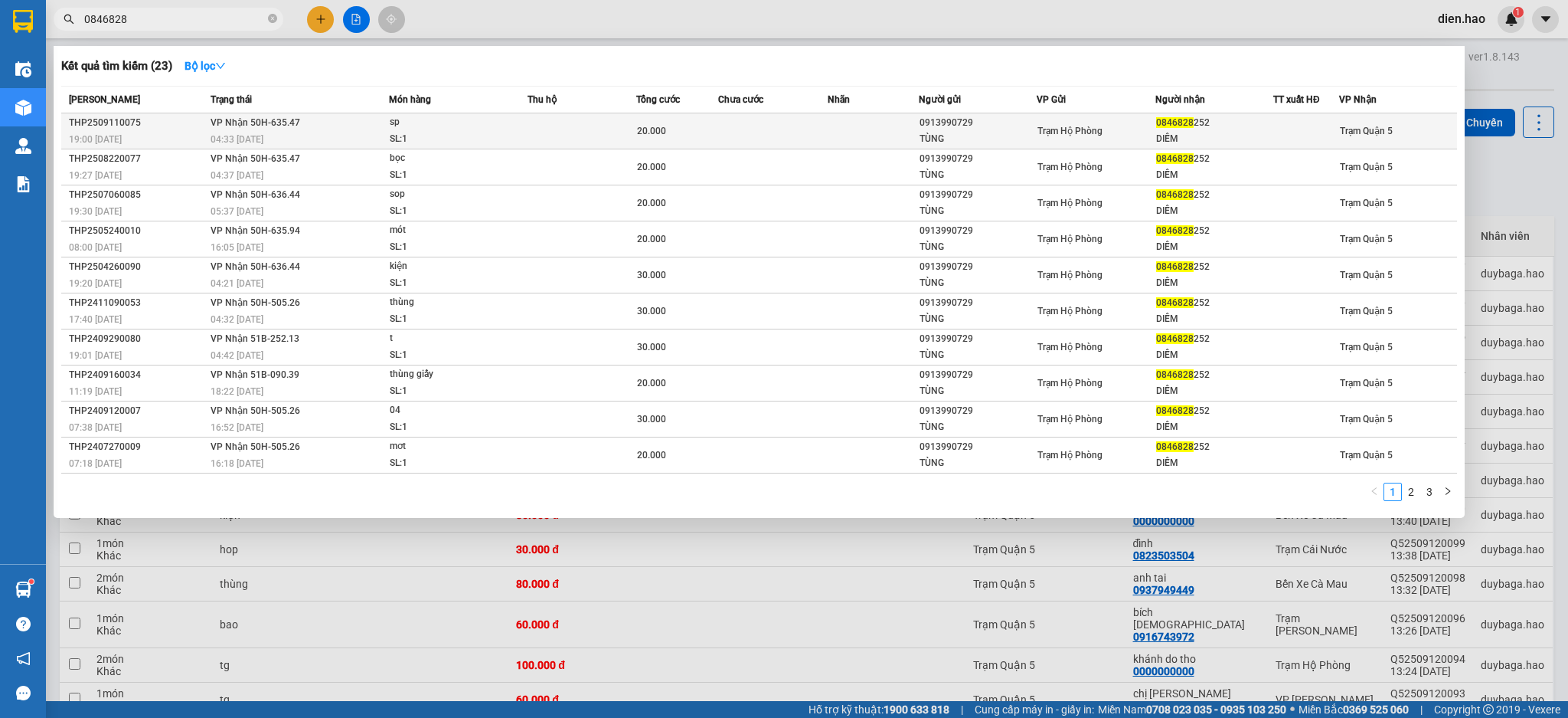
type input "0846828"
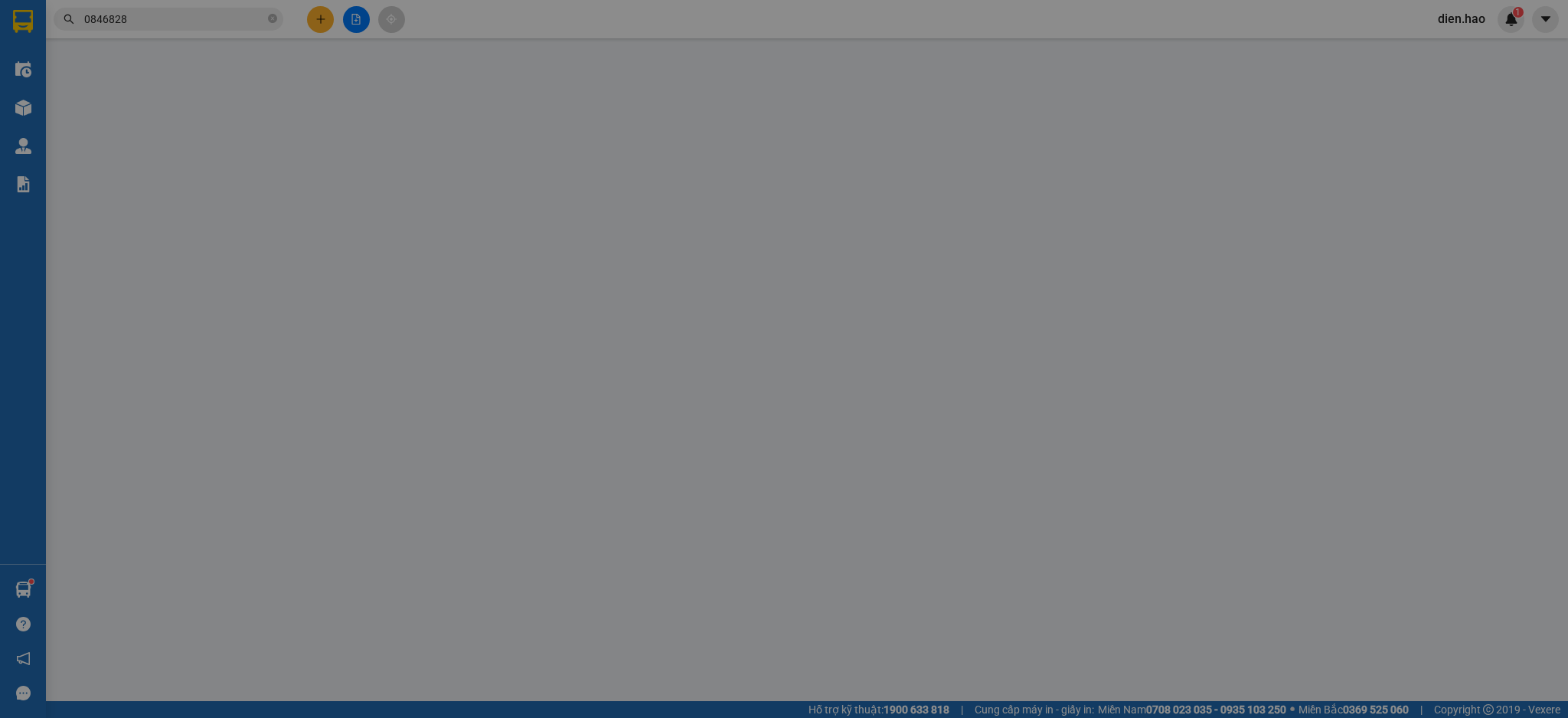
type input "0913990729"
type input "TÙNG"
type input "0846828252"
type input "DIỄM"
type input "20.000"
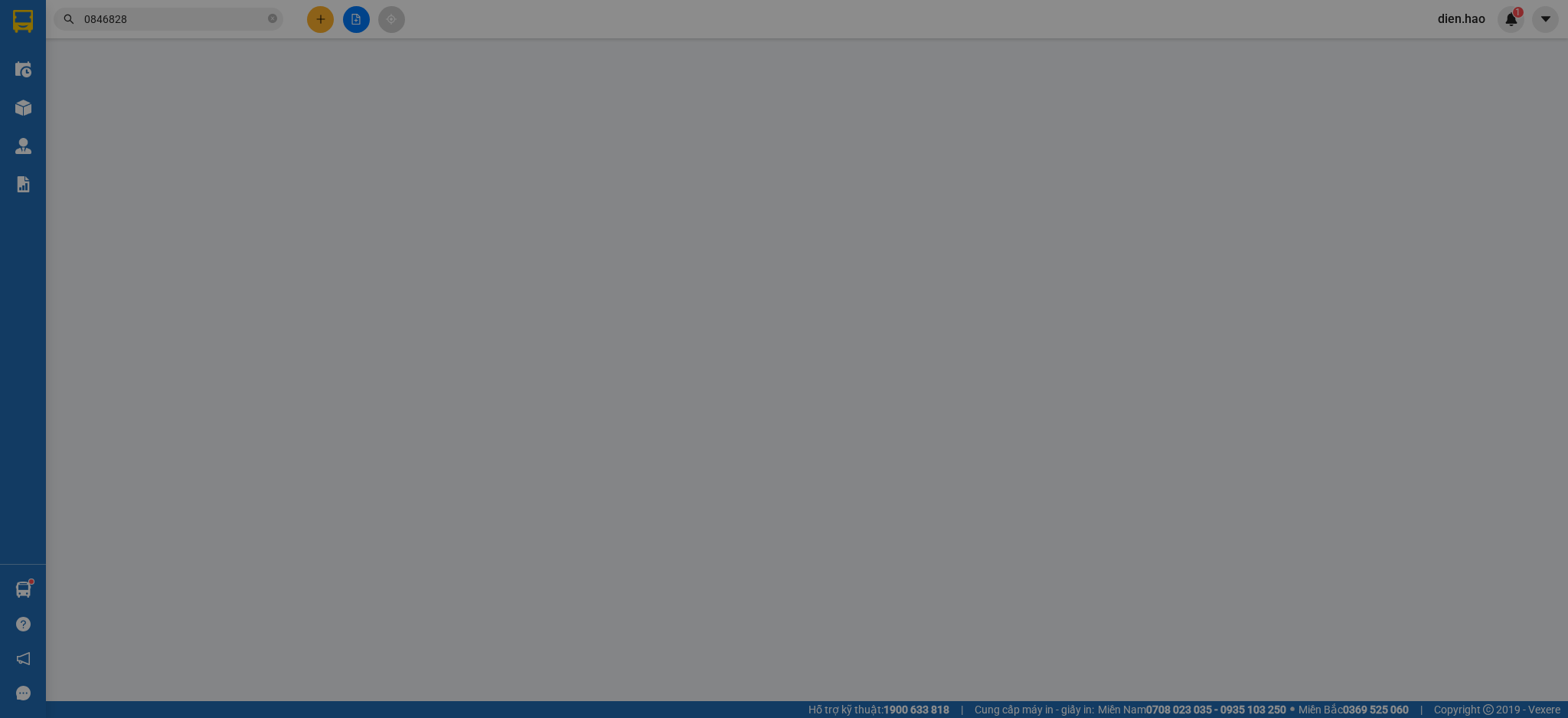
type input "0"
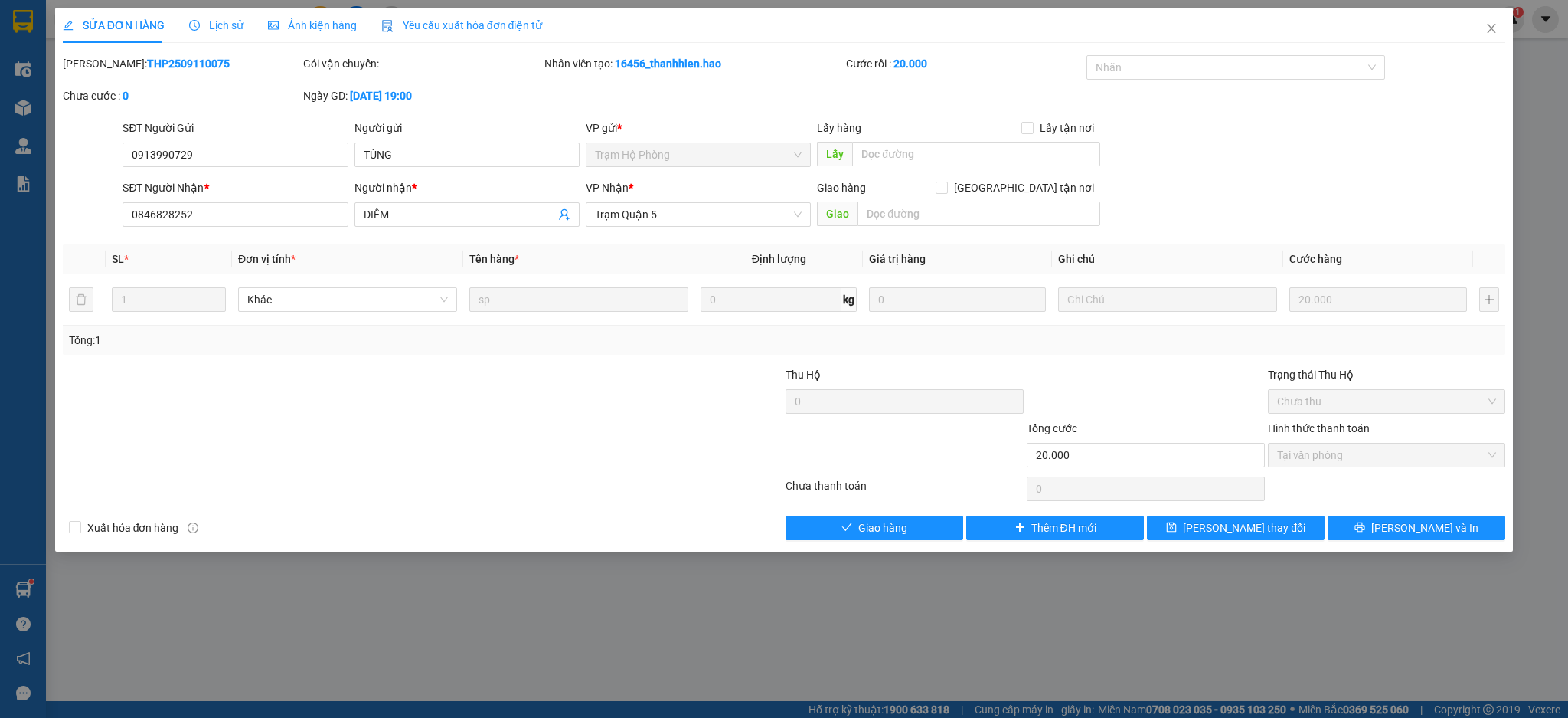
click at [321, 26] on span "Ảnh kiện hàng" at bounding box center [312, 25] width 89 height 13
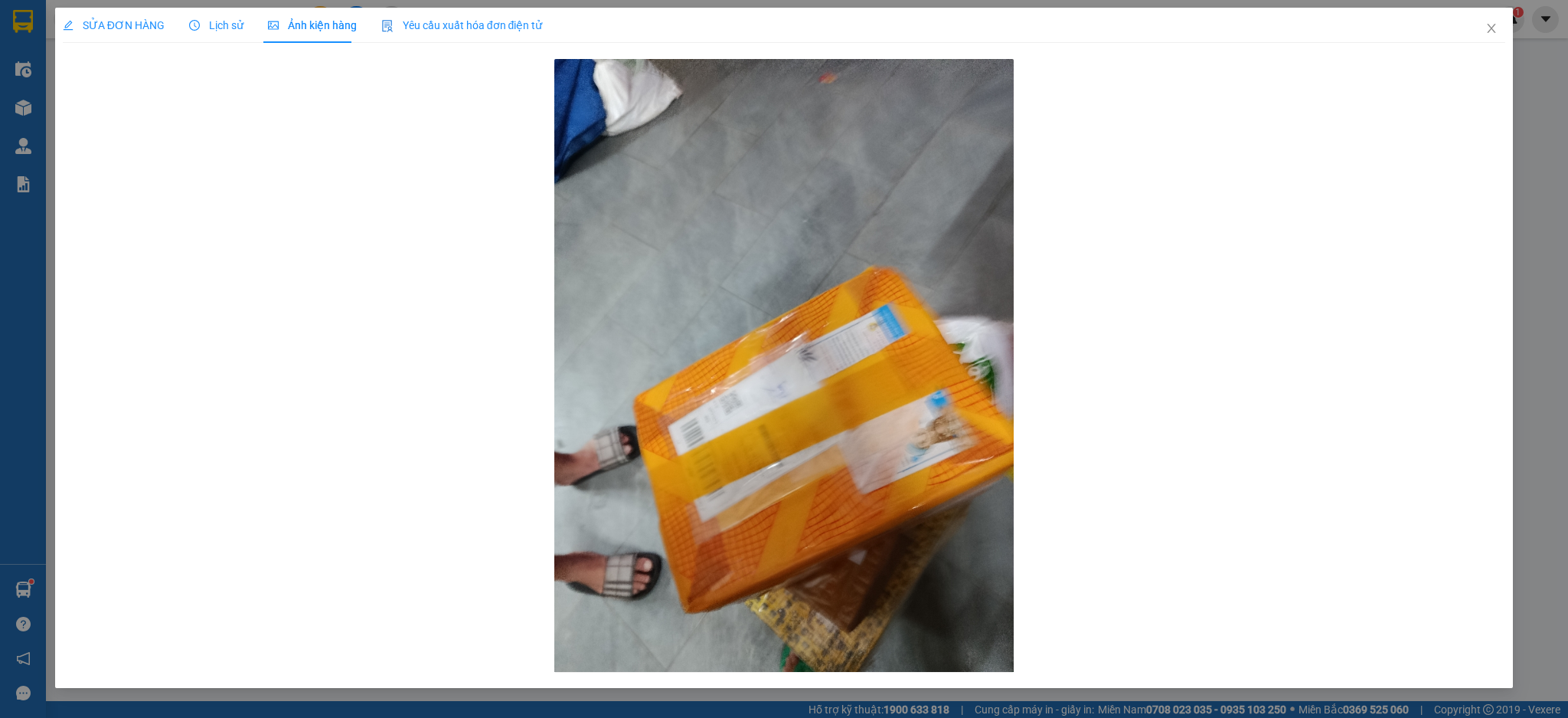
click at [217, 19] on span "Lịch sử" at bounding box center [216, 25] width 54 height 13
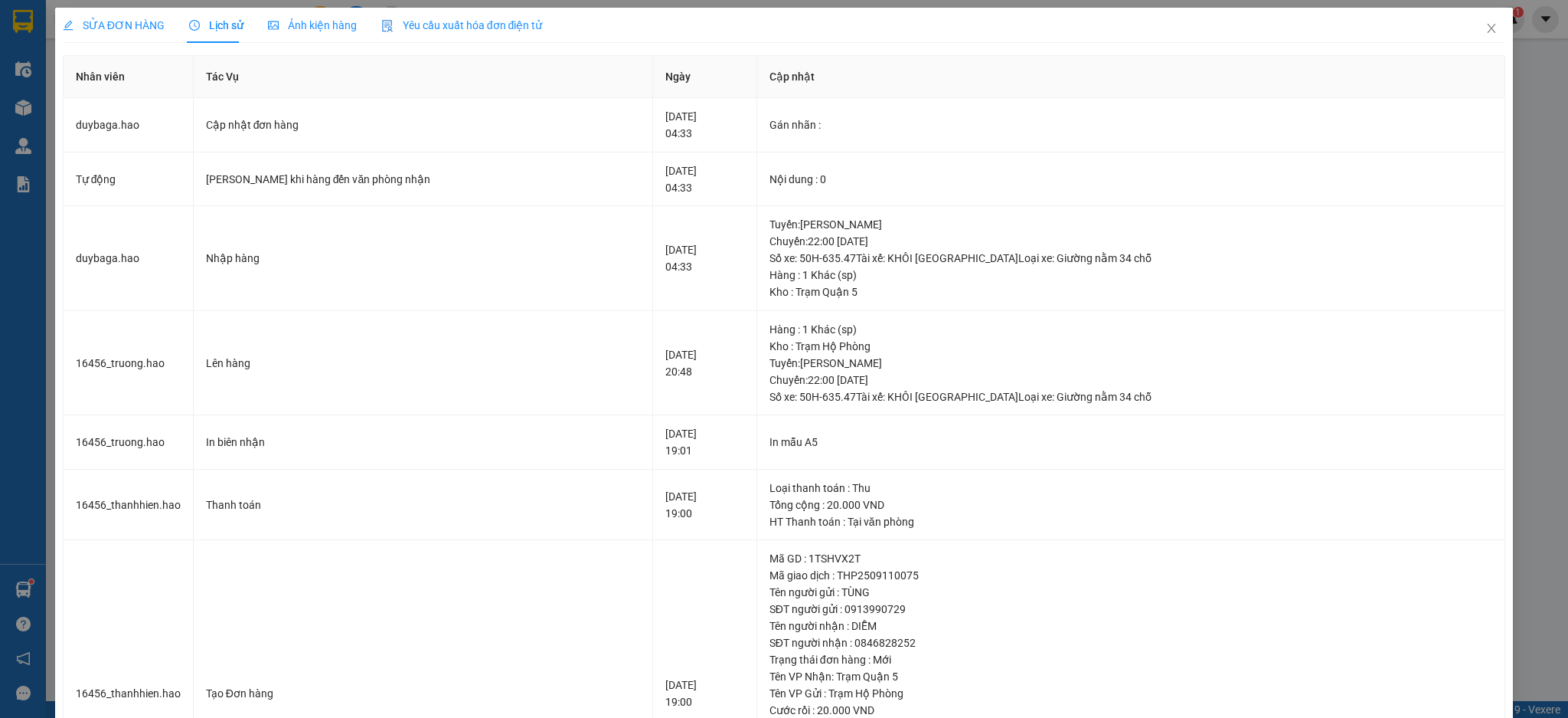
click at [328, 26] on span "Ảnh kiện hàng" at bounding box center [312, 25] width 89 height 13
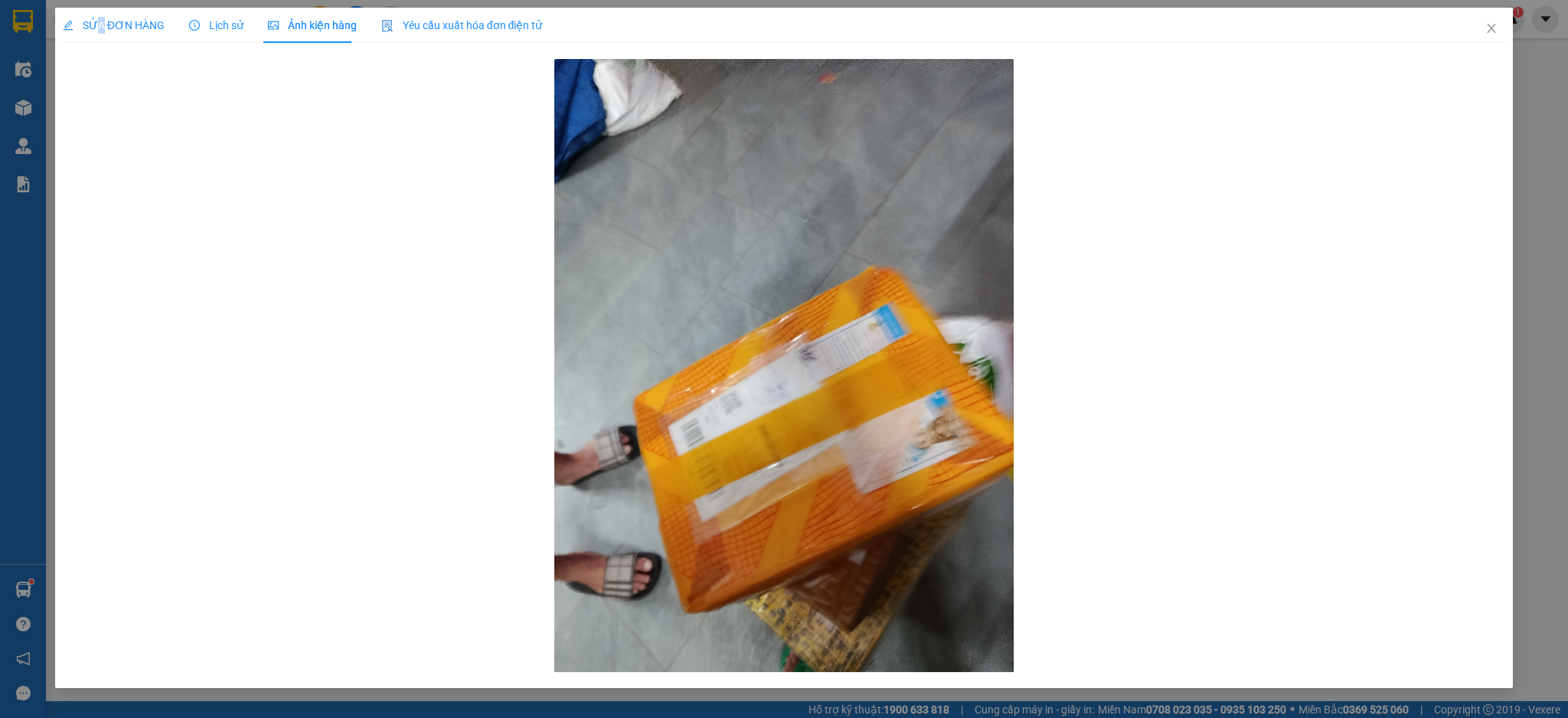
drag, startPoint x: 101, startPoint y: 22, endPoint x: 350, endPoint y: 157, distance: 283.2
click at [105, 22] on span "SỬA ĐƠN HÀNG" at bounding box center [113, 25] width 102 height 13
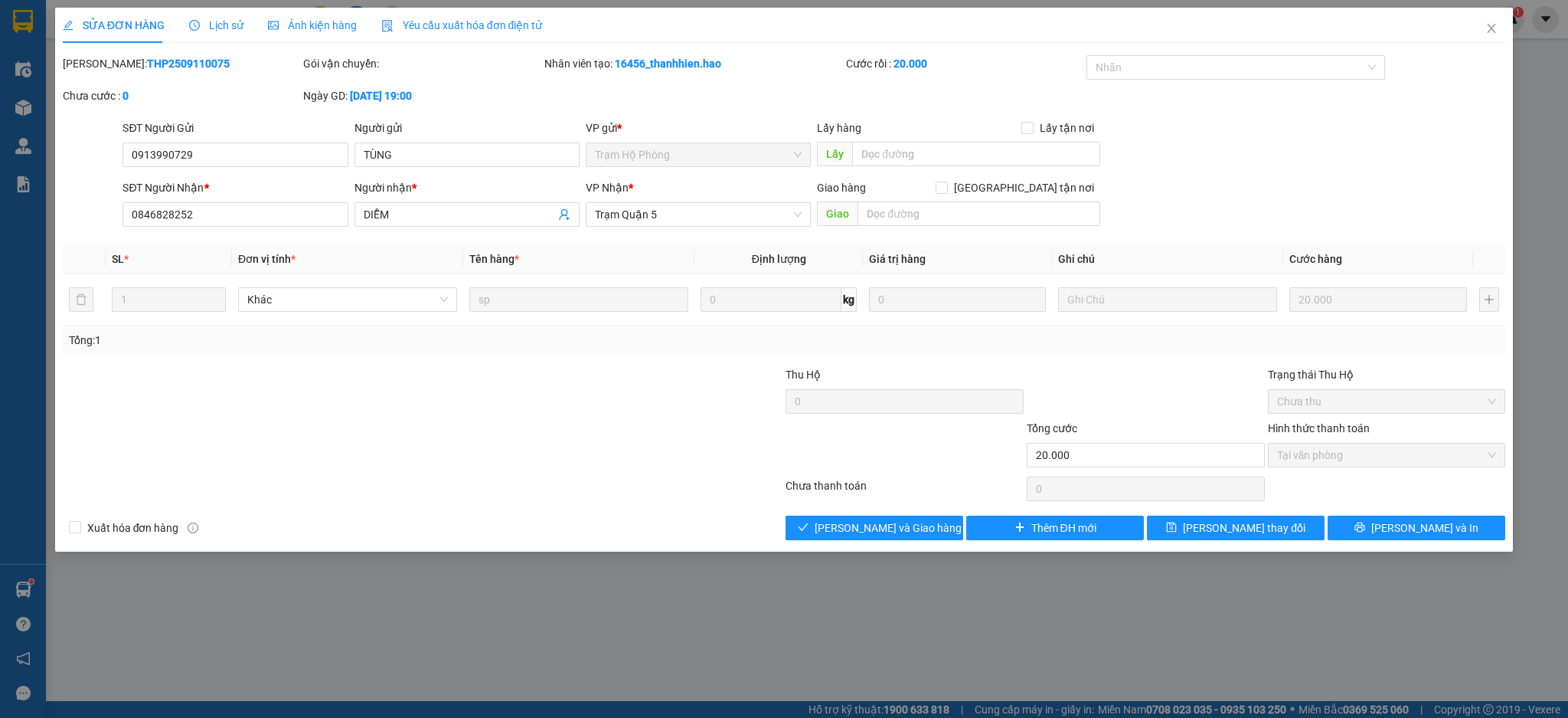
click at [852, 513] on div "Total Paid Fee 20.000 Total UnPaid Fee 0 Cash Collection Total Fee Mã ĐH: THP25…" at bounding box center [784, 298] width 1444 height 485
click at [859, 533] on span "[PERSON_NAME] và Giao hàng" at bounding box center [888, 527] width 147 height 17
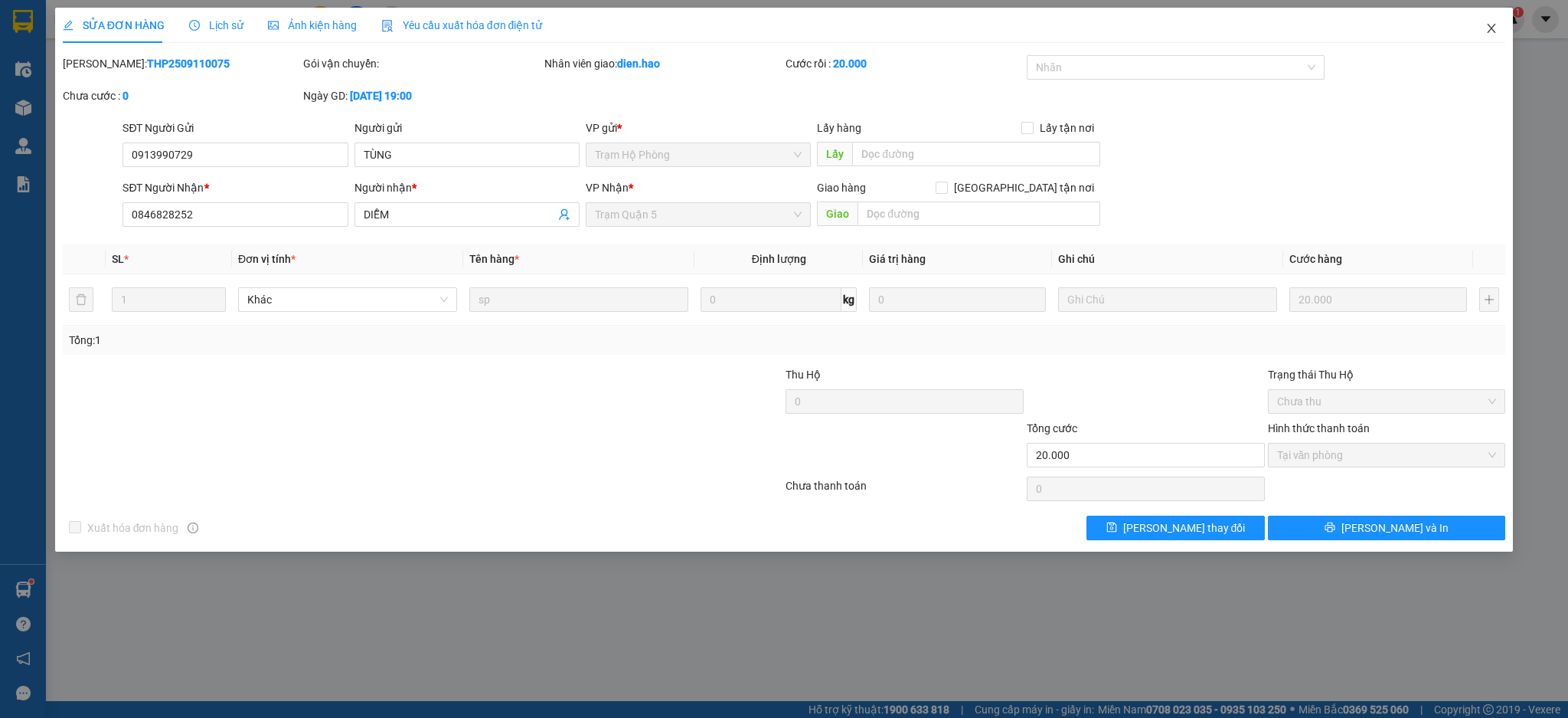
click at [1493, 40] on span "Close" at bounding box center [1491, 28] width 43 height 43
